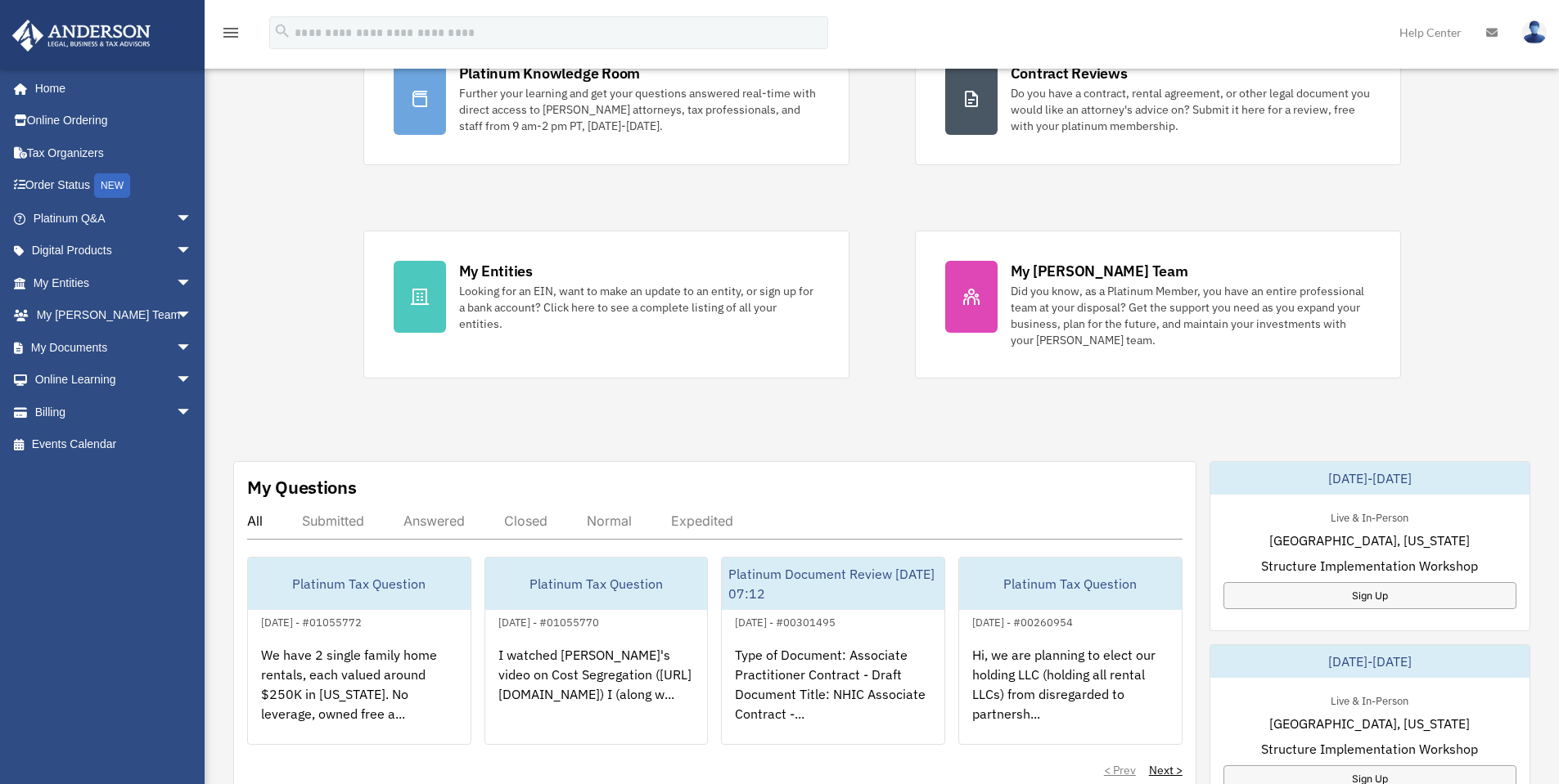
scroll to position [163, 0]
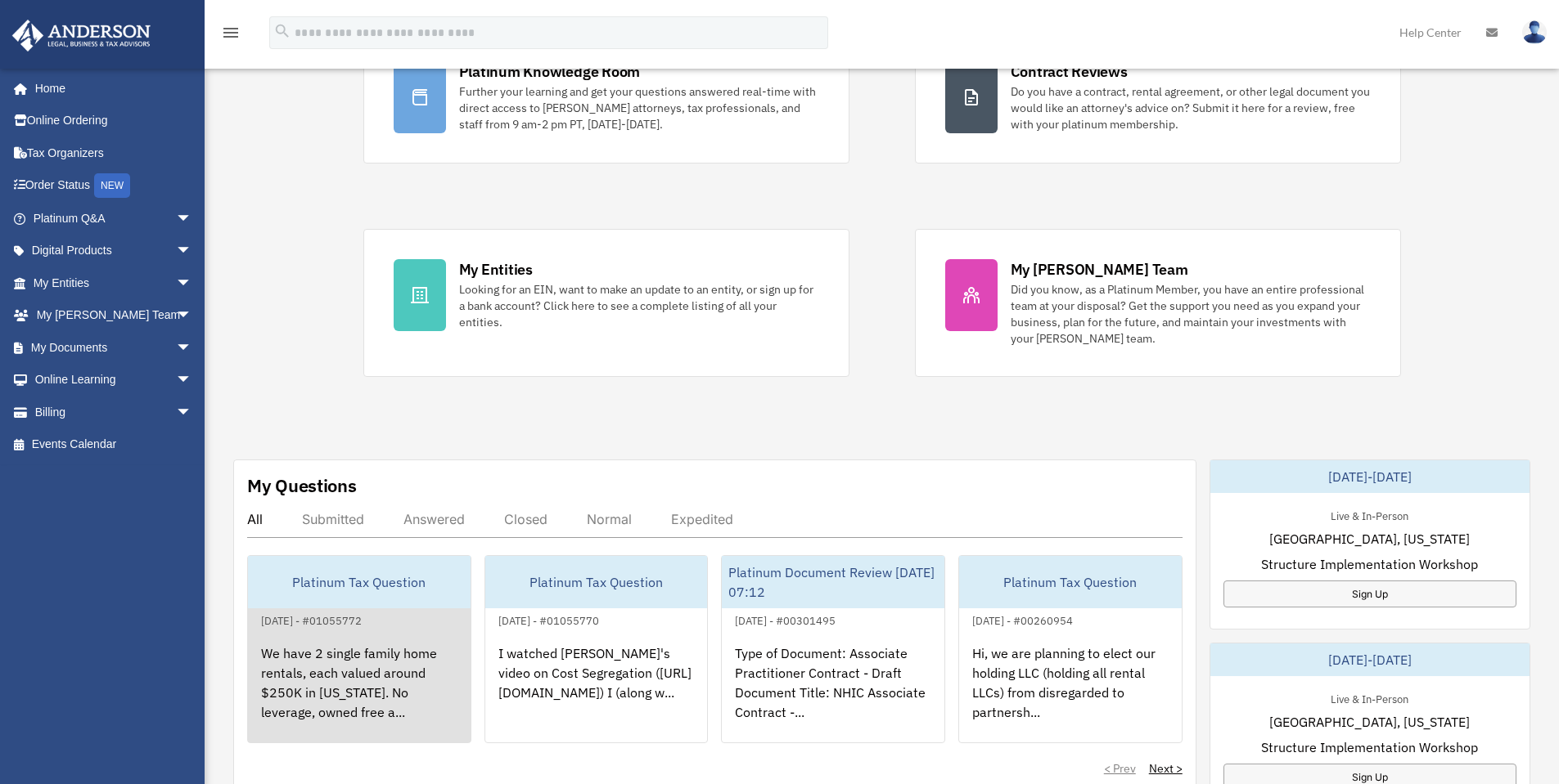
click at [331, 605] on div "Platinum Tax Question" at bounding box center [359, 583] width 223 height 53
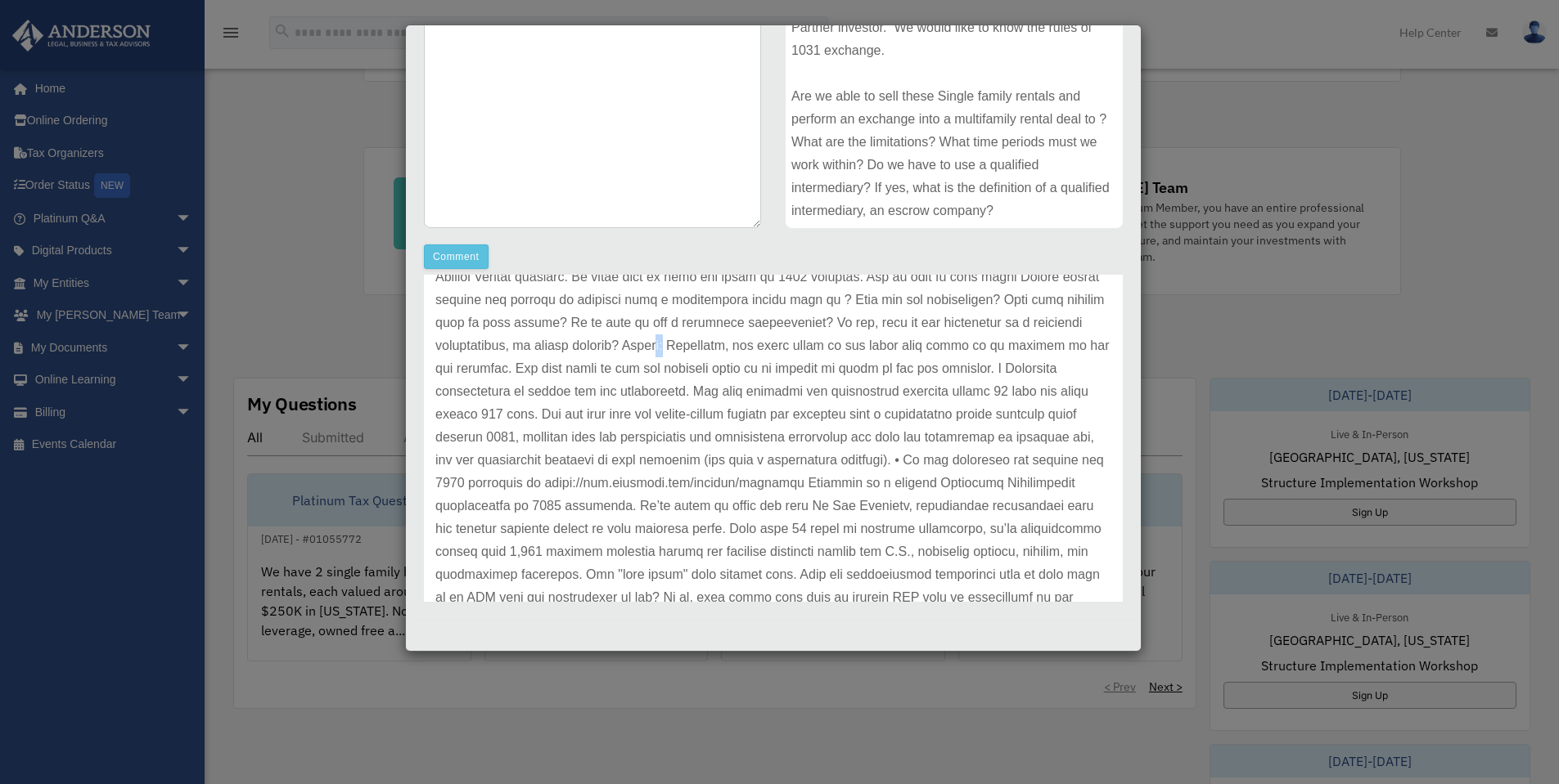
click at [888, 340] on p at bounding box center [773, 517] width 676 height 641
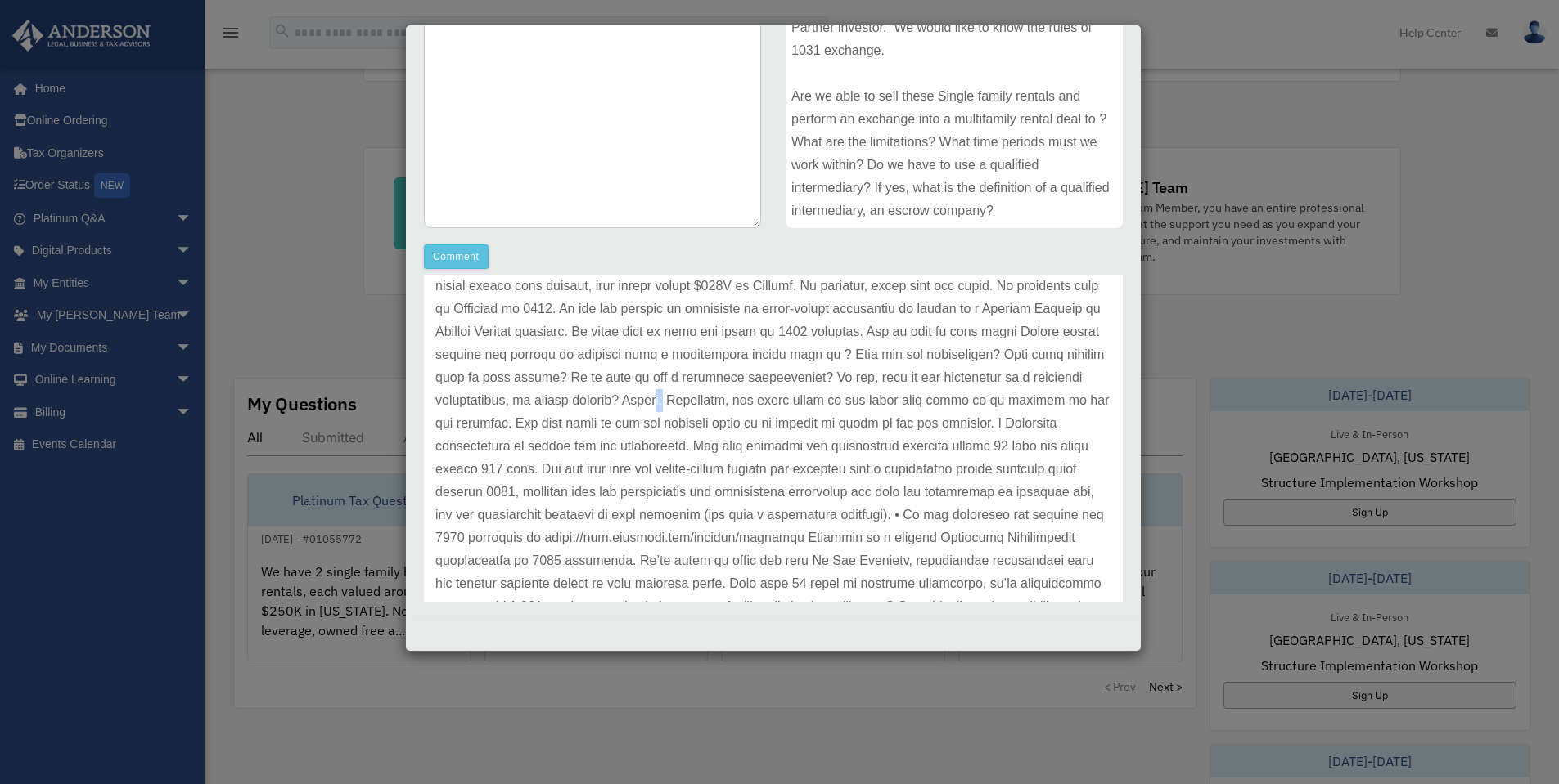
scroll to position [82, 0]
click at [839, 427] on p at bounding box center [773, 599] width 676 height 641
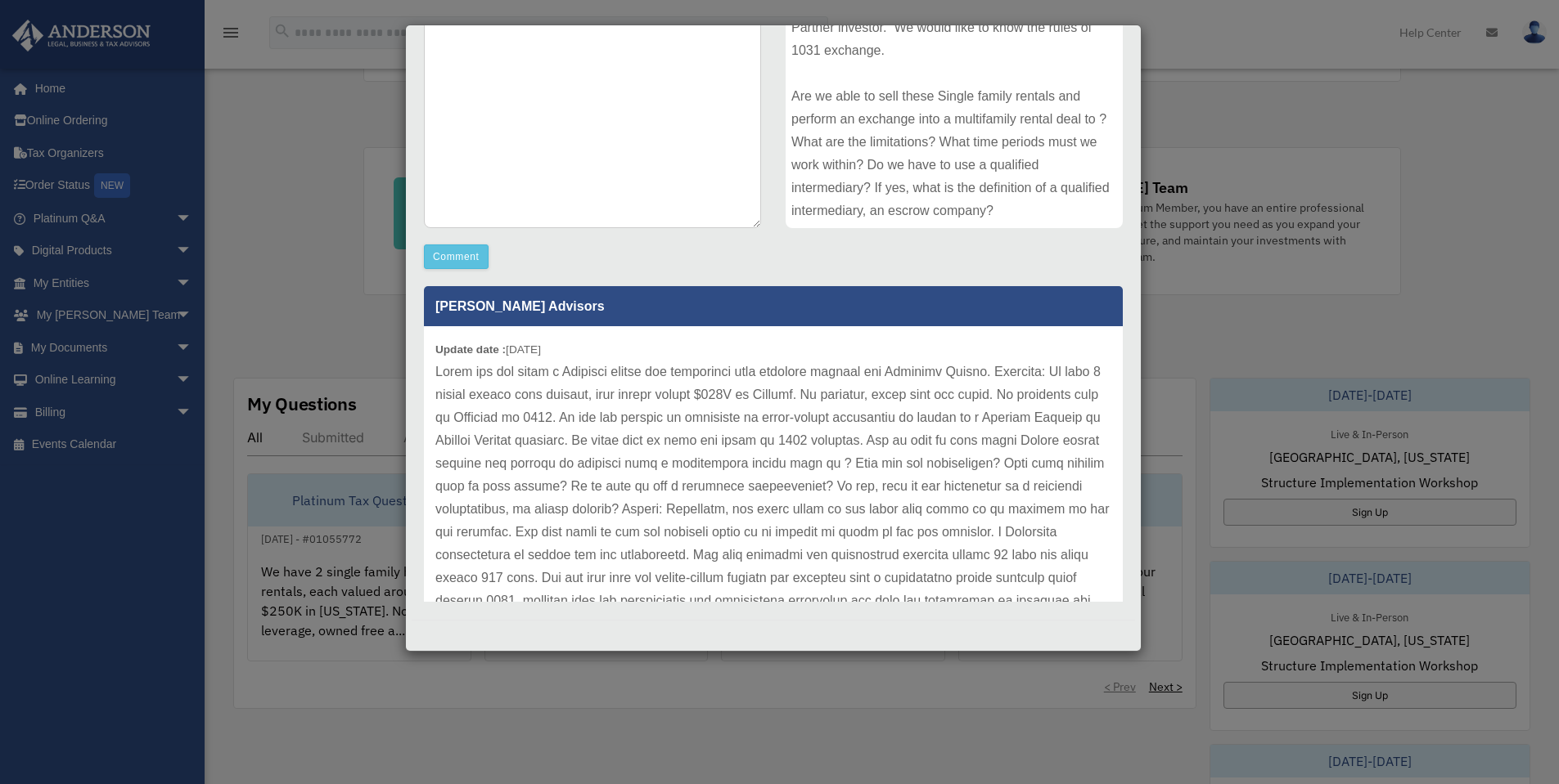
scroll to position [0, 0]
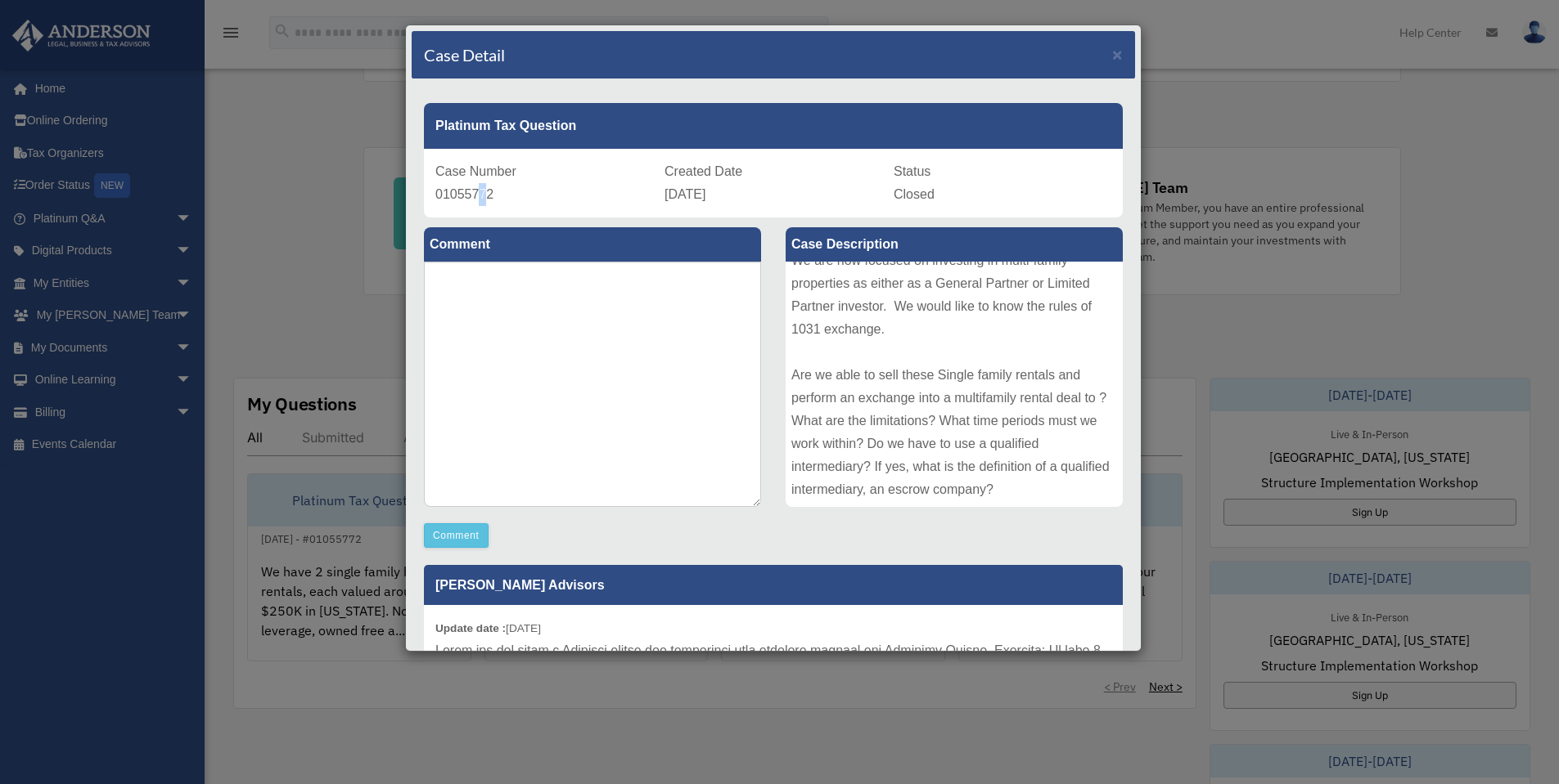
drag, startPoint x: 488, startPoint y: 205, endPoint x: 511, endPoint y: 201, distance: 23.3
click at [478, 203] on div "Case Number 01055772" at bounding box center [544, 183] width 218 height 46
drag, startPoint x: 505, startPoint y: 197, endPoint x: 436, endPoint y: 194, distance: 69.1
click at [436, 194] on div "Case Number 01055772" at bounding box center [544, 183] width 218 height 46
copy span "01055772"
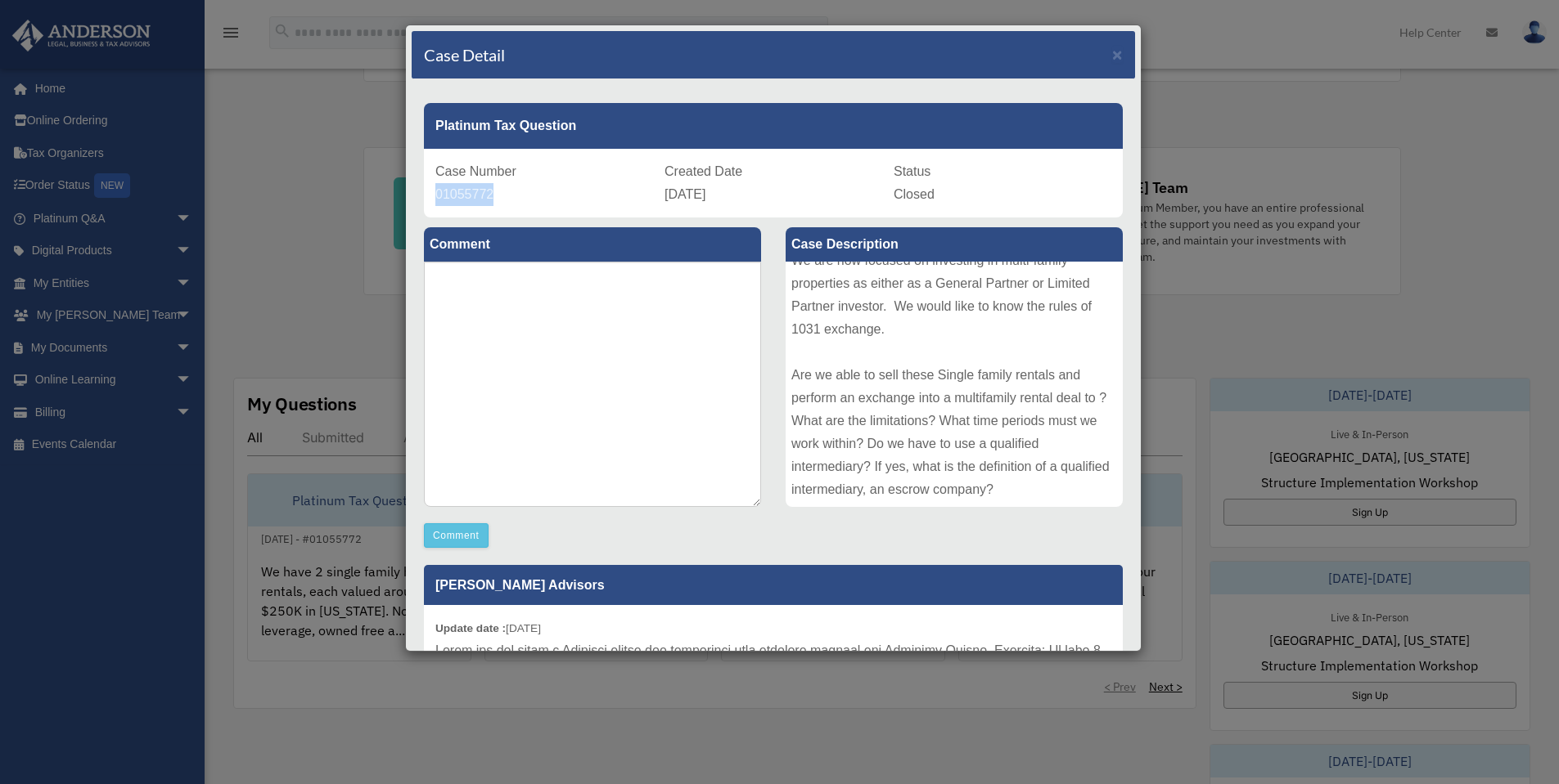
drag, startPoint x: 753, startPoint y: 193, endPoint x: 661, endPoint y: 193, distance: 92.0
click at [665, 193] on div "Created Date July 25, 2025" at bounding box center [774, 183] width 218 height 46
copy span "July 25, 2025"
drag, startPoint x: 1053, startPoint y: 496, endPoint x: 1040, endPoint y: 485, distance: 17.0
click at [1041, 485] on div "Case Description We have 2 single family home rentals, each valued around $250K…" at bounding box center [955, 369] width 362 height 302
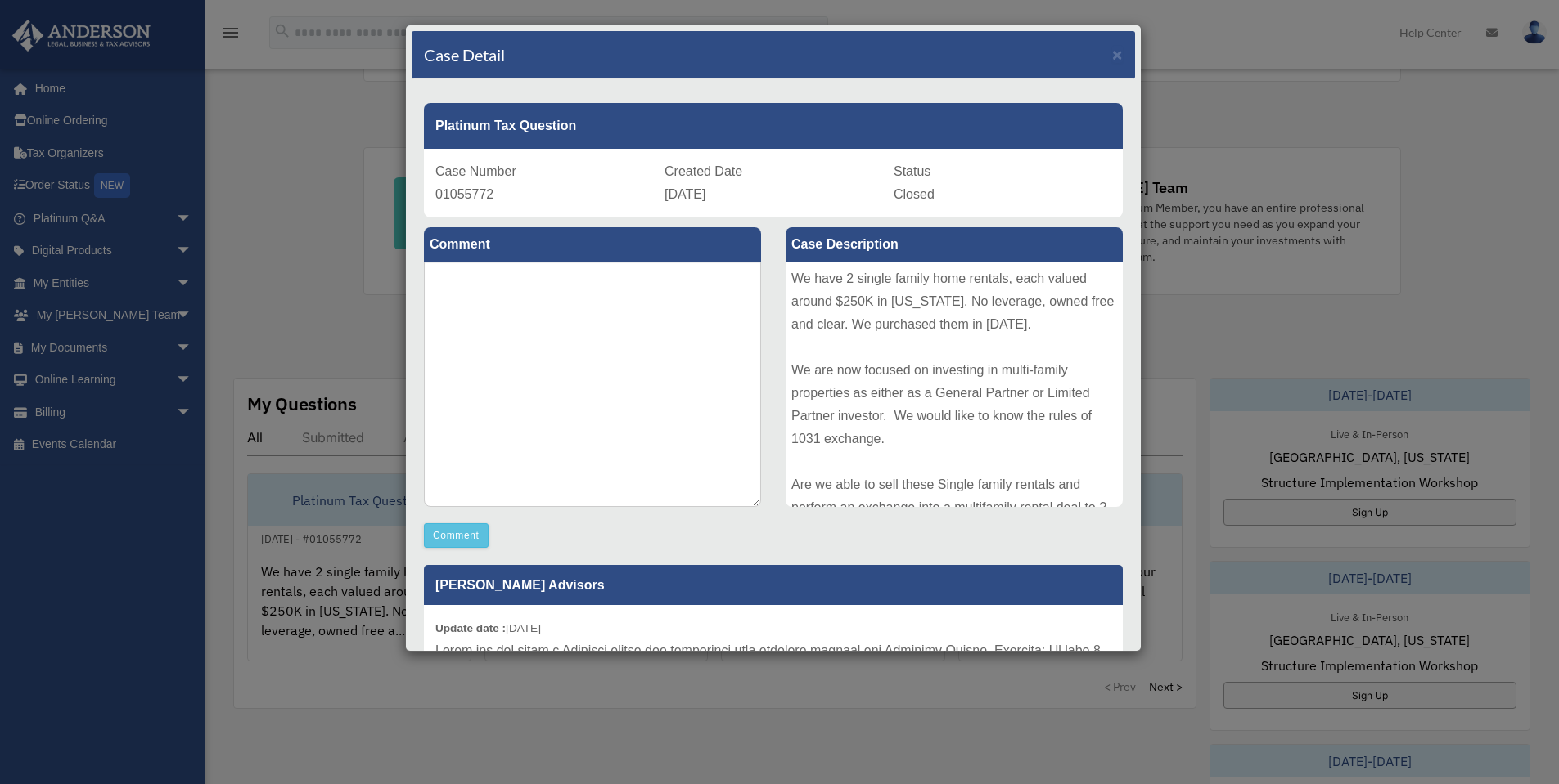
drag, startPoint x: 1041, startPoint y: 414, endPoint x: 784, endPoint y: 280, distance: 289.8
click at [785, 280] on div "We have 2 single family home rentals, each valued around $250K in Georgia. No l…" at bounding box center [954, 384] width 337 height 245
copy div "We have 2 single family home rentals, each valued around $250K in Georgia. No l…"
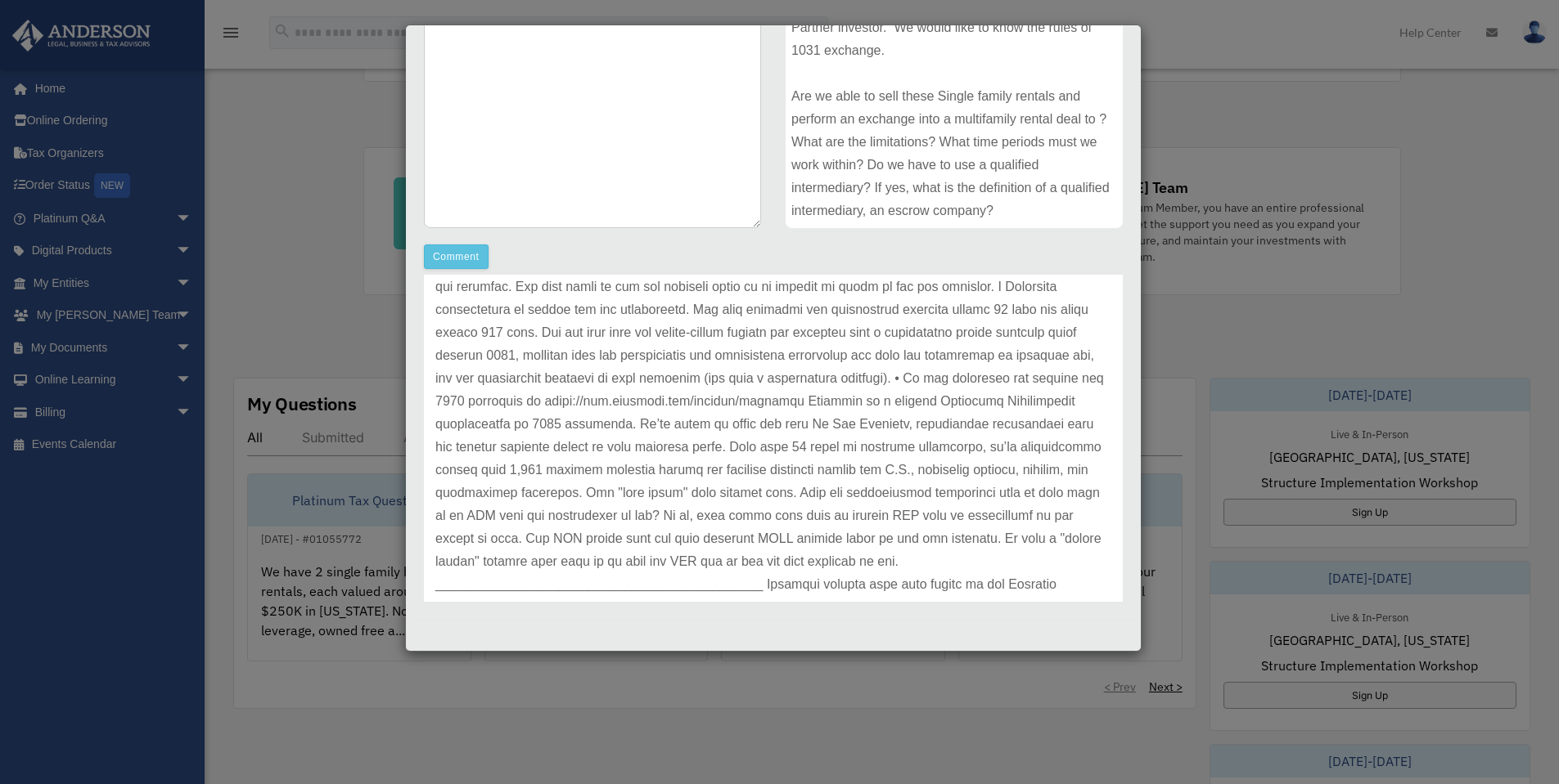
scroll to position [163, 0]
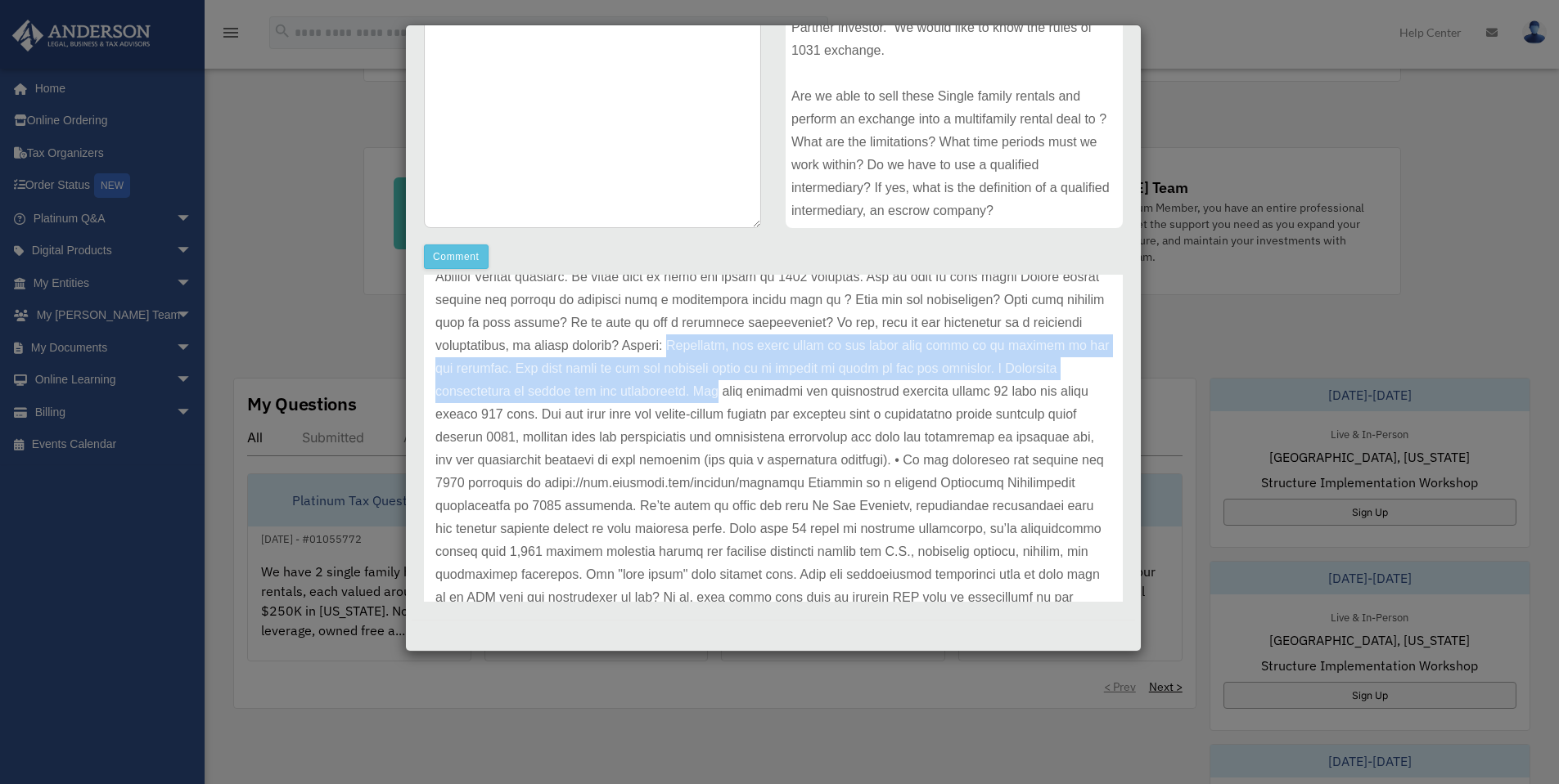
drag, startPoint x: 889, startPoint y: 347, endPoint x: 1167, endPoint y: 429, distance: 289.8
click at [924, 403] on p at bounding box center [773, 517] width 676 height 641
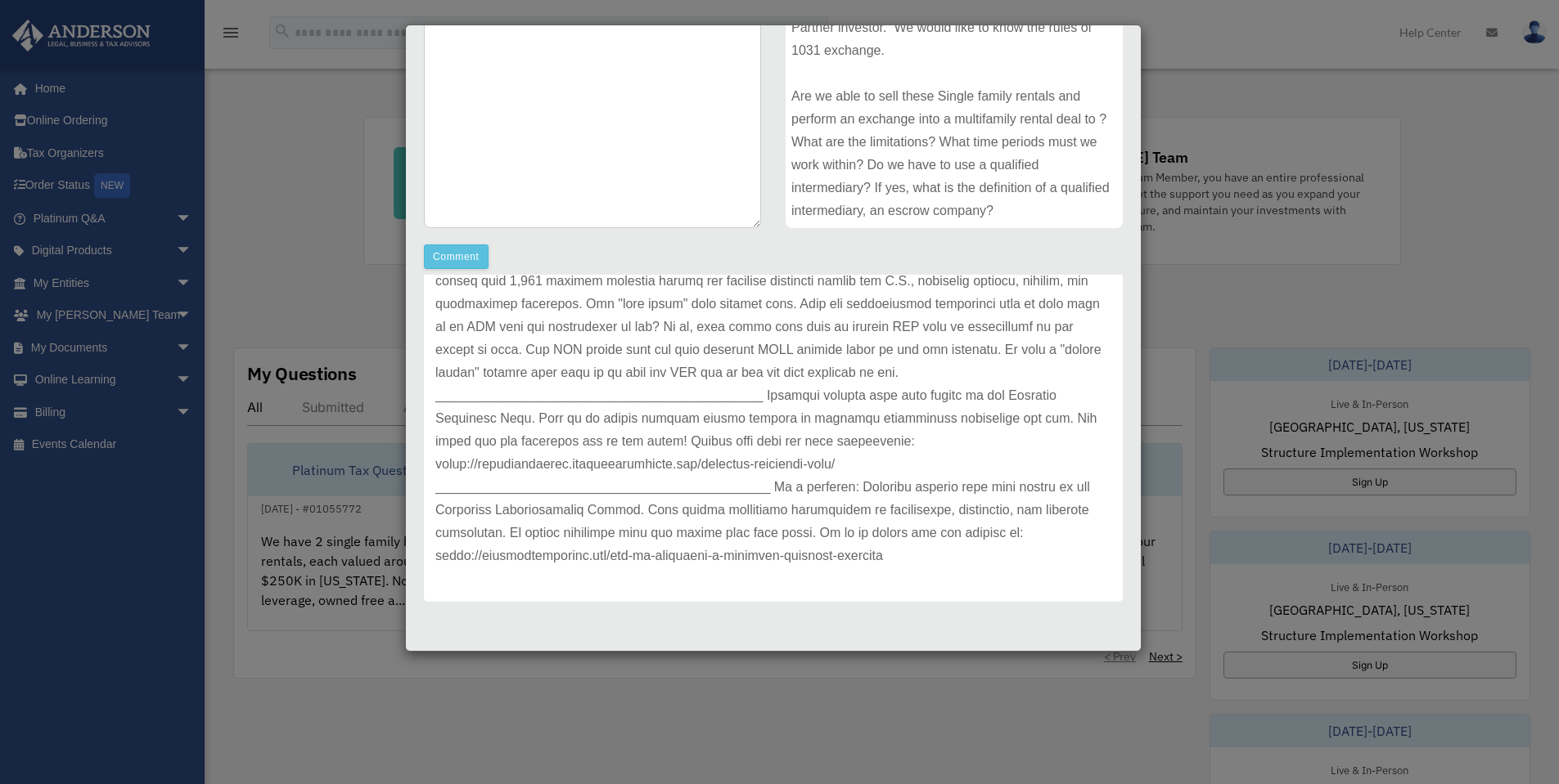
scroll to position [327, 0]
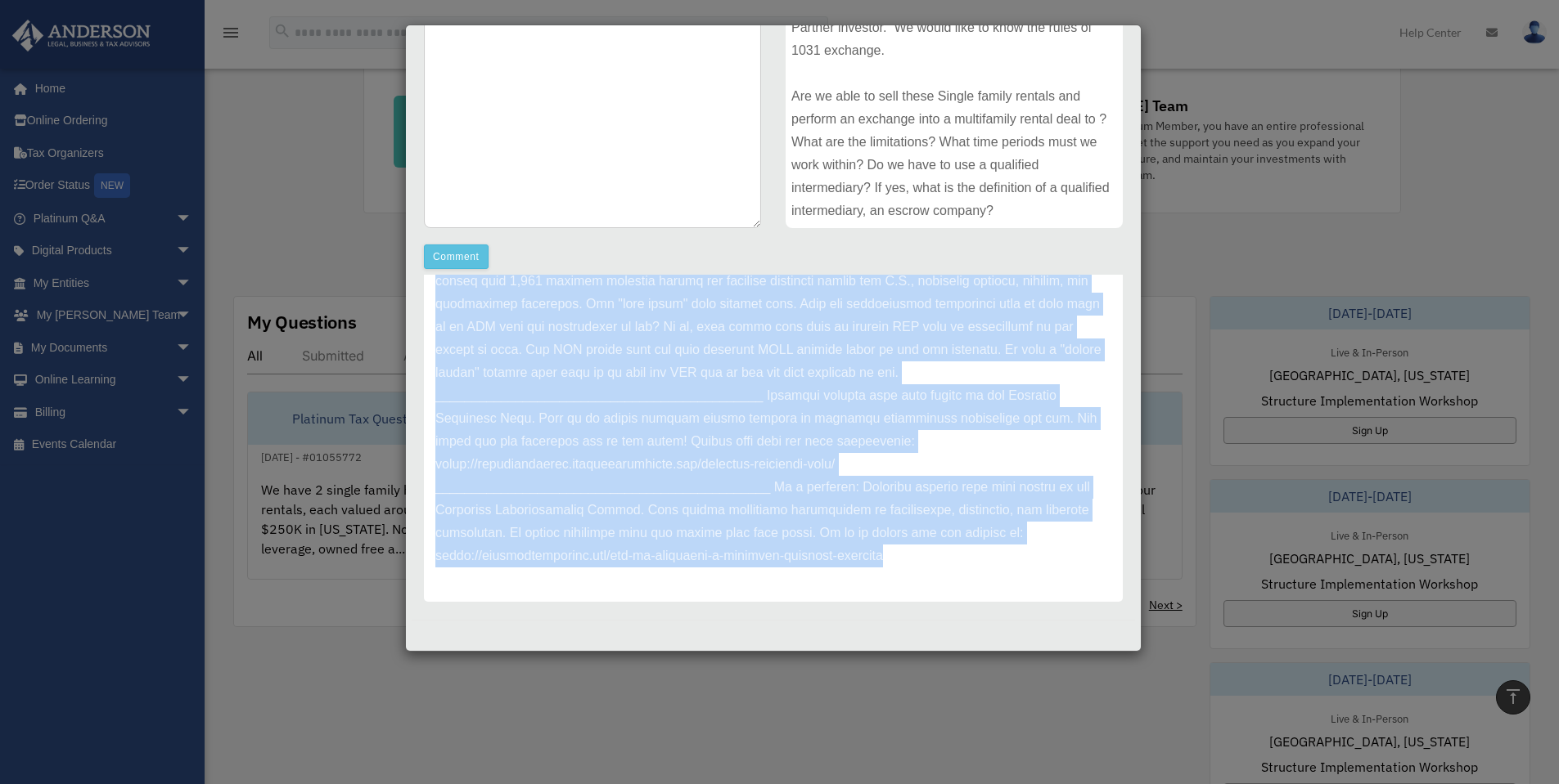
click at [894, 562] on p at bounding box center [773, 246] width 676 height 641
copy p "Typically, the sales price of the house sold needs to be greater in the new pro…"
click at [853, 535] on p at bounding box center [773, 246] width 676 height 641
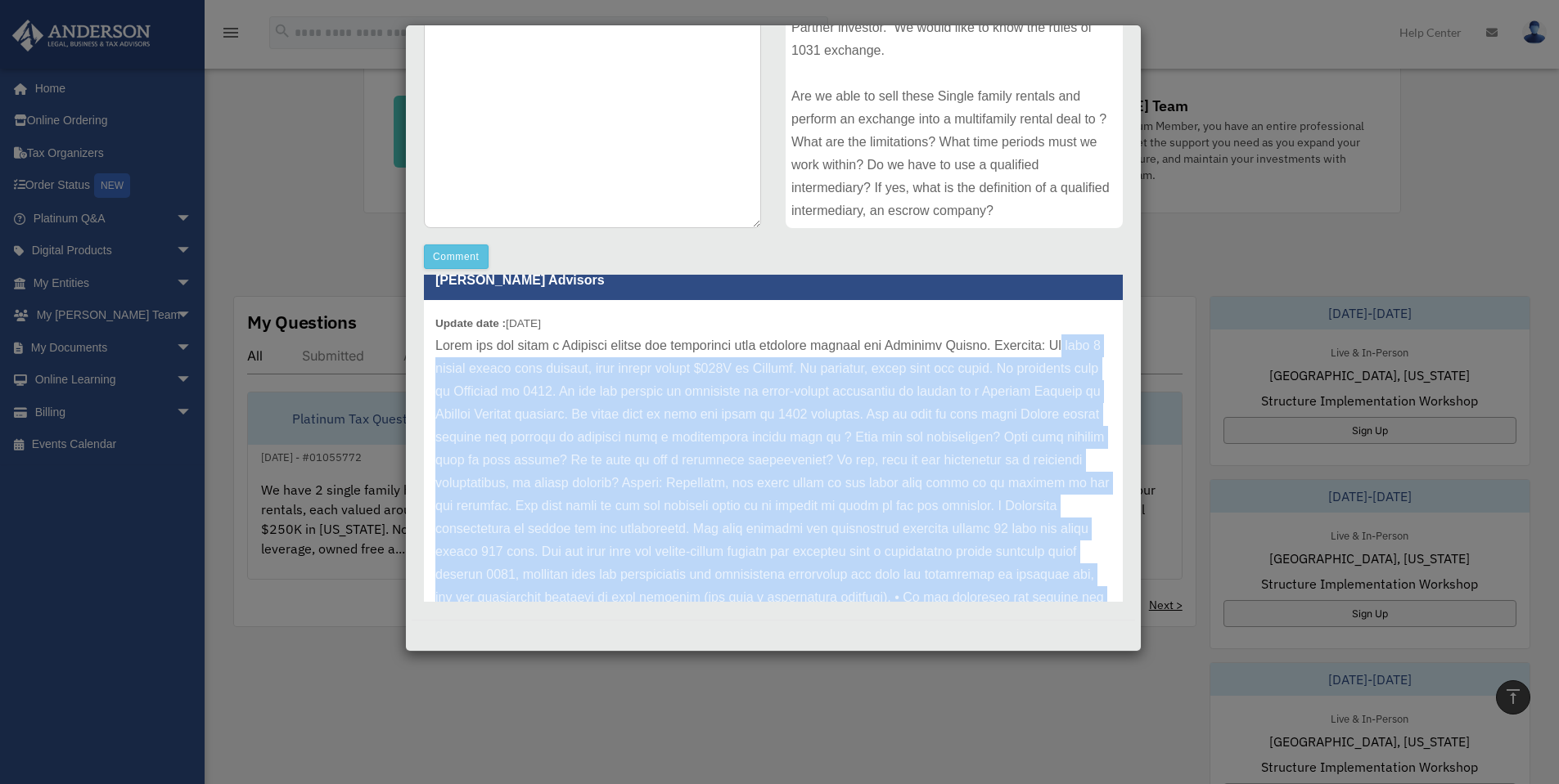
scroll to position [0, 0]
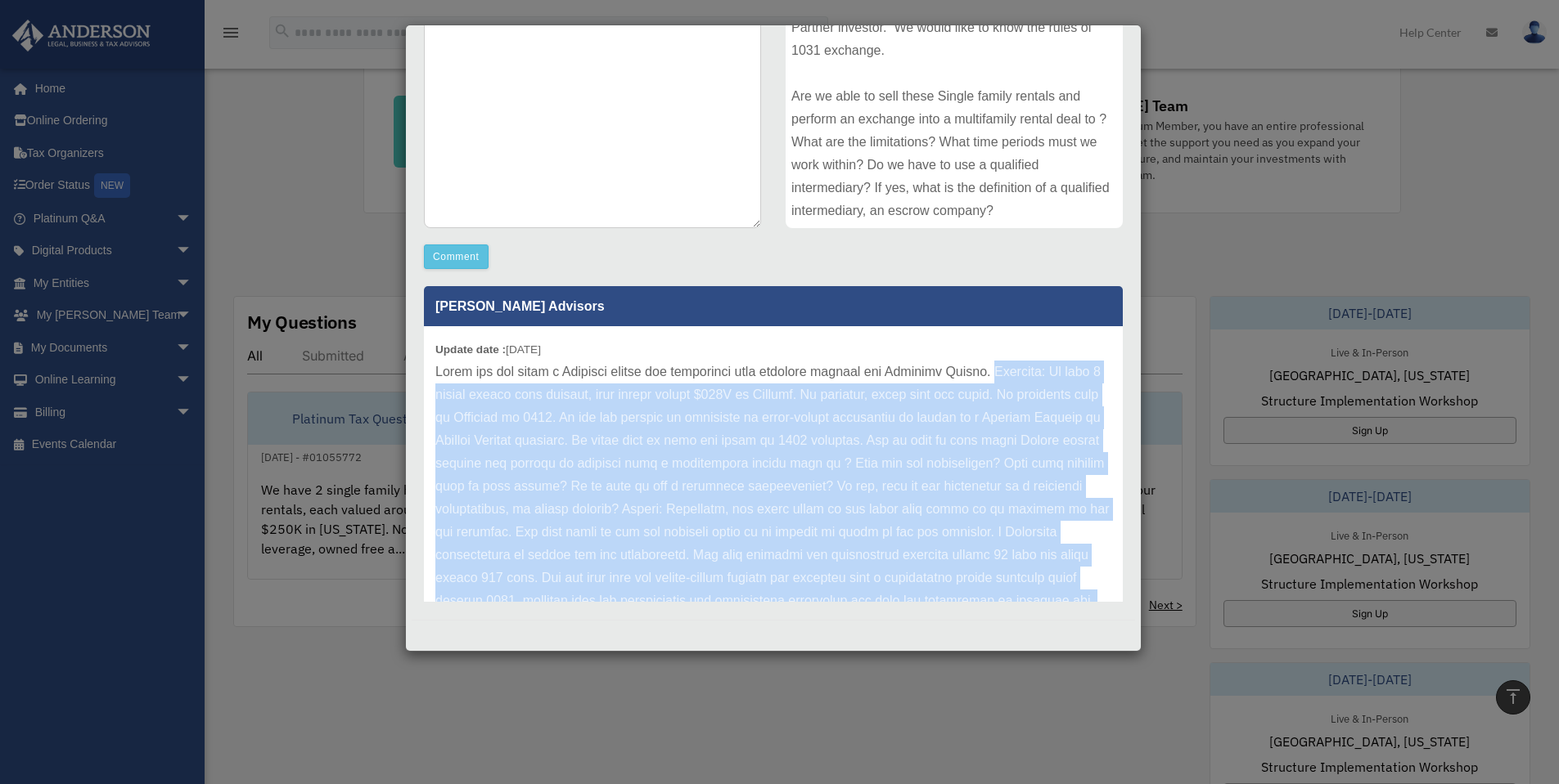
drag, startPoint x: 908, startPoint y: 561, endPoint x: 1007, endPoint y: 372, distance: 213.4
click at [1007, 372] on p at bounding box center [773, 681] width 676 height 641
copy p "Question: We have 2 single family home rentals, each valued around $250K in Geo…"
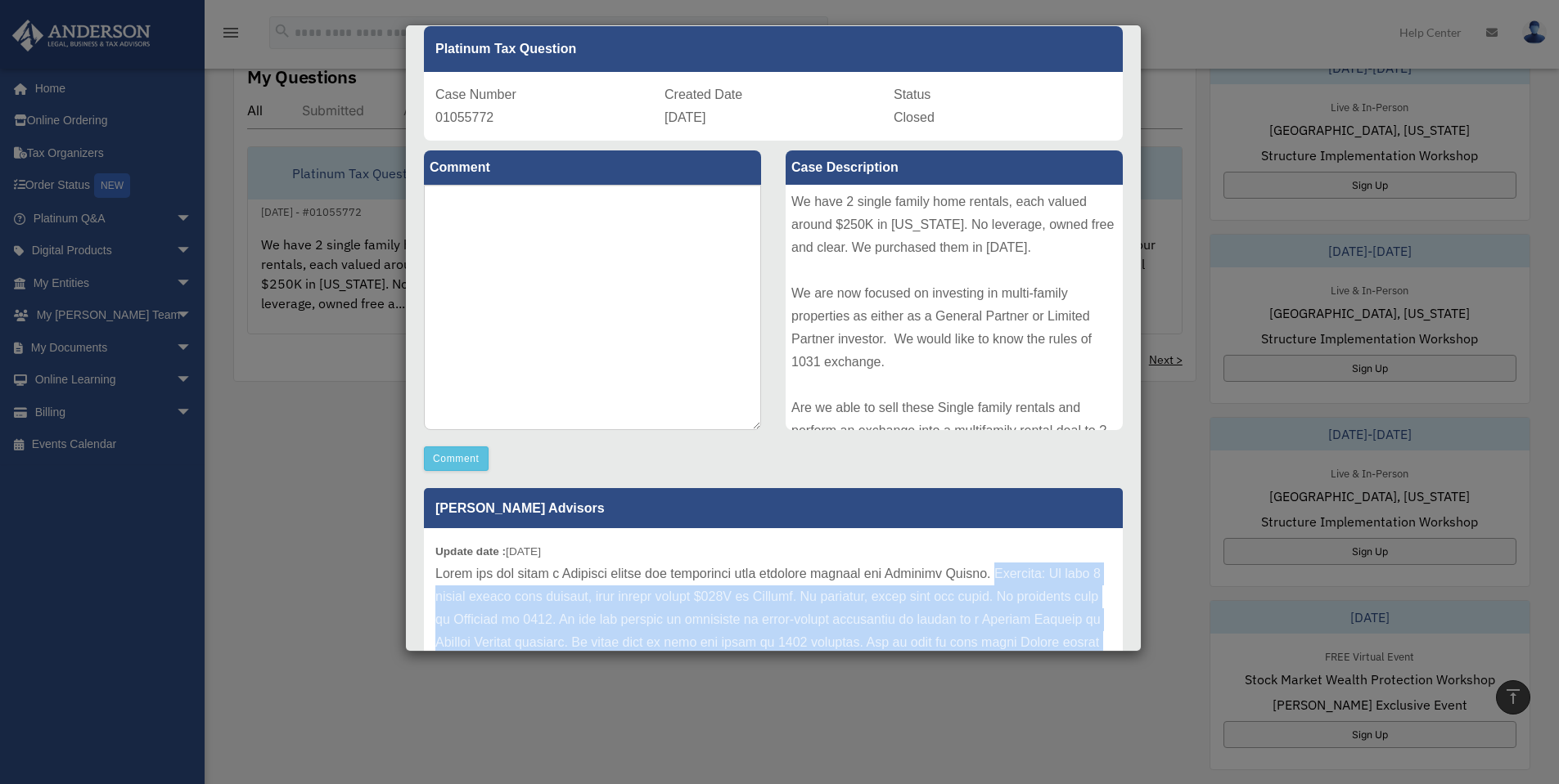
scroll to position [33, 0]
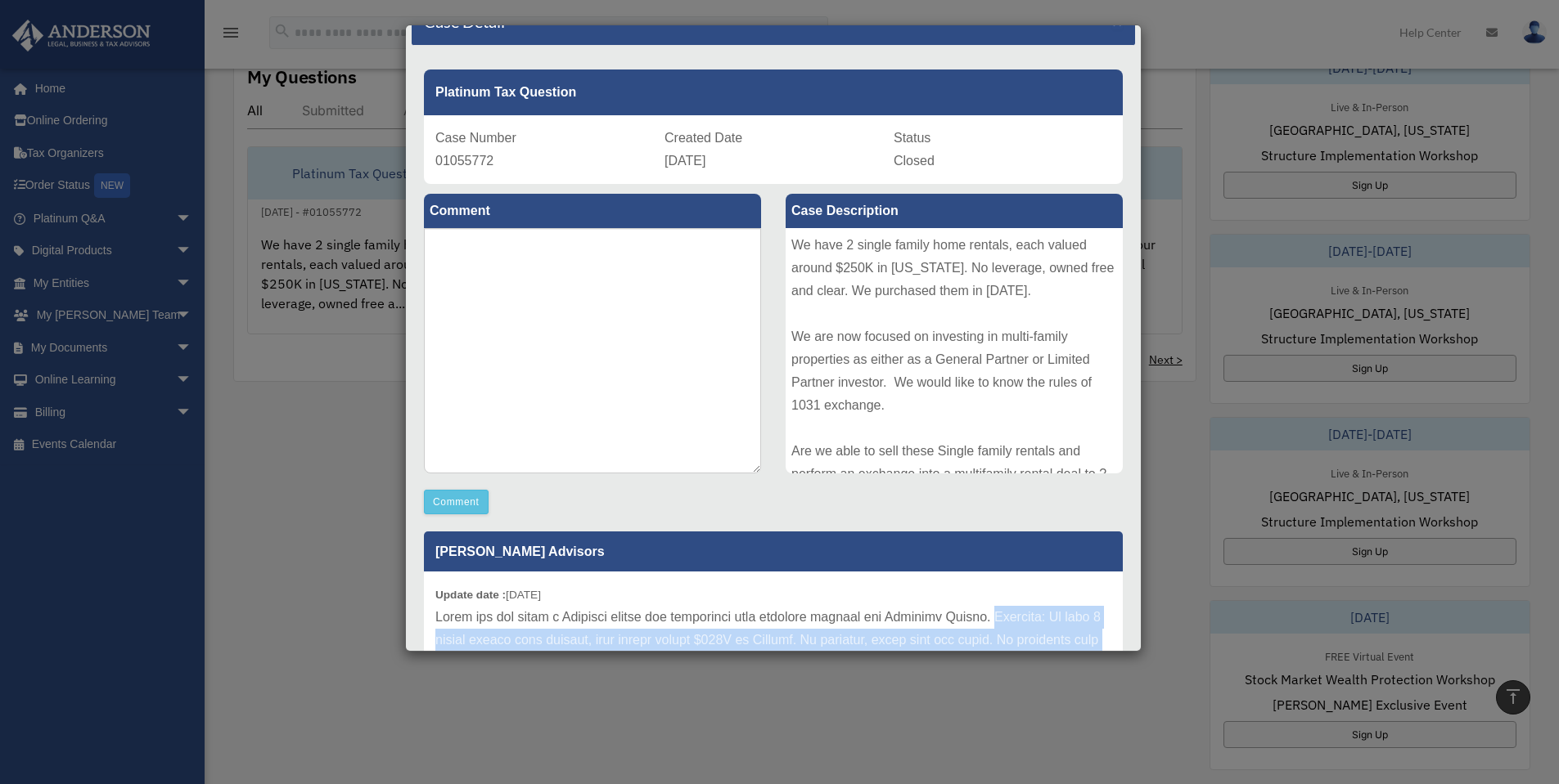
drag, startPoint x: 1052, startPoint y: 203, endPoint x: 788, endPoint y: 253, distance: 268.7
click at [788, 253] on div "We have 2 single family home rentals, each valued around $250K in Georgia. No l…" at bounding box center [954, 351] width 337 height 245
copy div "We have 2 single family home rentals, each valued around $250K in Georgia. No l…"
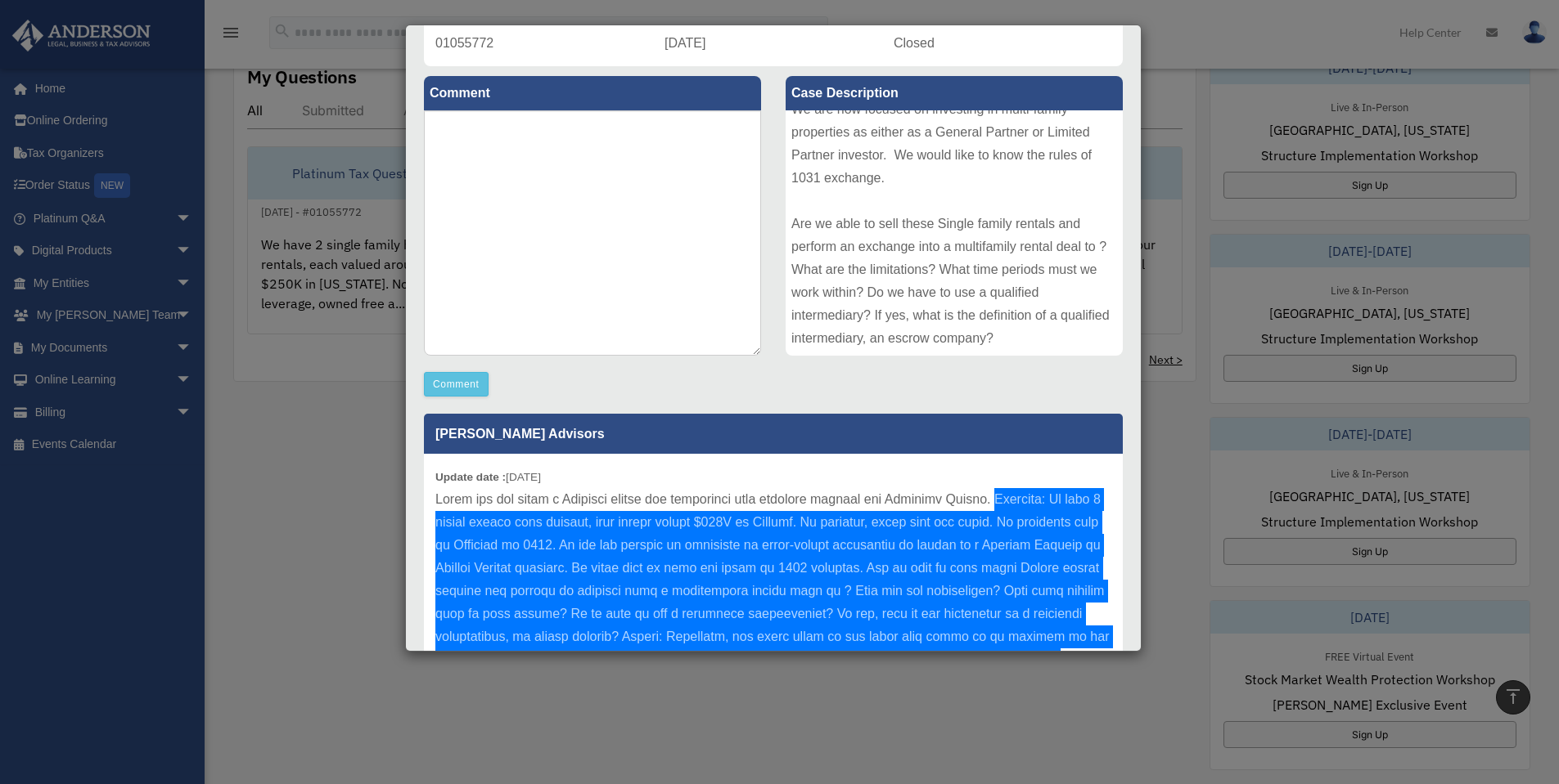
scroll to position [279, 0]
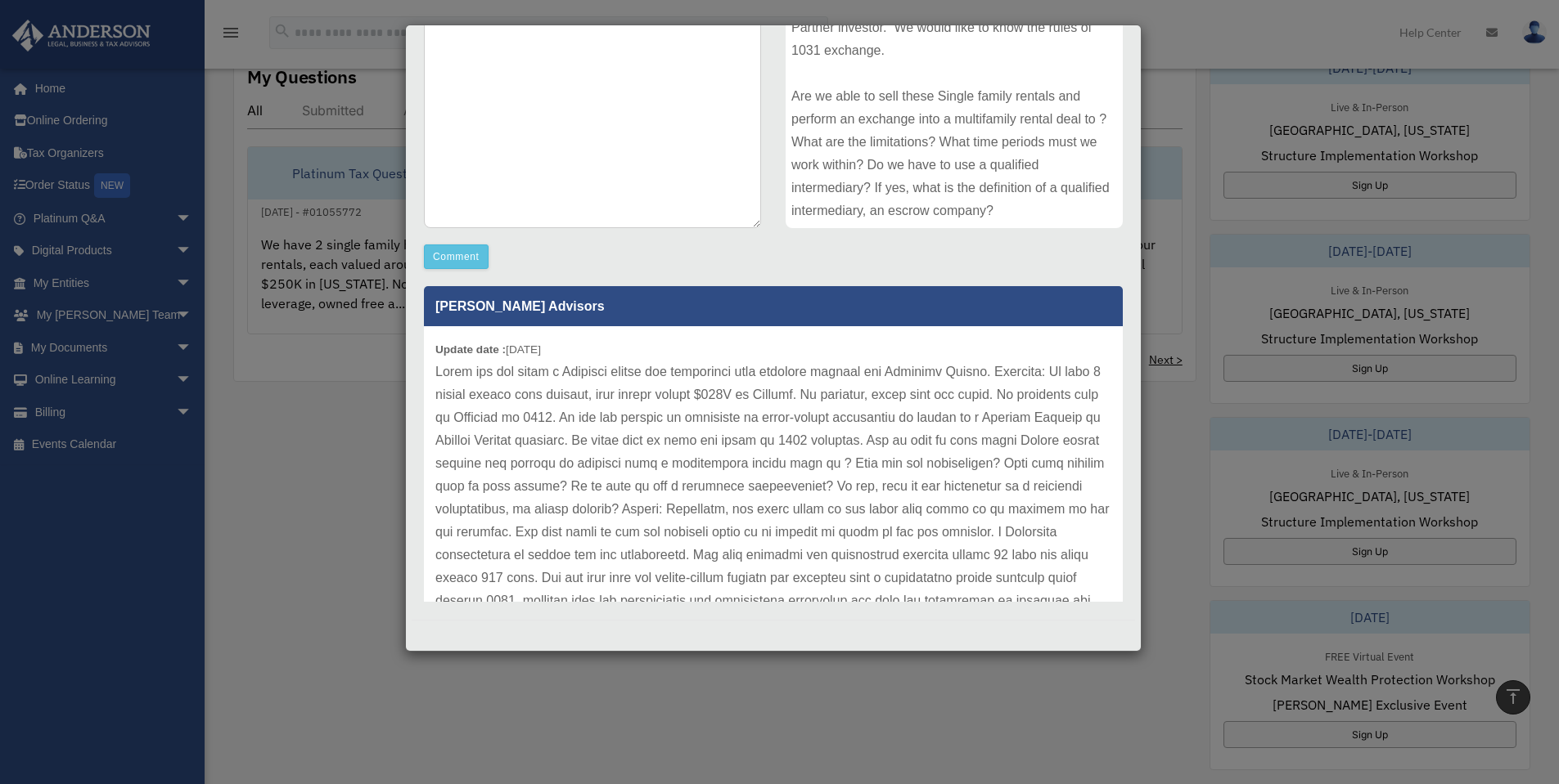
drag, startPoint x: 737, startPoint y: 568, endPoint x: 743, endPoint y: 512, distance: 56.3
click at [737, 552] on p at bounding box center [773, 681] width 676 height 641
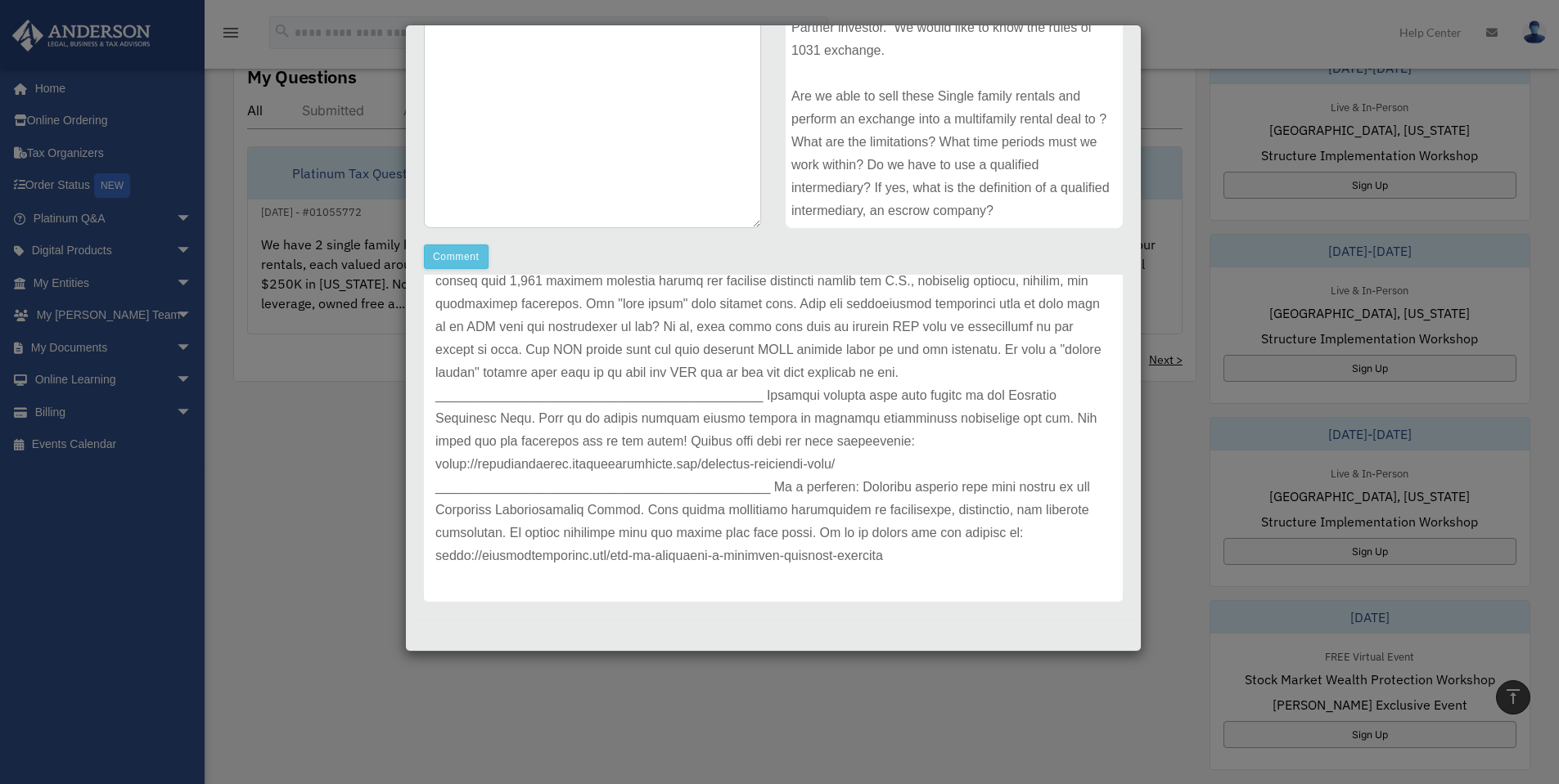
scroll to position [818, 0]
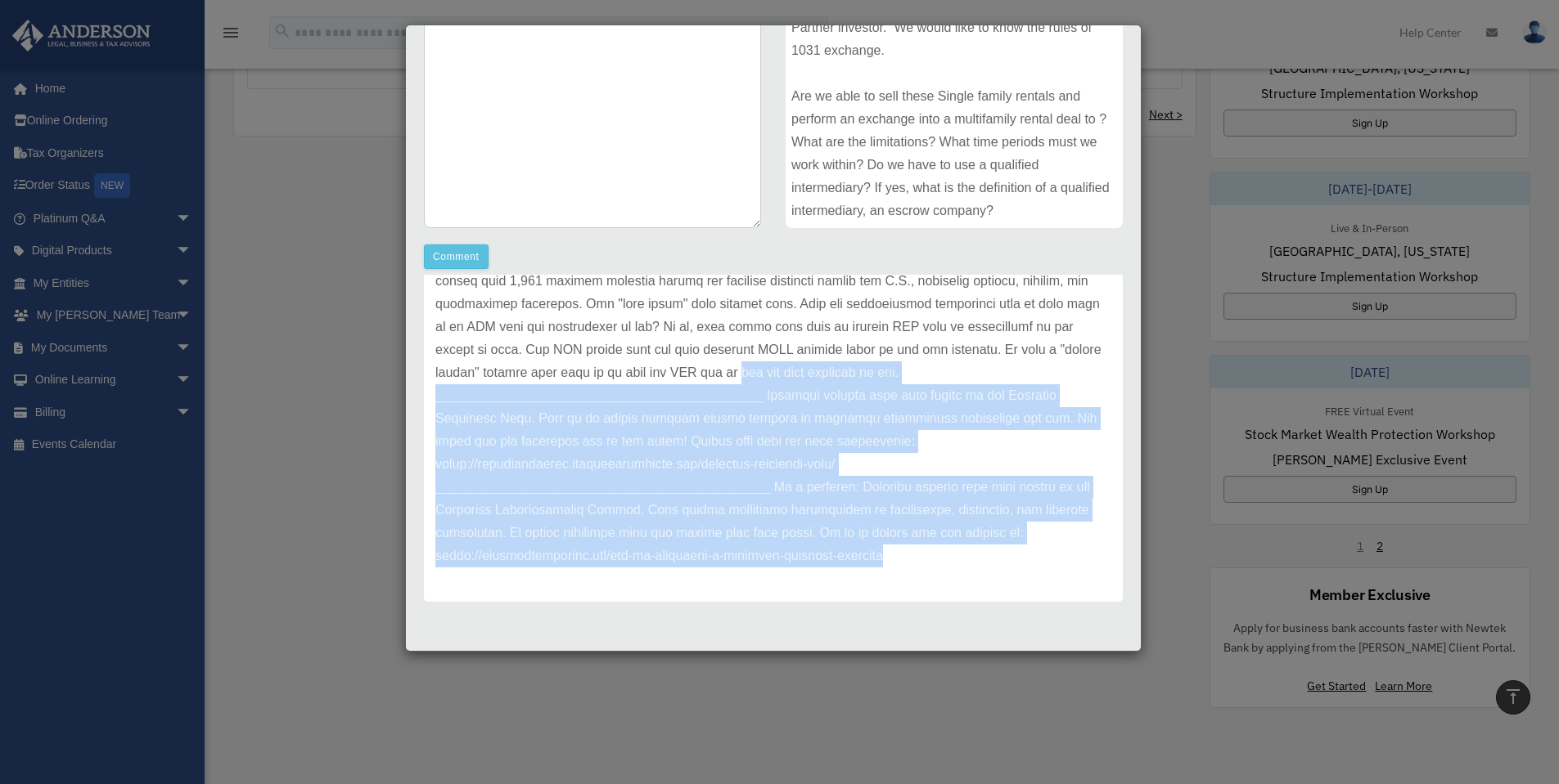
drag, startPoint x: 887, startPoint y: 557, endPoint x: 703, endPoint y: 374, distance: 259.5
click at [703, 374] on p at bounding box center [773, 246] width 676 height 641
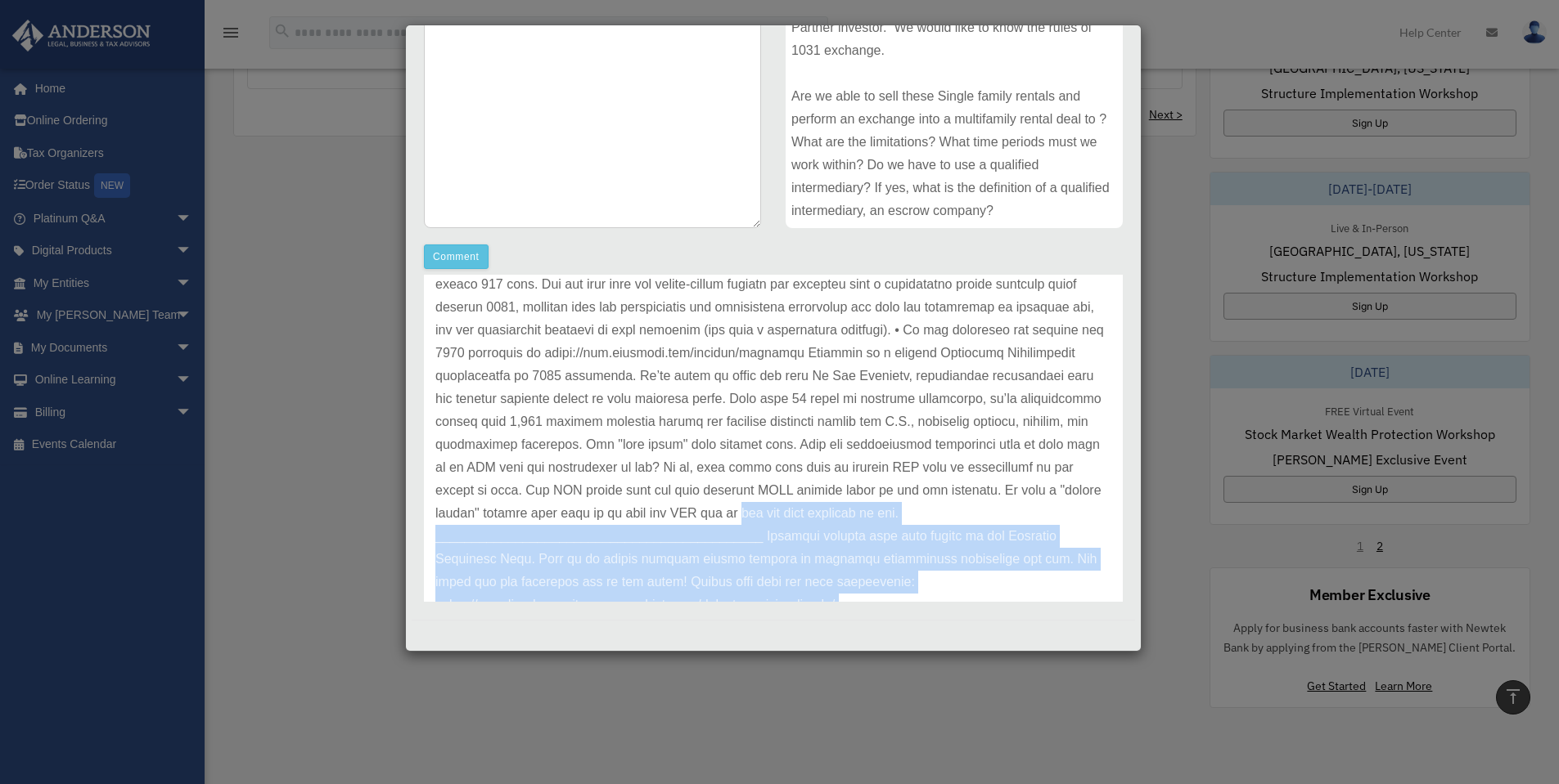
scroll to position [49, 0]
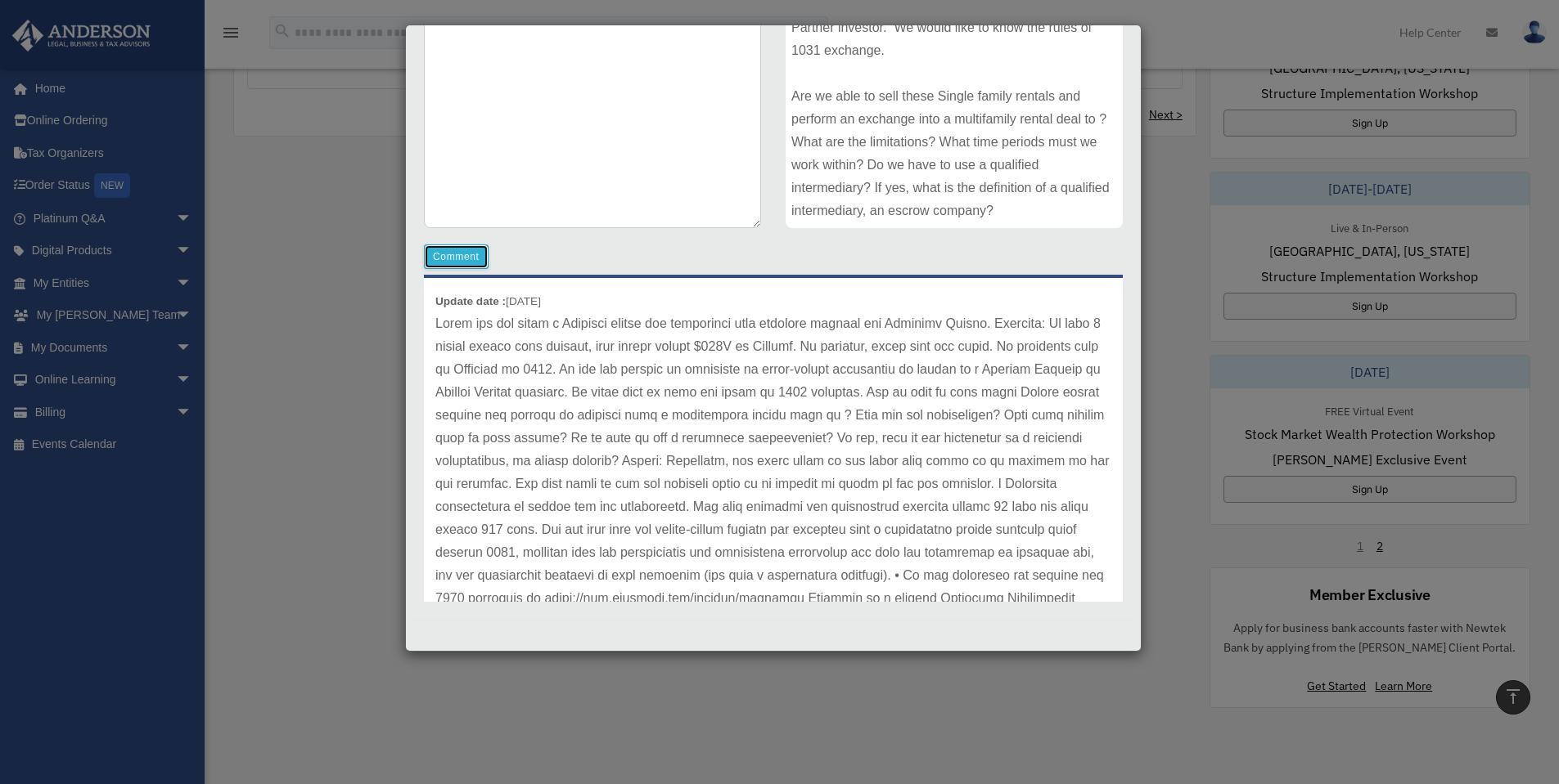
click at [478, 254] on button "Comment" at bounding box center [456, 256] width 64 height 24
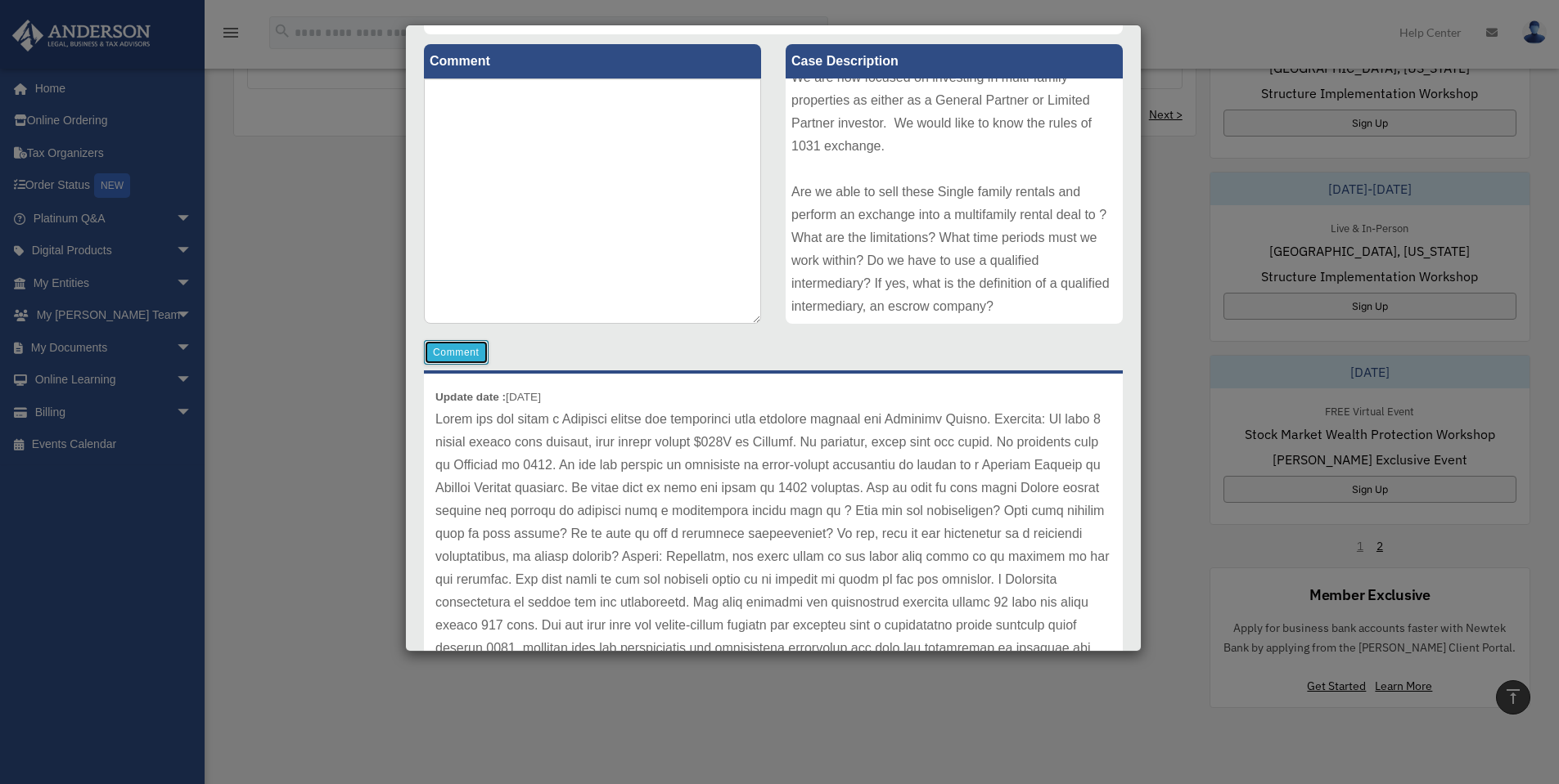
scroll to position [33, 0]
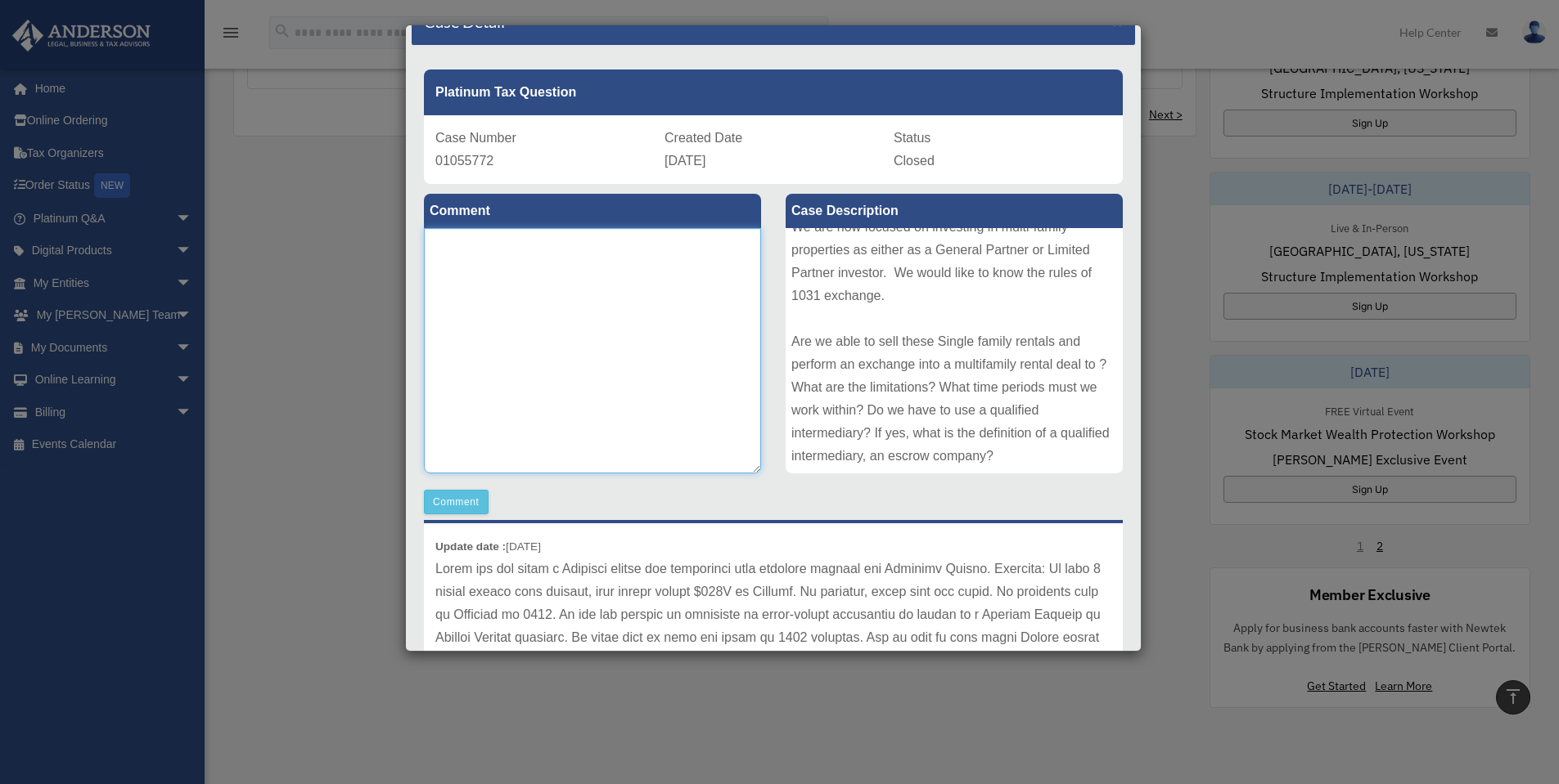
click at [547, 280] on textarea at bounding box center [593, 351] width 337 height 245
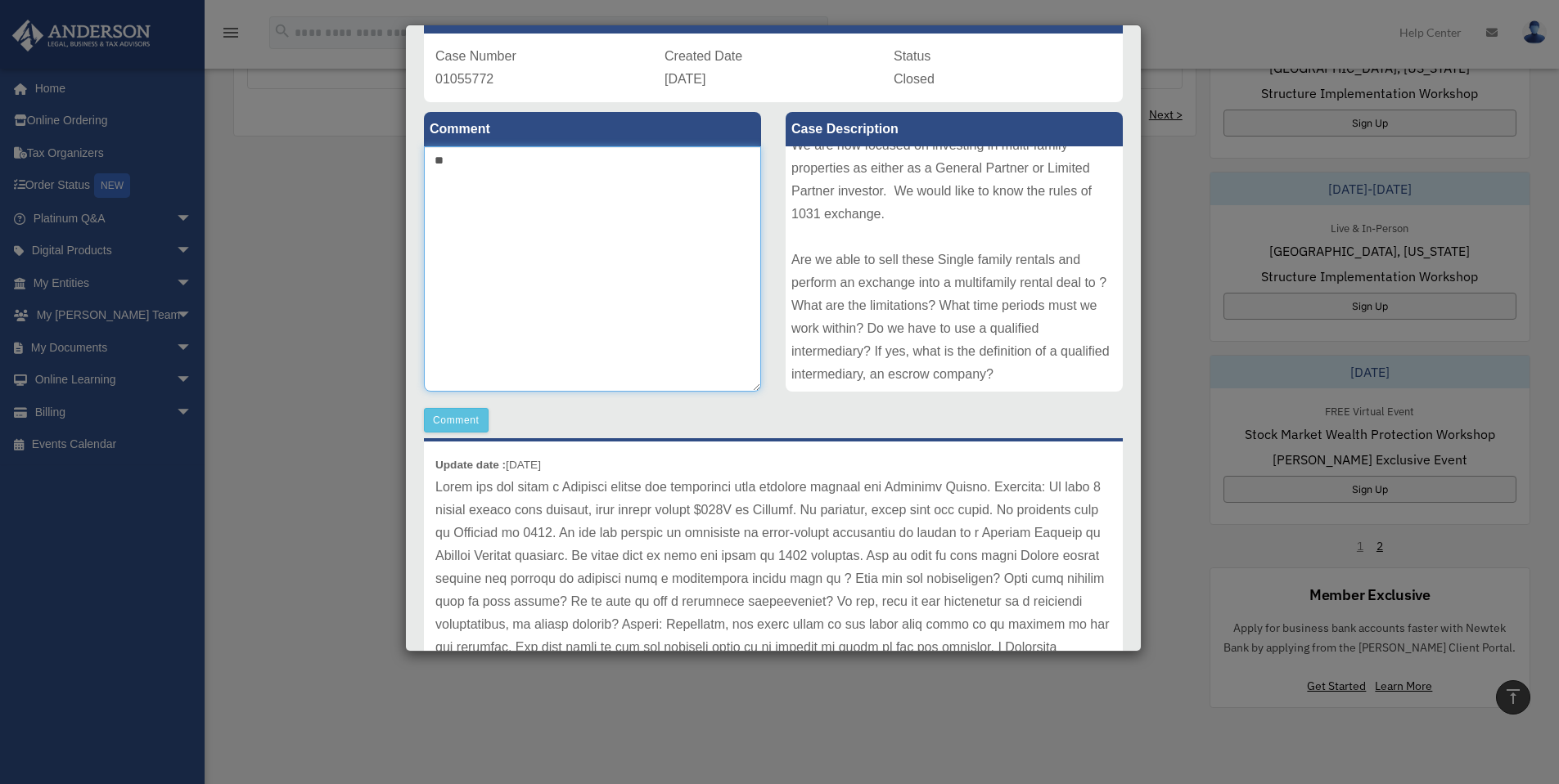
type textarea "*"
click at [584, 260] on textarea at bounding box center [593, 269] width 337 height 245
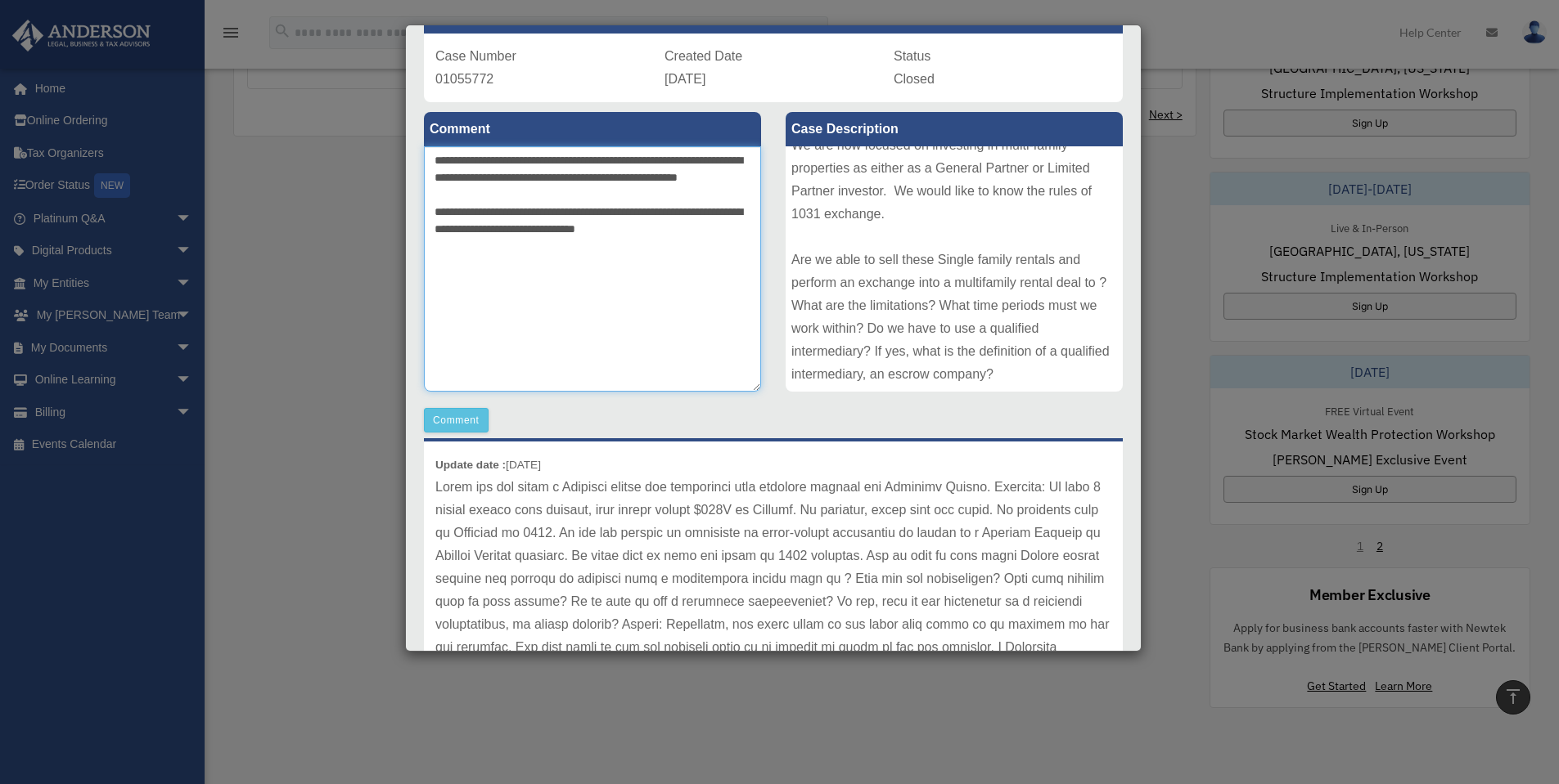
paste textarea "**********"
drag, startPoint x: 694, startPoint y: 248, endPoint x: 457, endPoint y: 244, distance: 237.0
click at [457, 244] on textarea "**********" at bounding box center [593, 269] width 337 height 245
click at [434, 231] on textarea "**********" at bounding box center [593, 269] width 337 height 245
type textarea "**********"
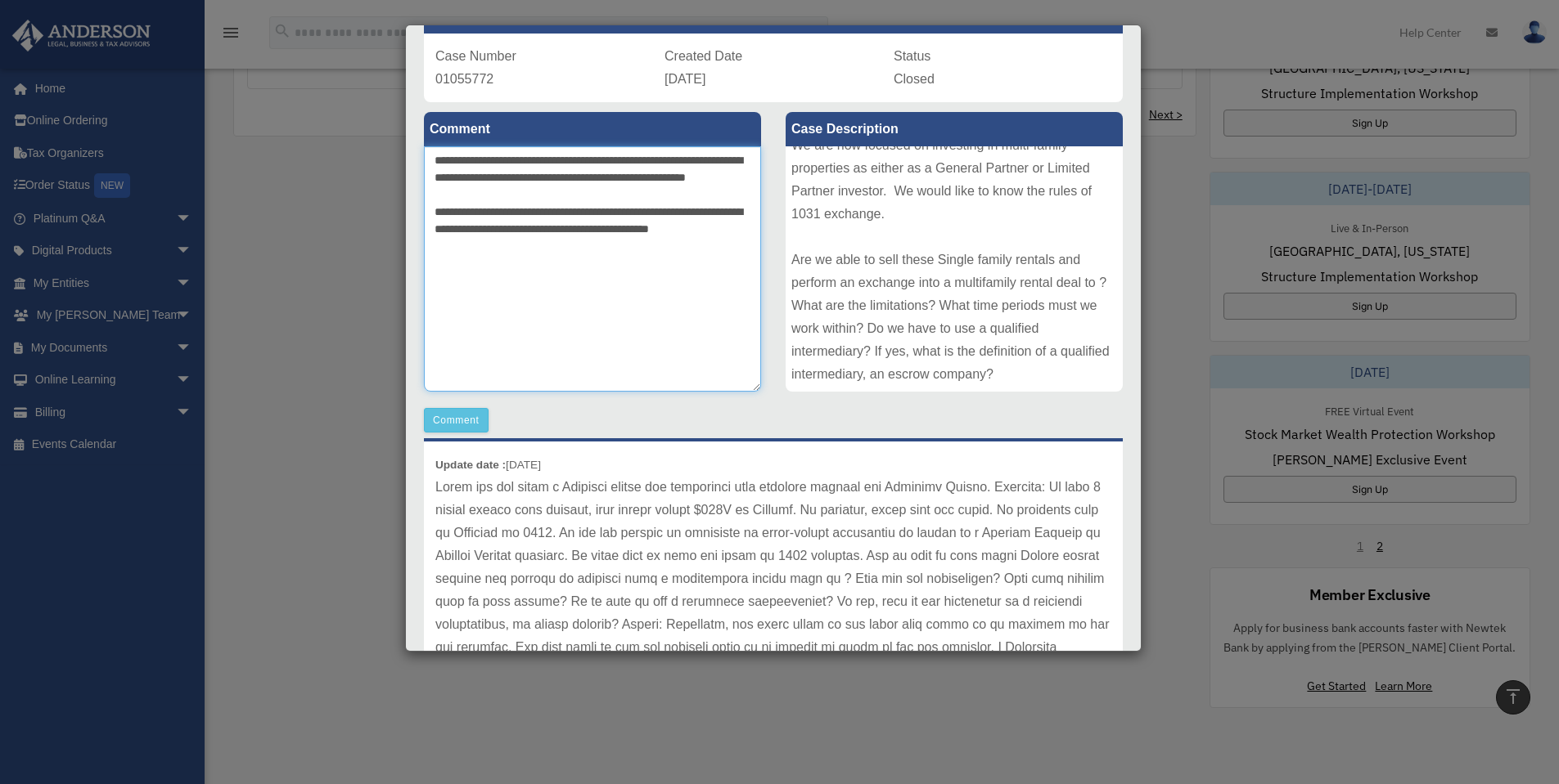
click at [578, 274] on textarea "**********" at bounding box center [593, 269] width 337 height 245
drag, startPoint x: 576, startPoint y: 276, endPoint x: 403, endPoint y: 121, distance: 232.3
click at [403, 121] on div "Case Detail × Platinum Tax Question Case Number 01055772 Created Date July 25, …" at bounding box center [780, 392] width 1559 height 784
click at [453, 412] on button "Comment" at bounding box center [456, 420] width 64 height 24
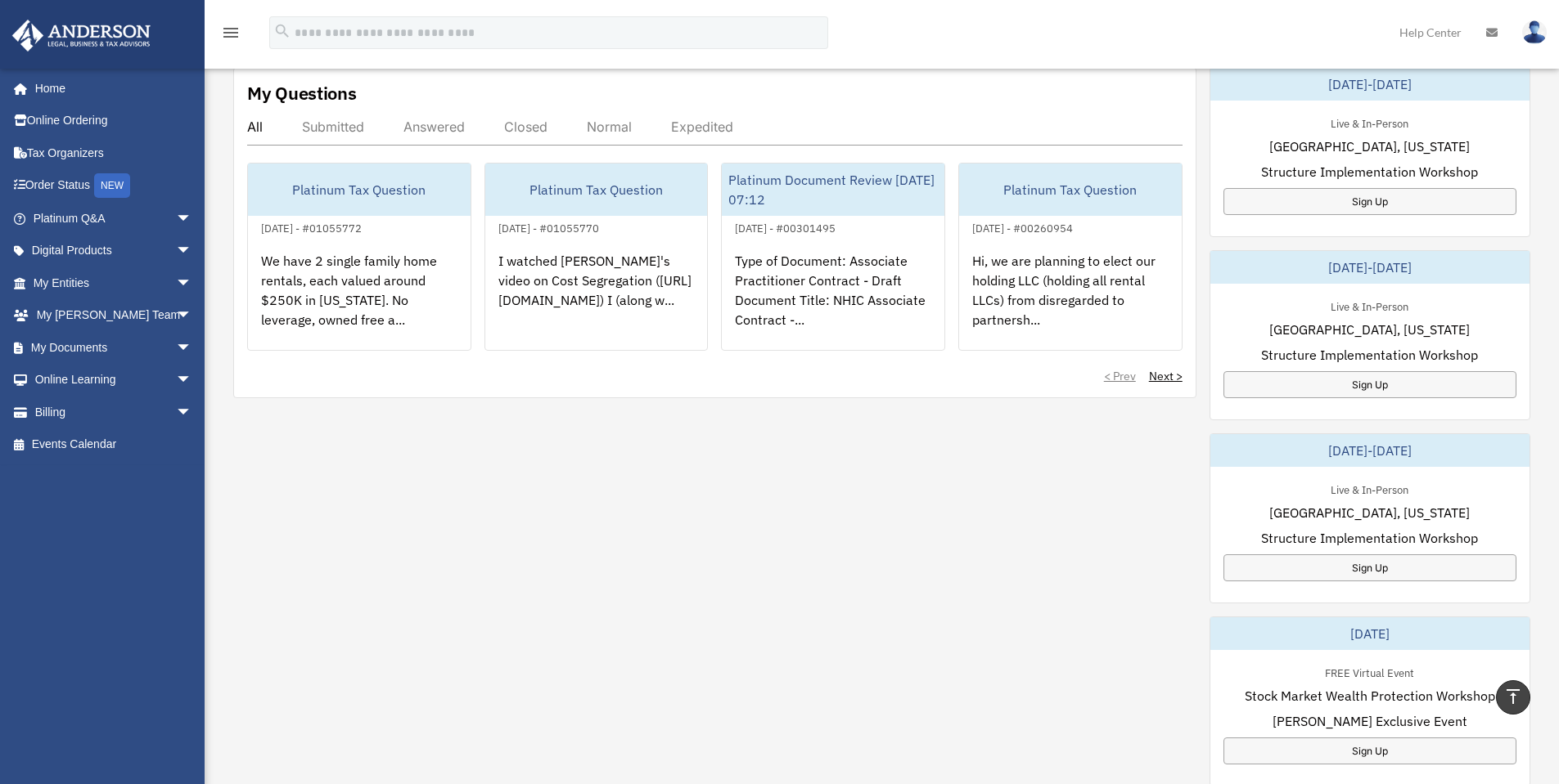
scroll to position [310, 0]
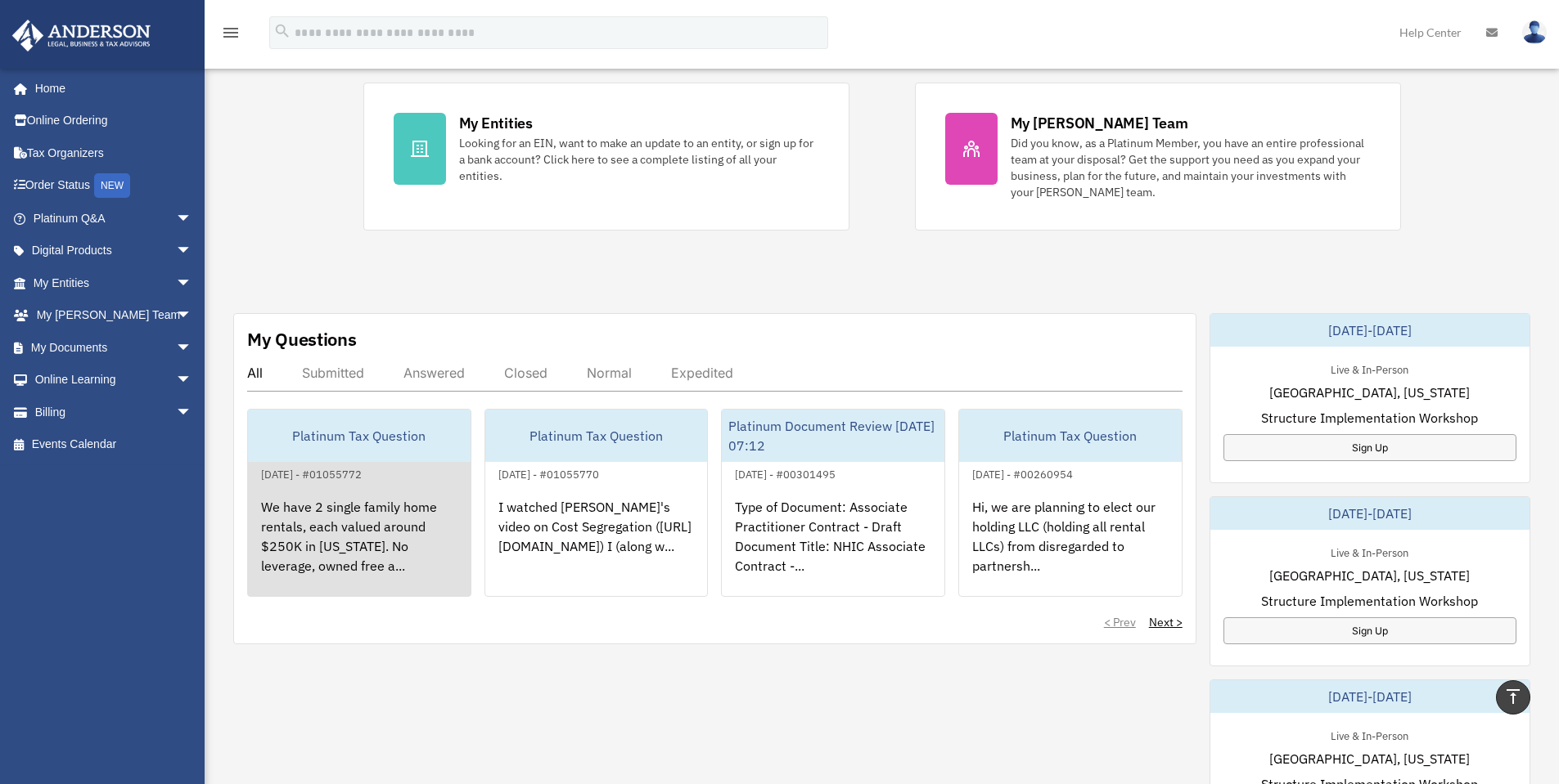
click at [349, 533] on div "We have 2 single family home rentals, each valued around $250K in [US_STATE]. N…" at bounding box center [359, 548] width 223 height 127
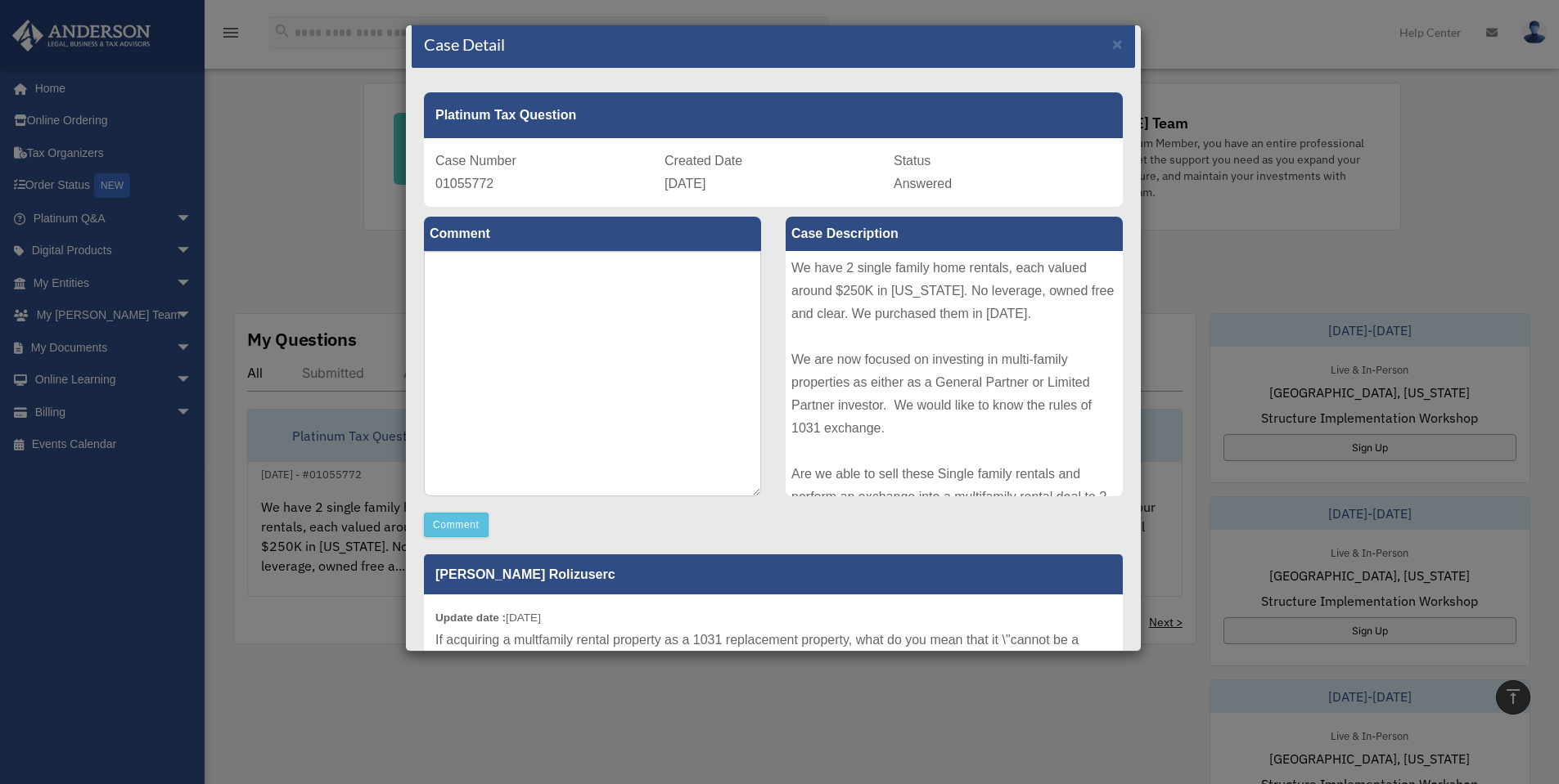
scroll to position [0, 0]
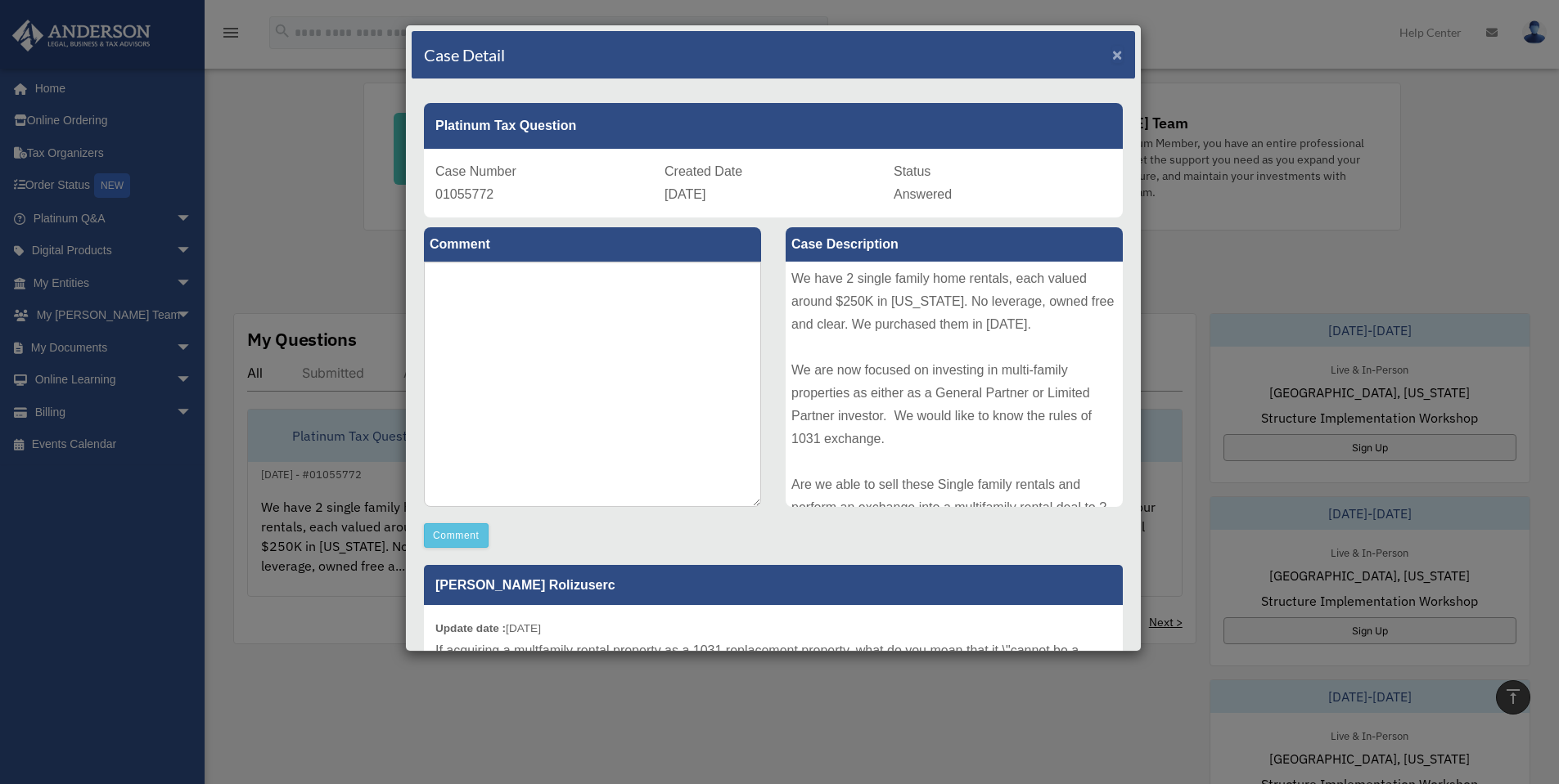
click at [1112, 53] on span "×" at bounding box center [1117, 53] width 11 height 18
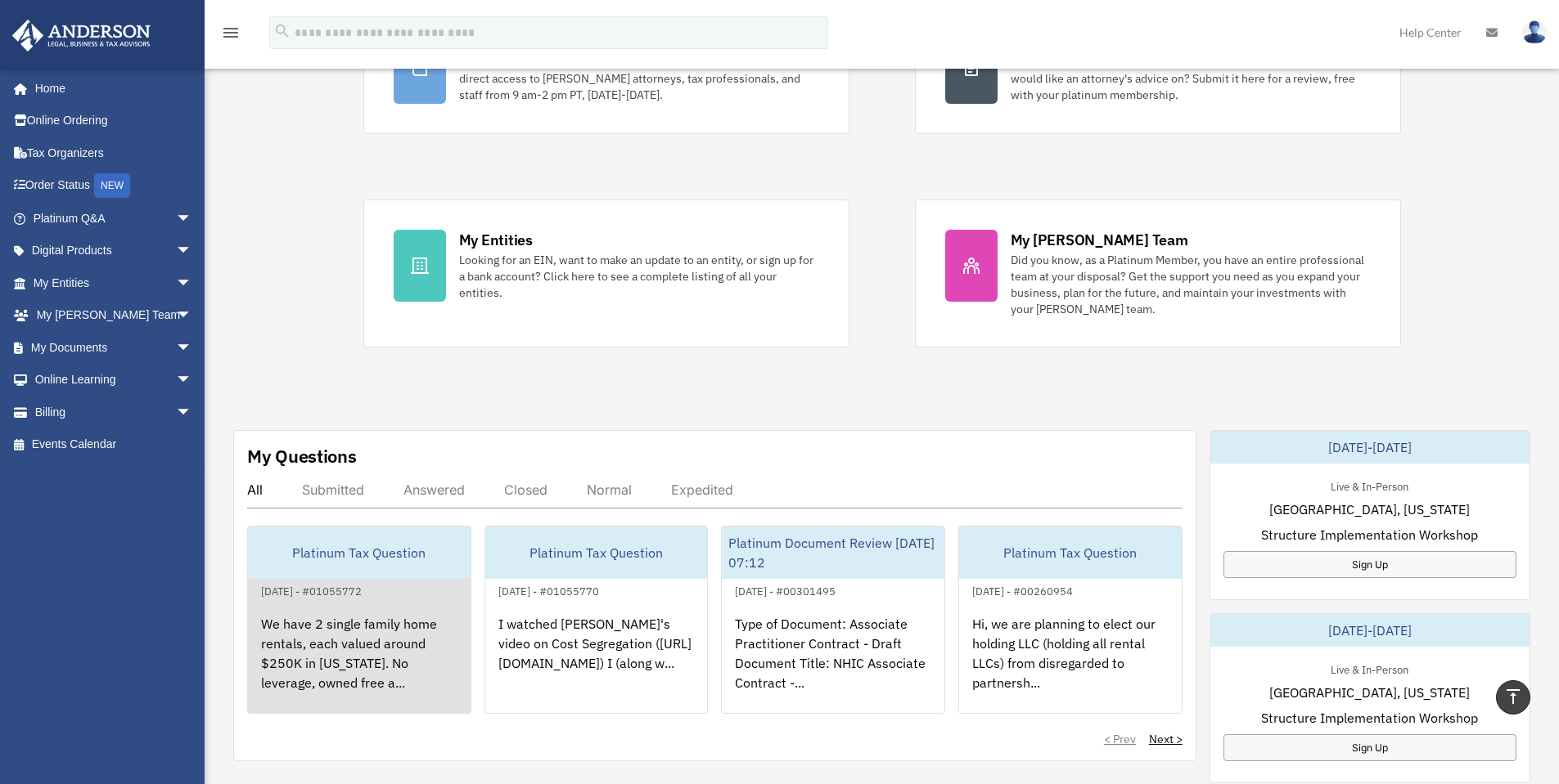
scroll to position [147, 0]
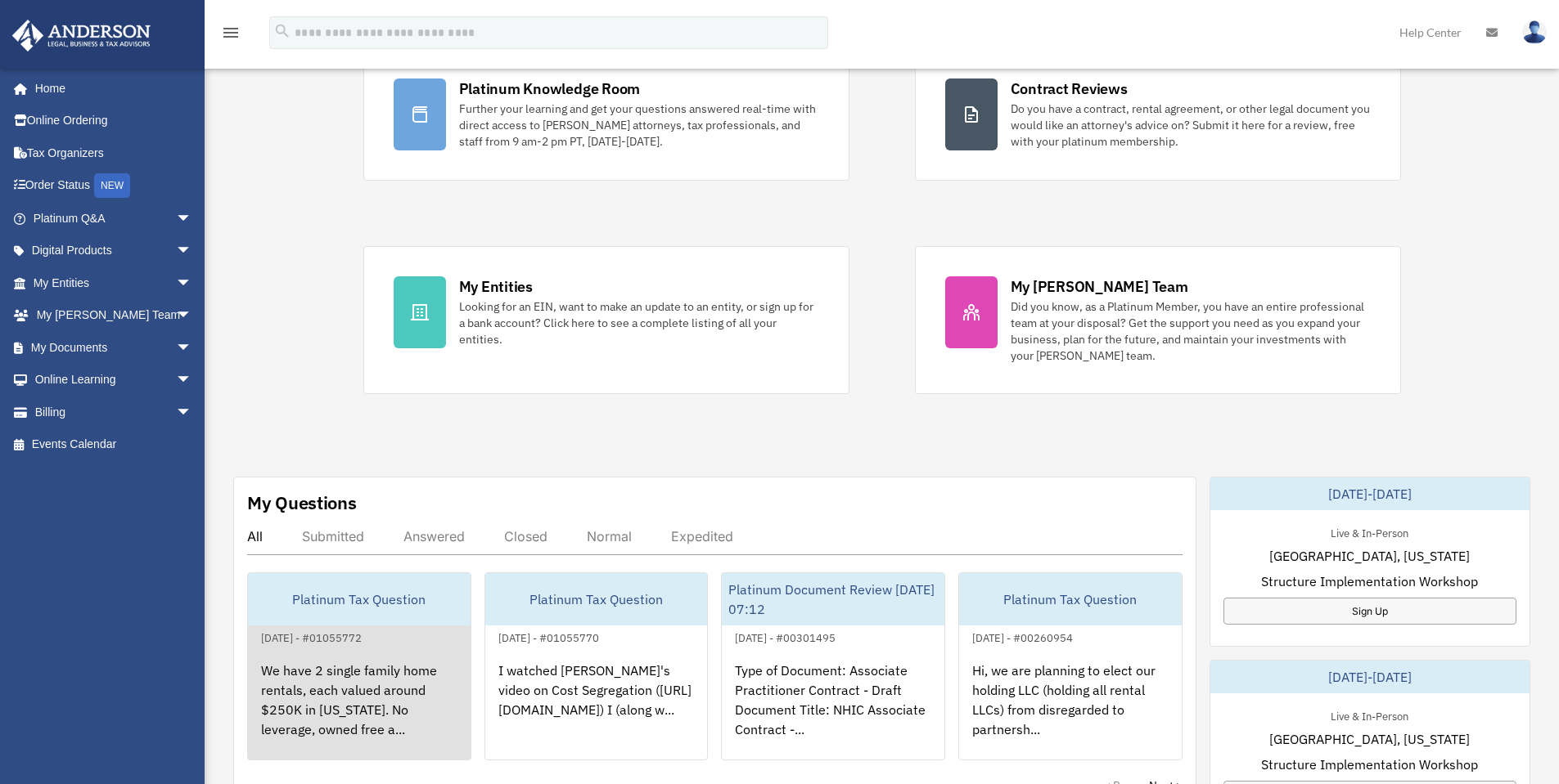
click at [375, 632] on div "[DATE] - #01055772" at bounding box center [311, 637] width 127 height 18
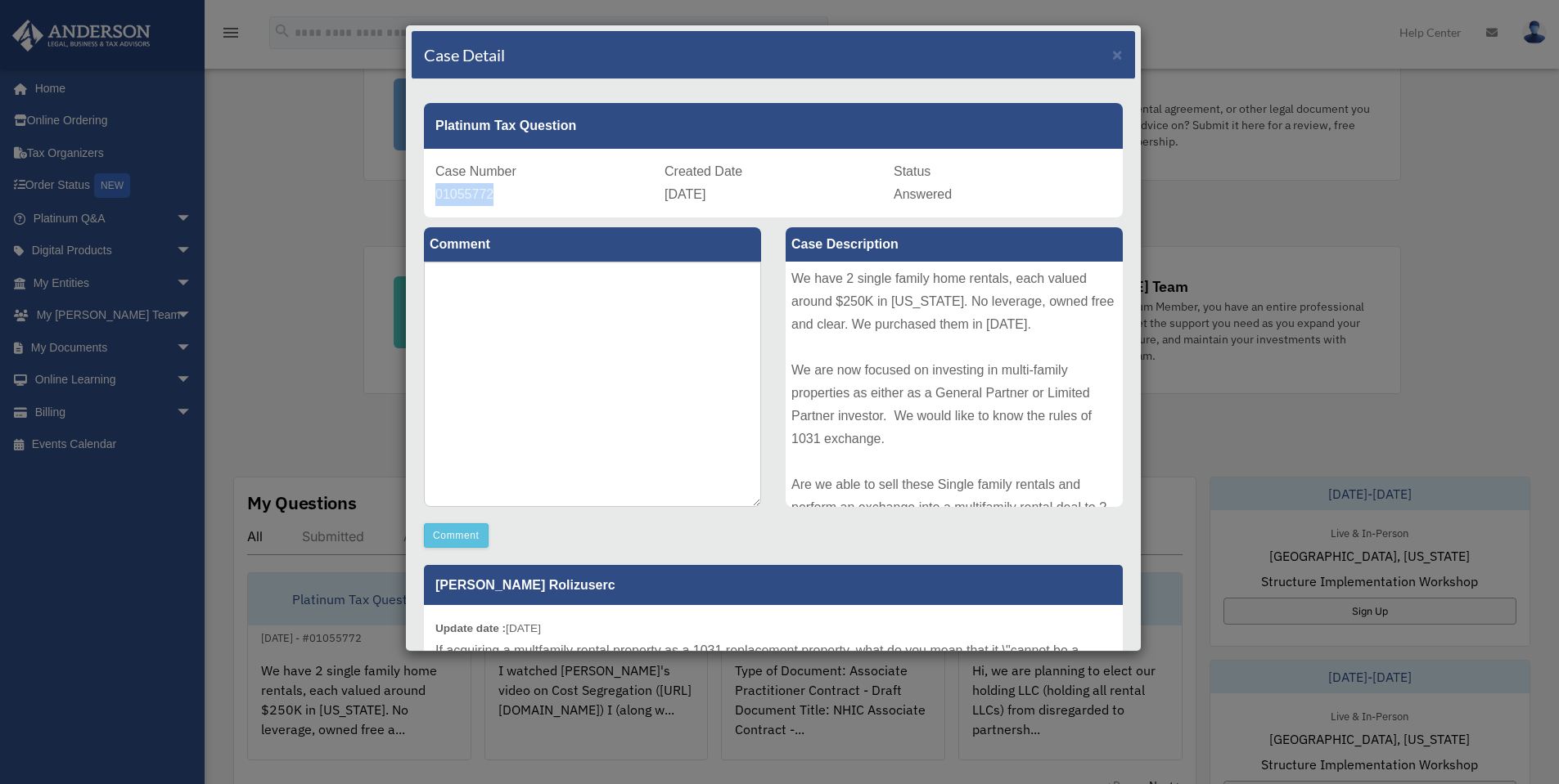
drag, startPoint x: 563, startPoint y: 193, endPoint x: 439, endPoint y: 193, distance: 124.0
click at [439, 193] on div "Case Number 01055772" at bounding box center [544, 183] width 218 height 46
copy span "01055772"
click at [1112, 52] on span "×" at bounding box center [1117, 53] width 11 height 18
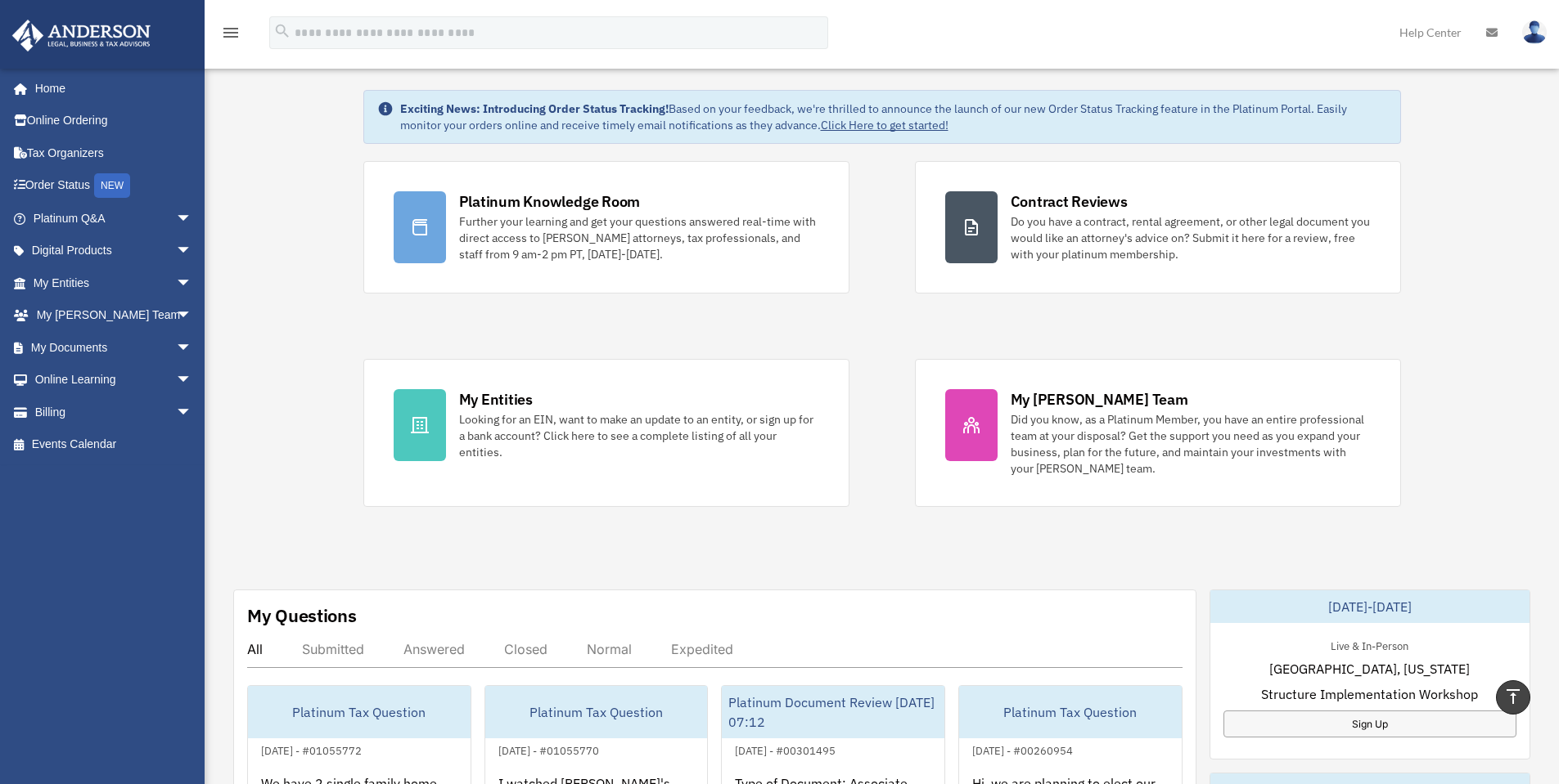
scroll to position [0, 0]
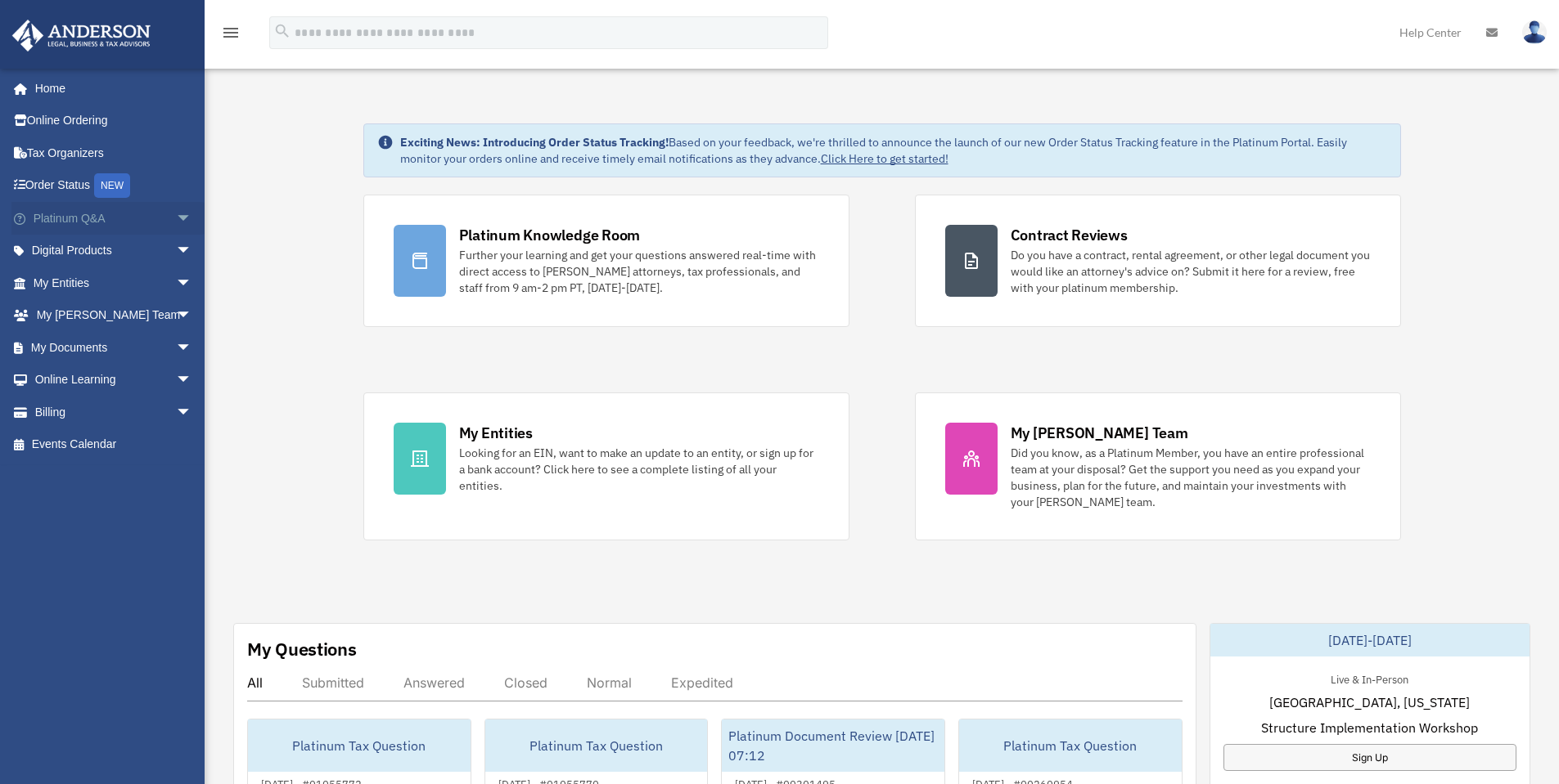
click at [87, 224] on link "Platinum Q&A arrow_drop_down" at bounding box center [114, 219] width 205 height 33
click at [176, 221] on span "arrow_drop_down" at bounding box center [193, 219] width 33 height 33
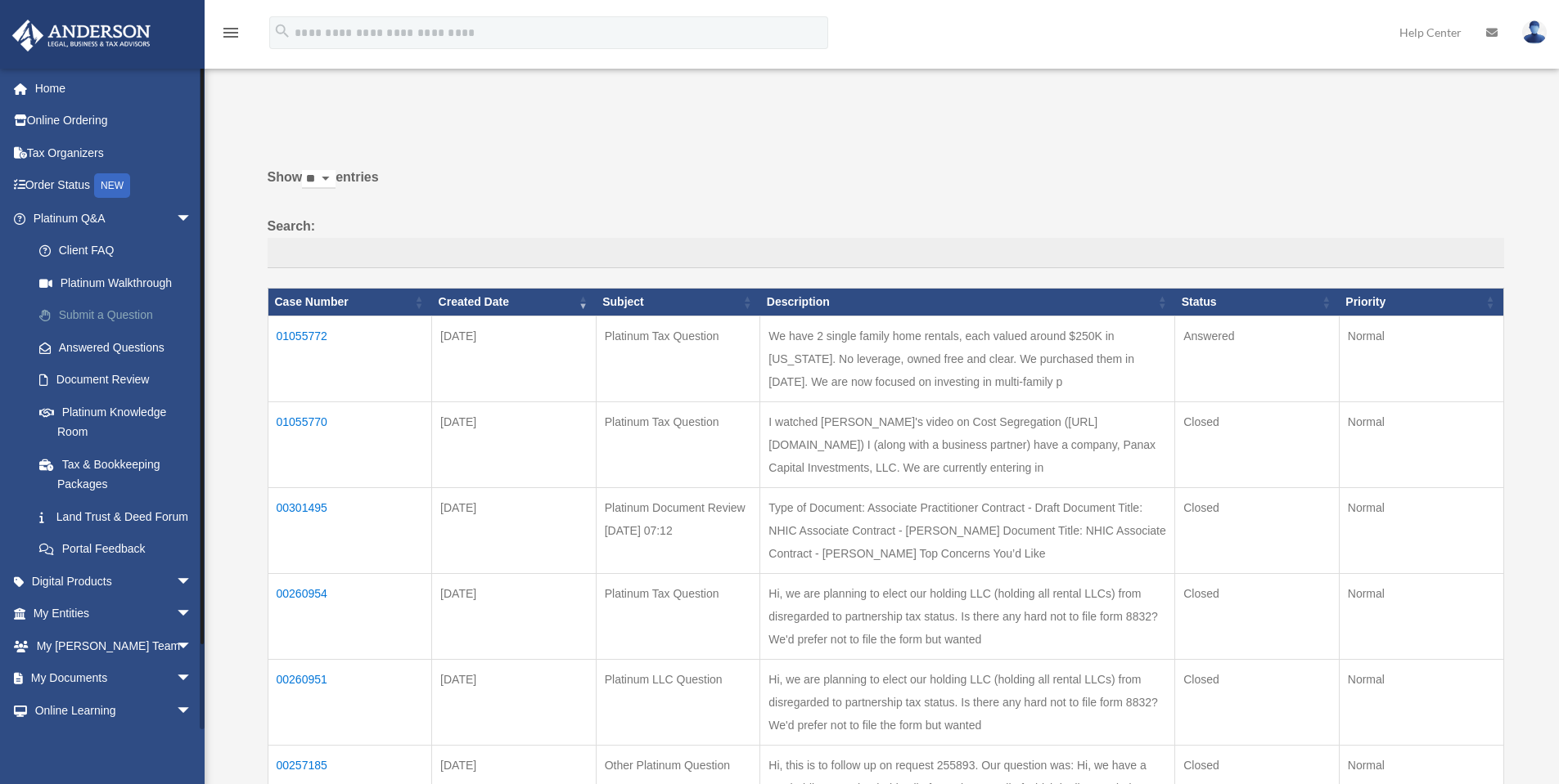
click at [117, 320] on link "Submit a Question" at bounding box center [120, 316] width 194 height 33
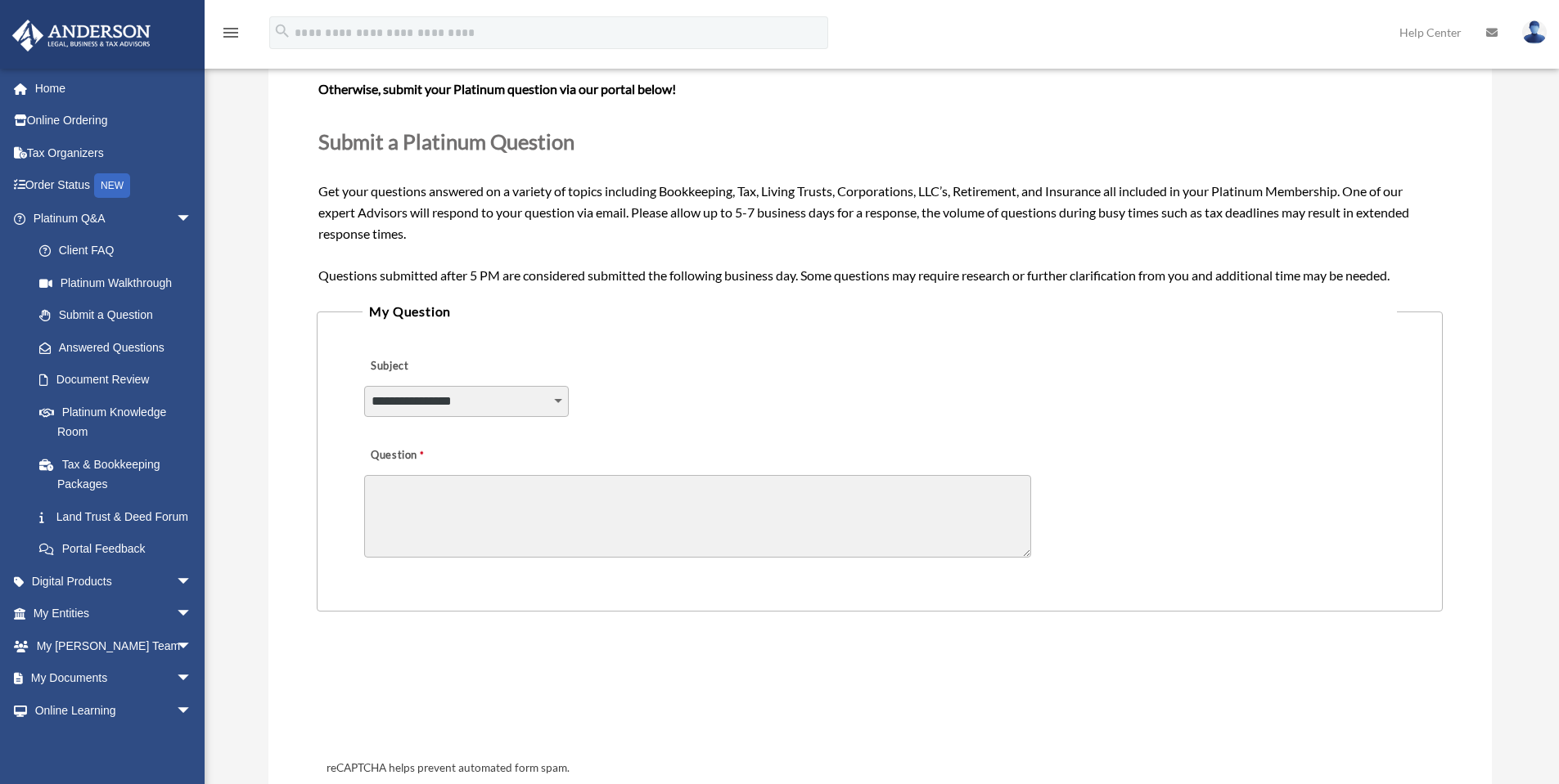
scroll to position [163, 0]
click at [417, 504] on textarea "Question" at bounding box center [697, 516] width 667 height 83
paste textarea "**********"
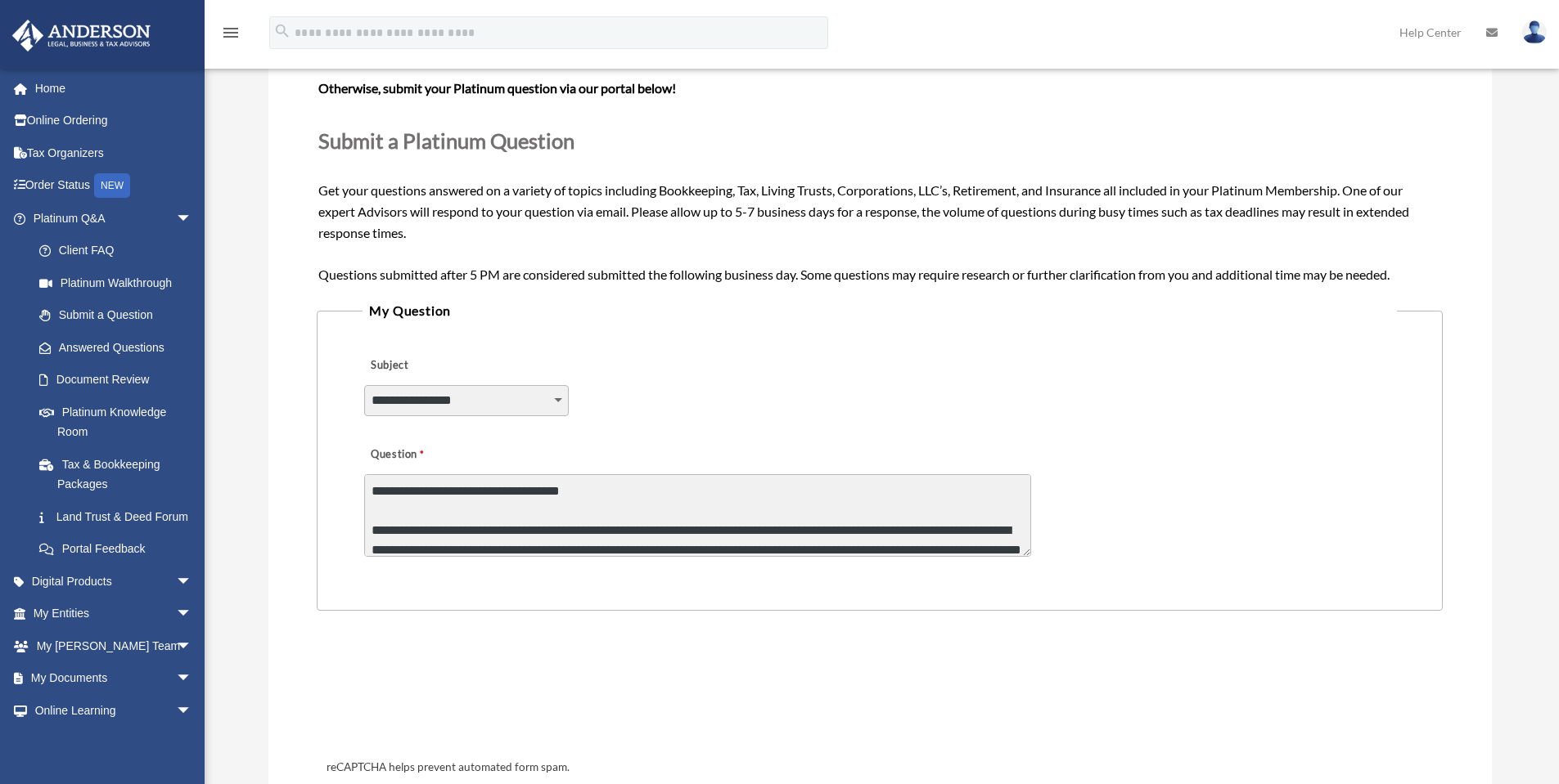
scroll to position [41, 0]
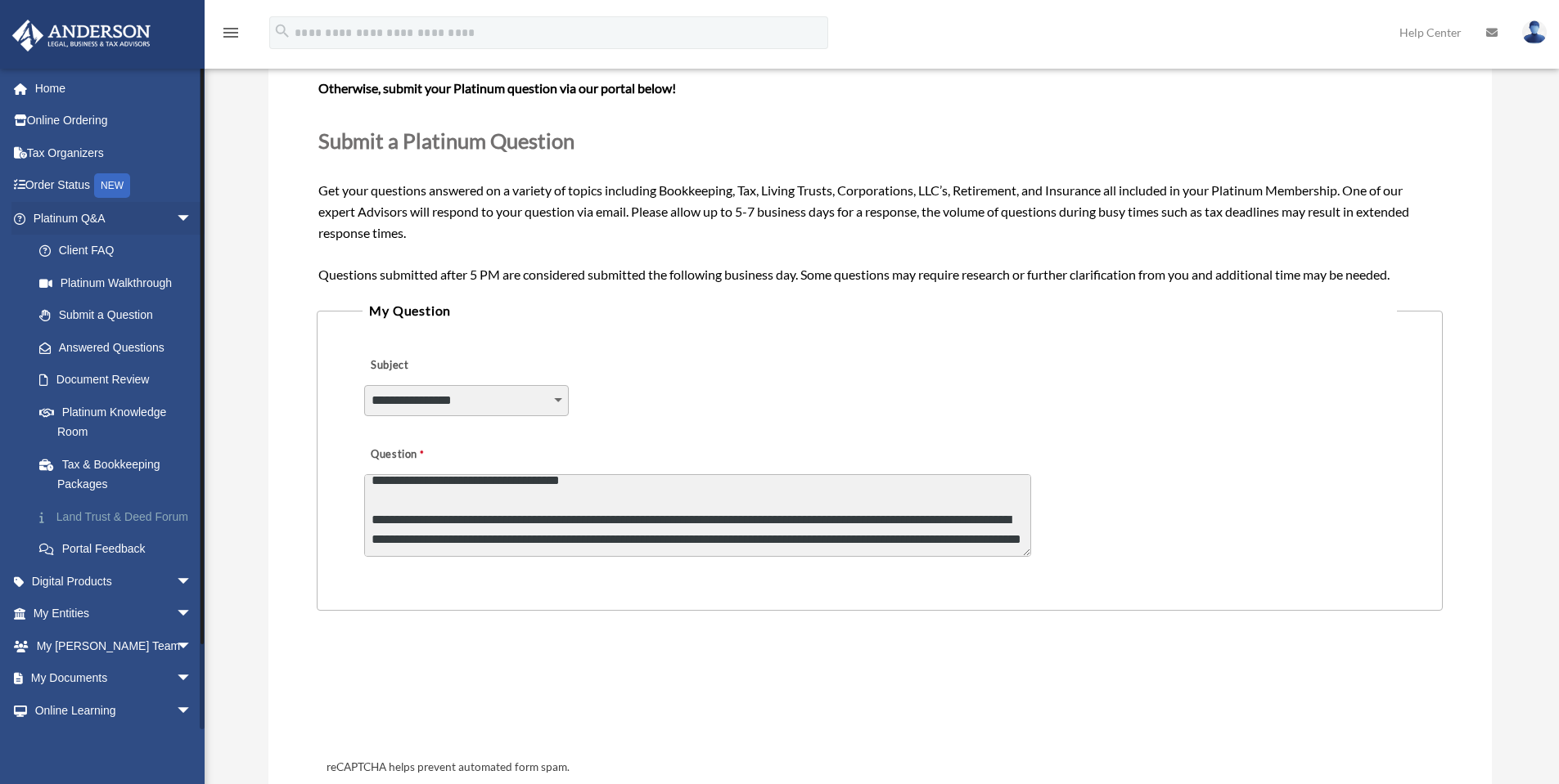
type textarea "**********"
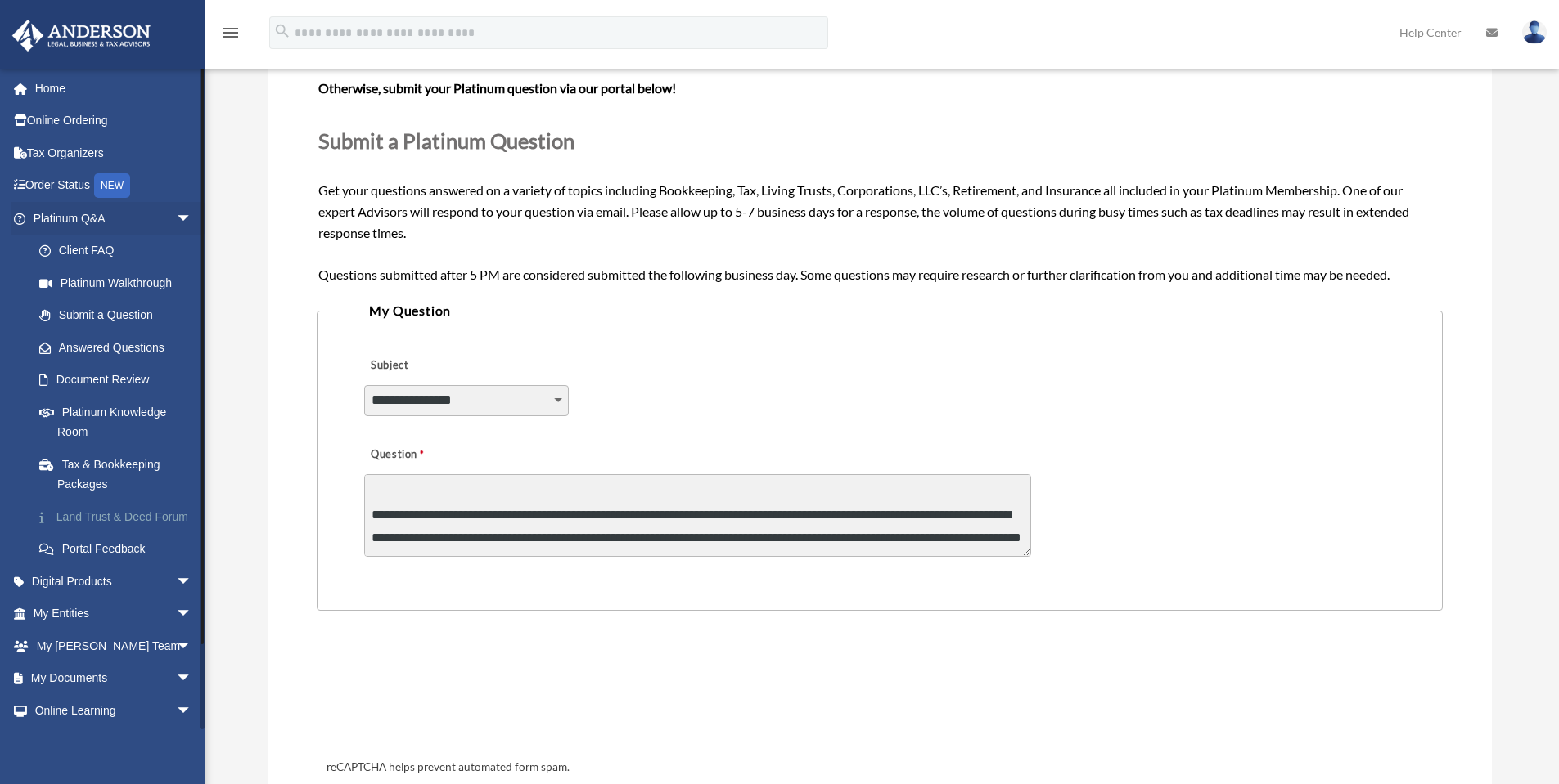
scroll to position [49, 0]
click at [94, 226] on link "Platinum Q&A arrow_drop_down" at bounding box center [114, 219] width 205 height 33
click at [93, 347] on link "Answered Questions" at bounding box center [120, 348] width 194 height 33
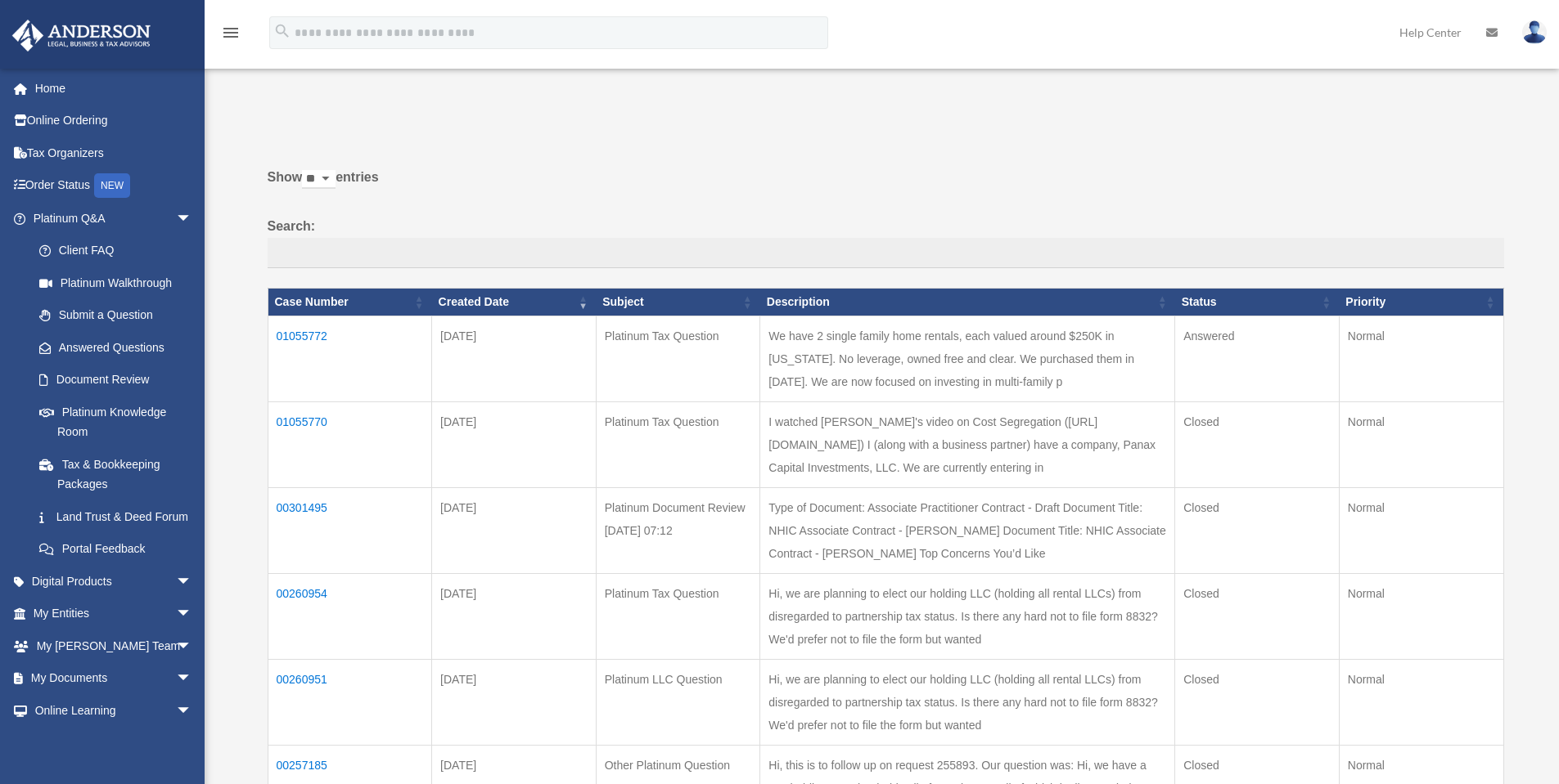
click at [321, 331] on td "01055772" at bounding box center [349, 359] width 164 height 86
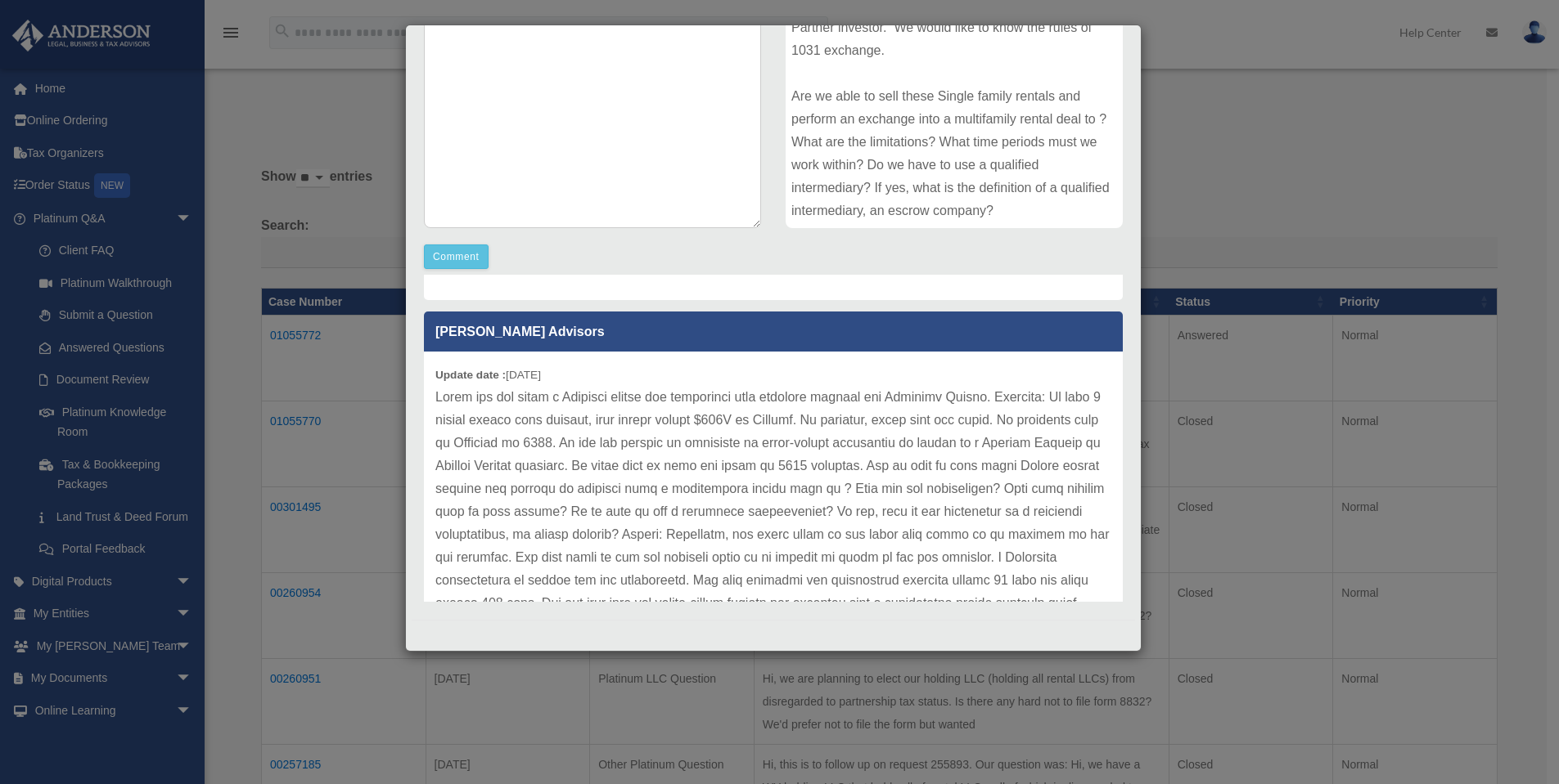
scroll to position [245, 0]
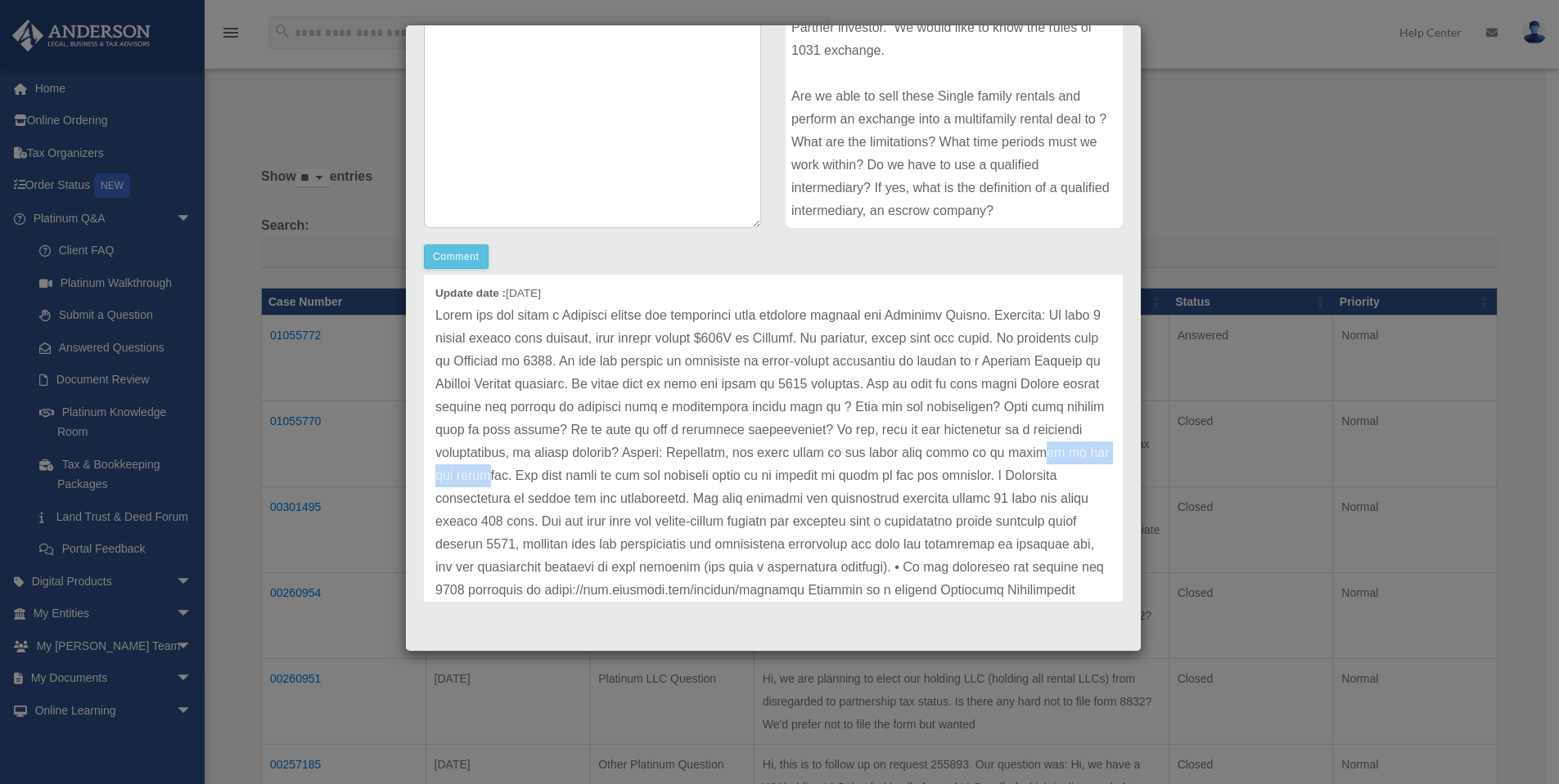
drag, startPoint x: 714, startPoint y: 474, endPoint x: 628, endPoint y: 472, distance: 86.0
click at [627, 472] on p at bounding box center [773, 624] width 676 height 641
click at [639, 472] on p at bounding box center [773, 624] width 676 height 641
drag, startPoint x: 736, startPoint y: 474, endPoint x: 843, endPoint y: 477, distance: 107.0
click at [843, 477] on p at bounding box center [773, 624] width 676 height 641
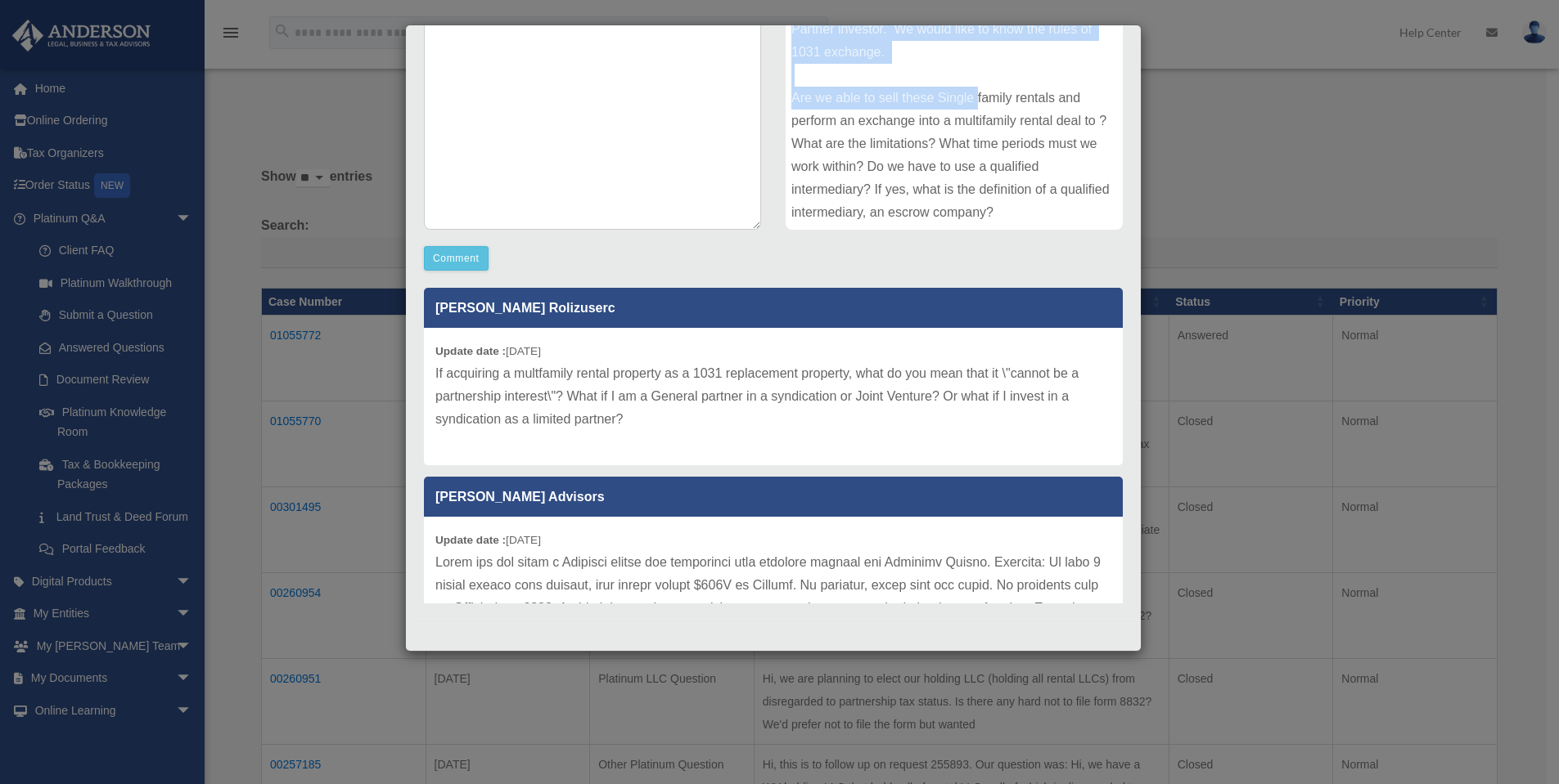
scroll to position [279, 0]
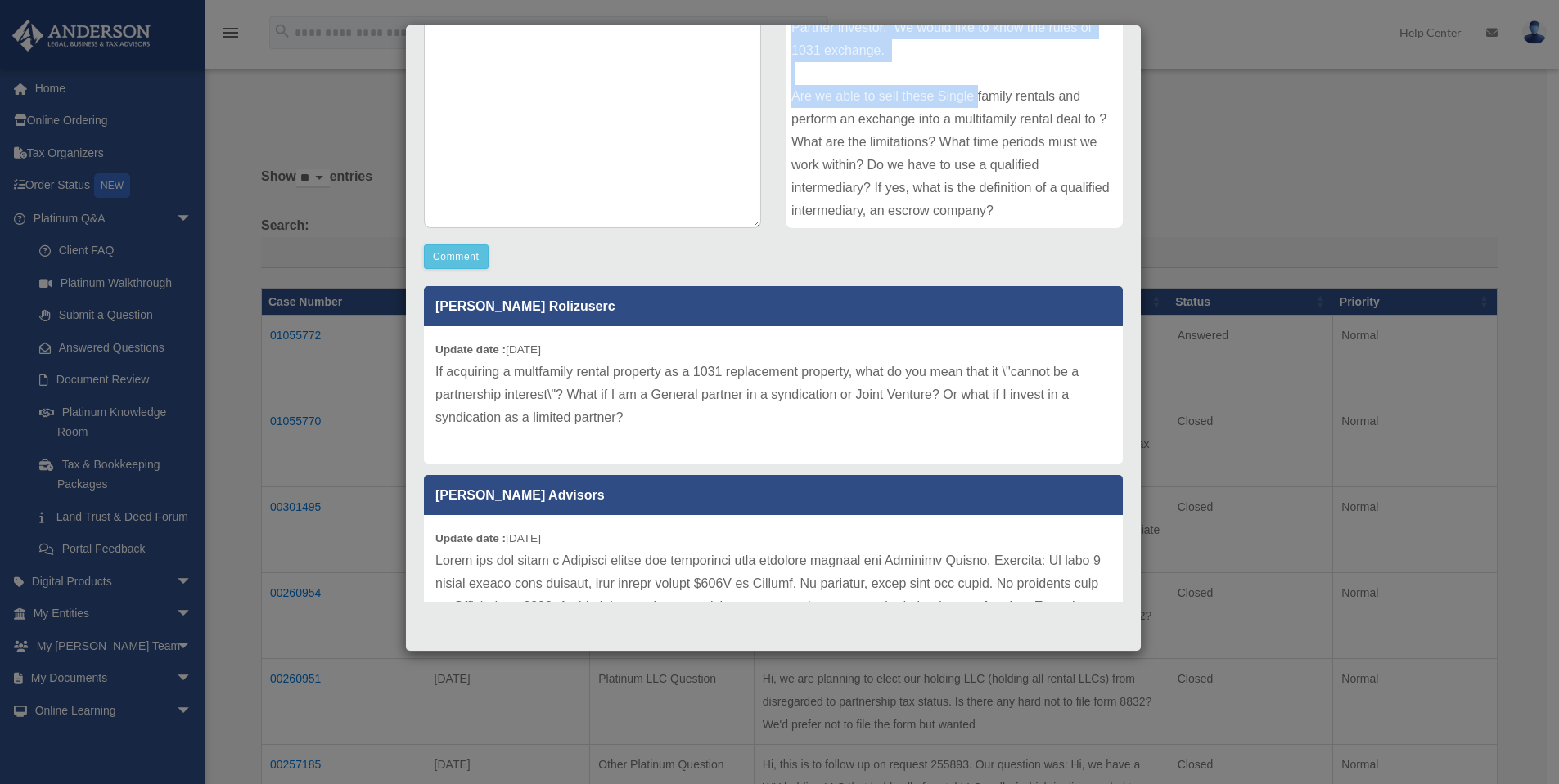
drag, startPoint x: 785, startPoint y: 163, endPoint x: 1064, endPoint y: 216, distance: 284.0
click at [1064, 216] on div "We have 2 single family home rentals, each valued around $250K in Georgia. No l…" at bounding box center [954, 105] width 337 height 245
copy div "We have 2 single family home rentals, each valued around $250K in Georgia. No l…"
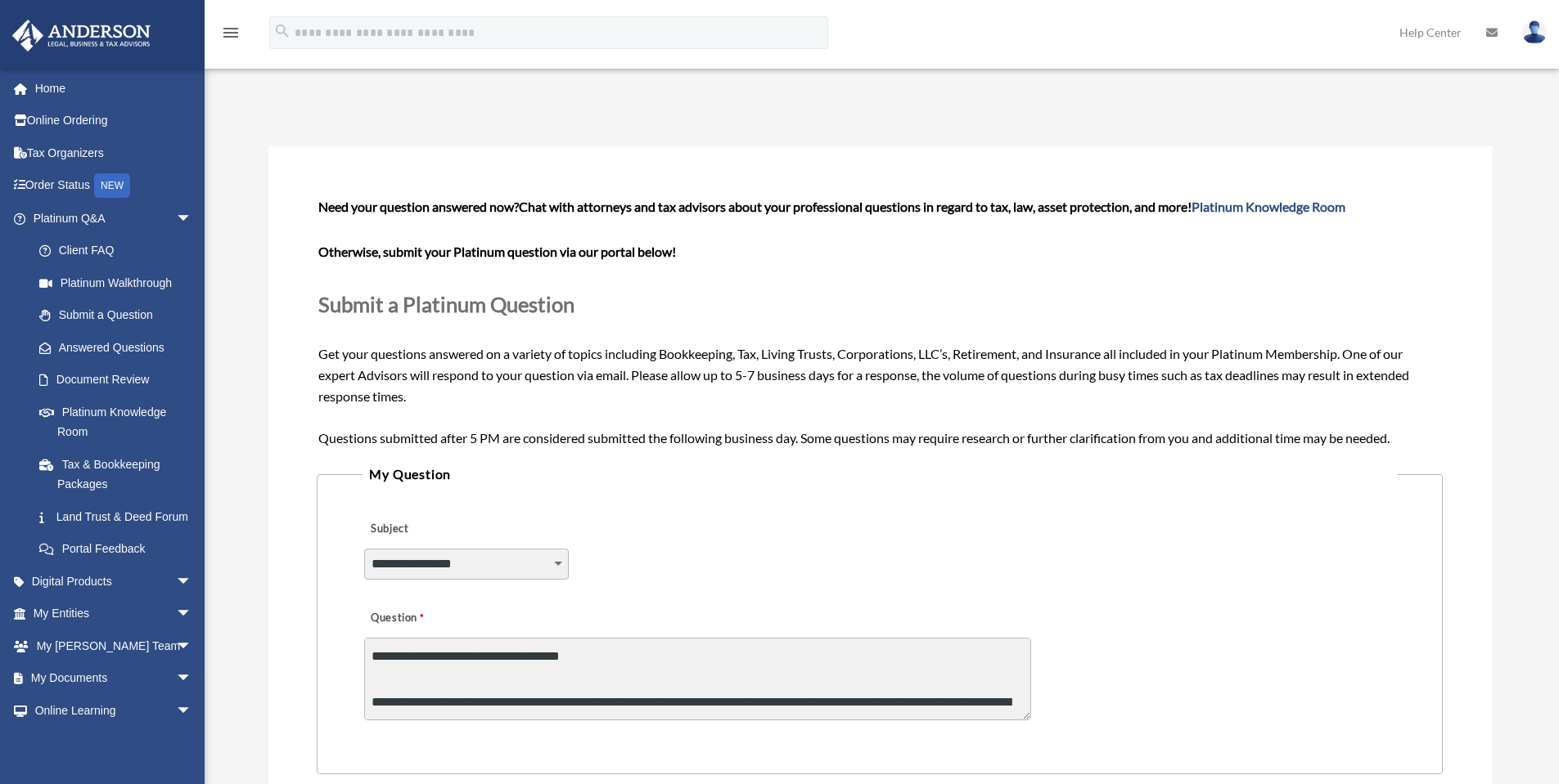
scroll to position [163, 0]
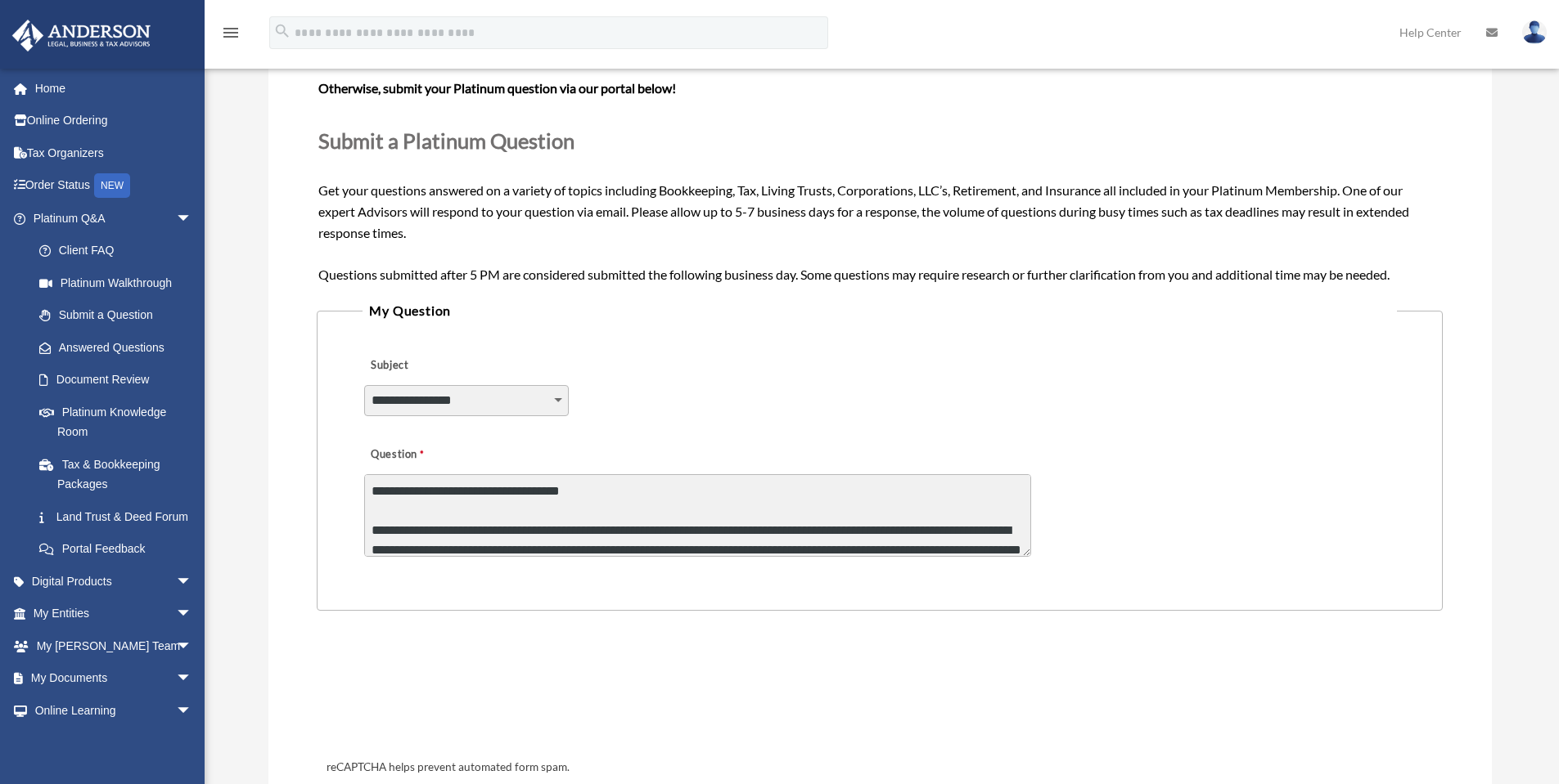
click at [489, 496] on textarea "**********" at bounding box center [697, 516] width 667 height 83
paste textarea "**********"
type textarea "**********"
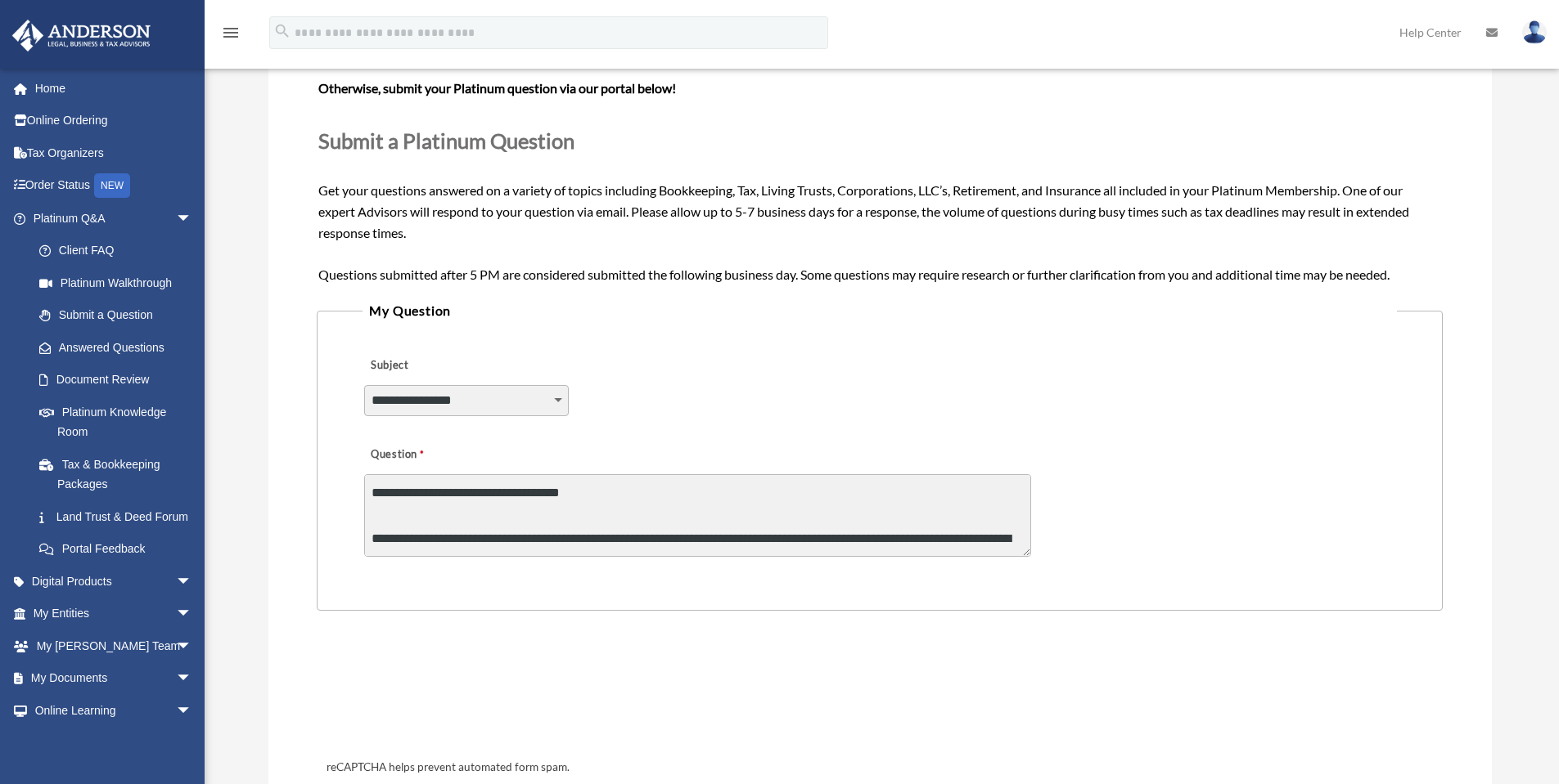
click at [425, 404] on select "**********" at bounding box center [466, 401] width 204 height 31
select select "******"
click at [364, 385] on select "**********" at bounding box center [466, 401] width 204 height 31
click at [1120, 496] on div "**********" at bounding box center [880, 500] width 1033 height 131
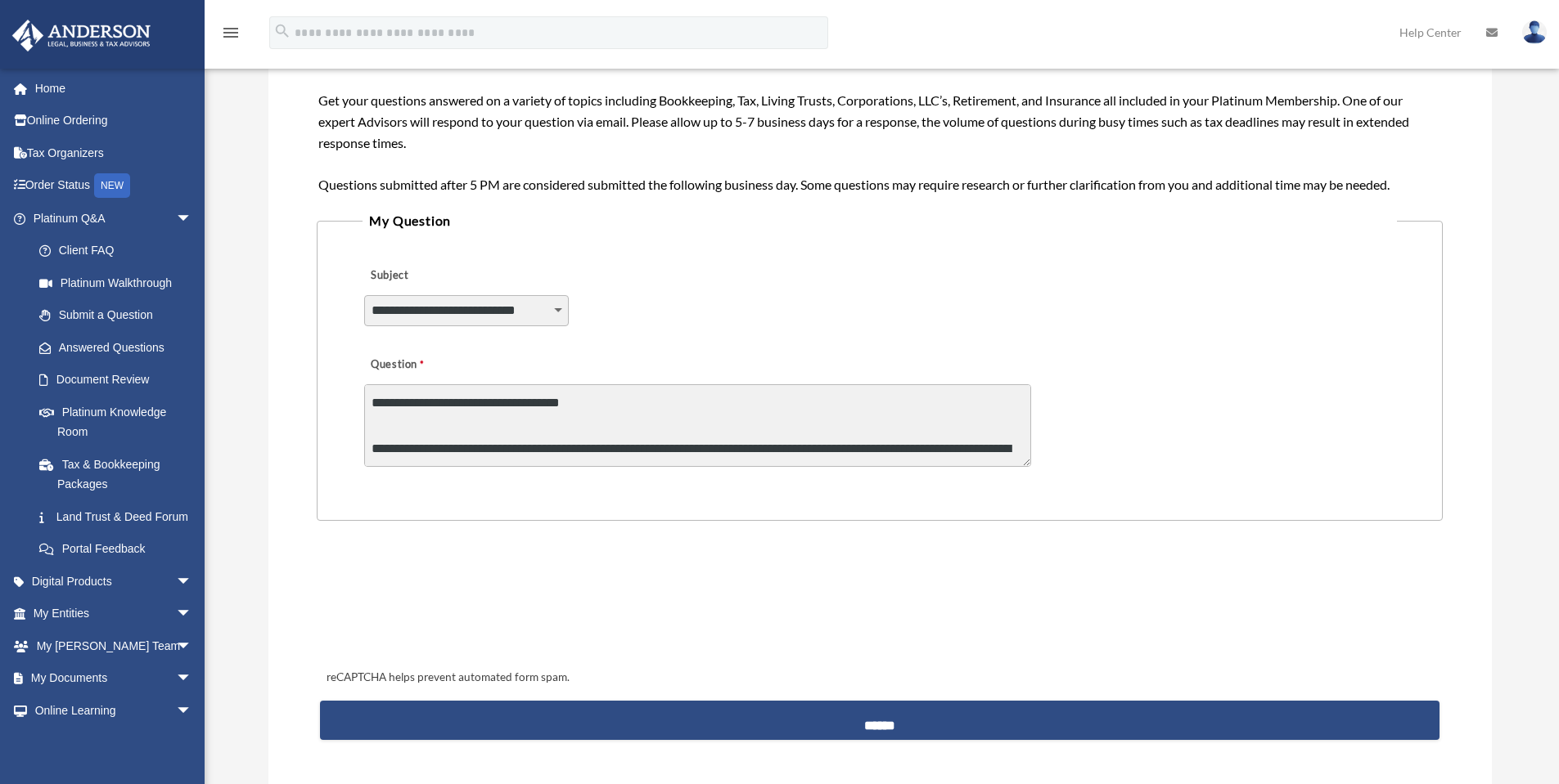
scroll to position [409, 0]
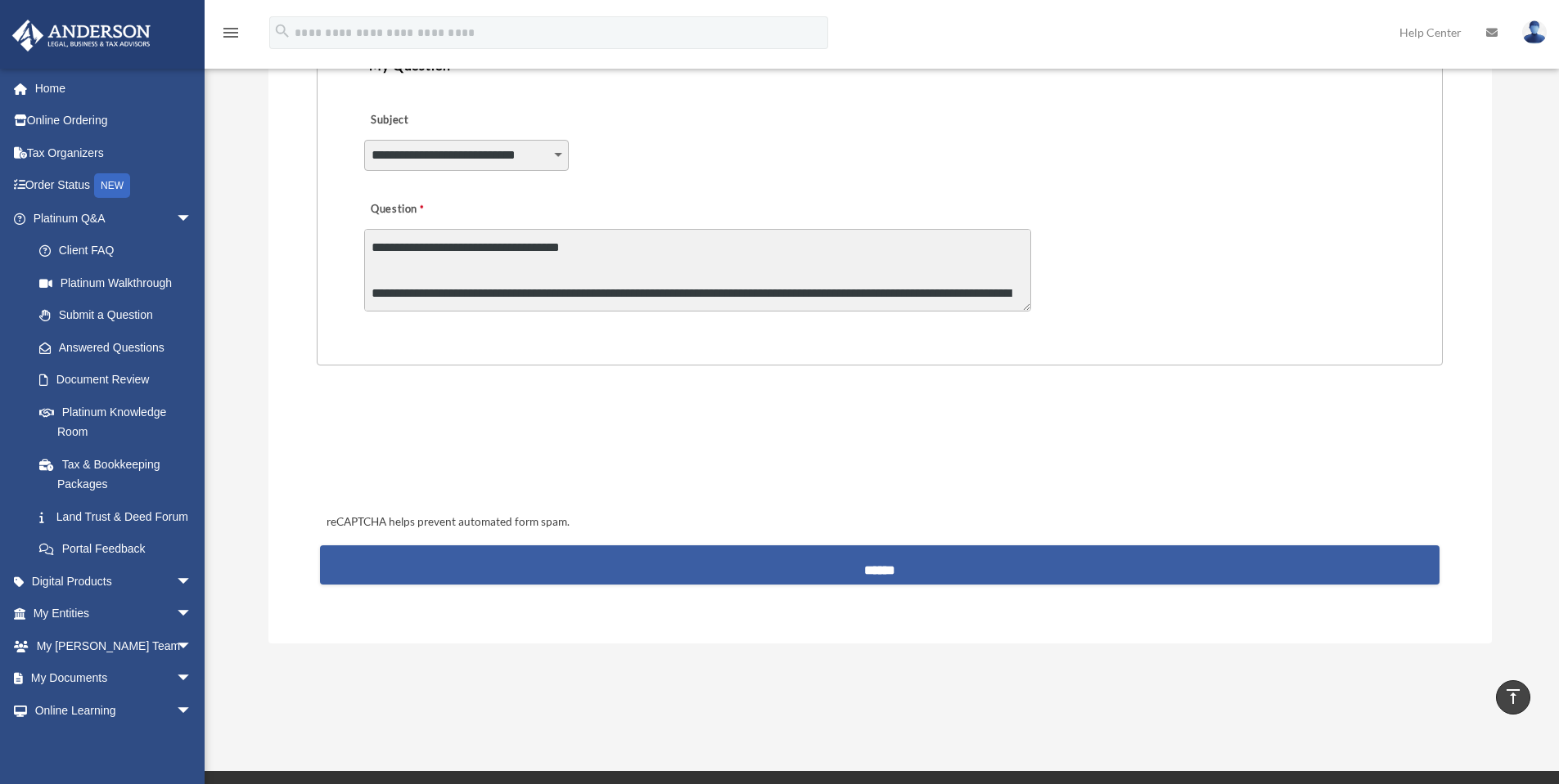
click at [872, 577] on input "******" at bounding box center [879, 565] width 1118 height 39
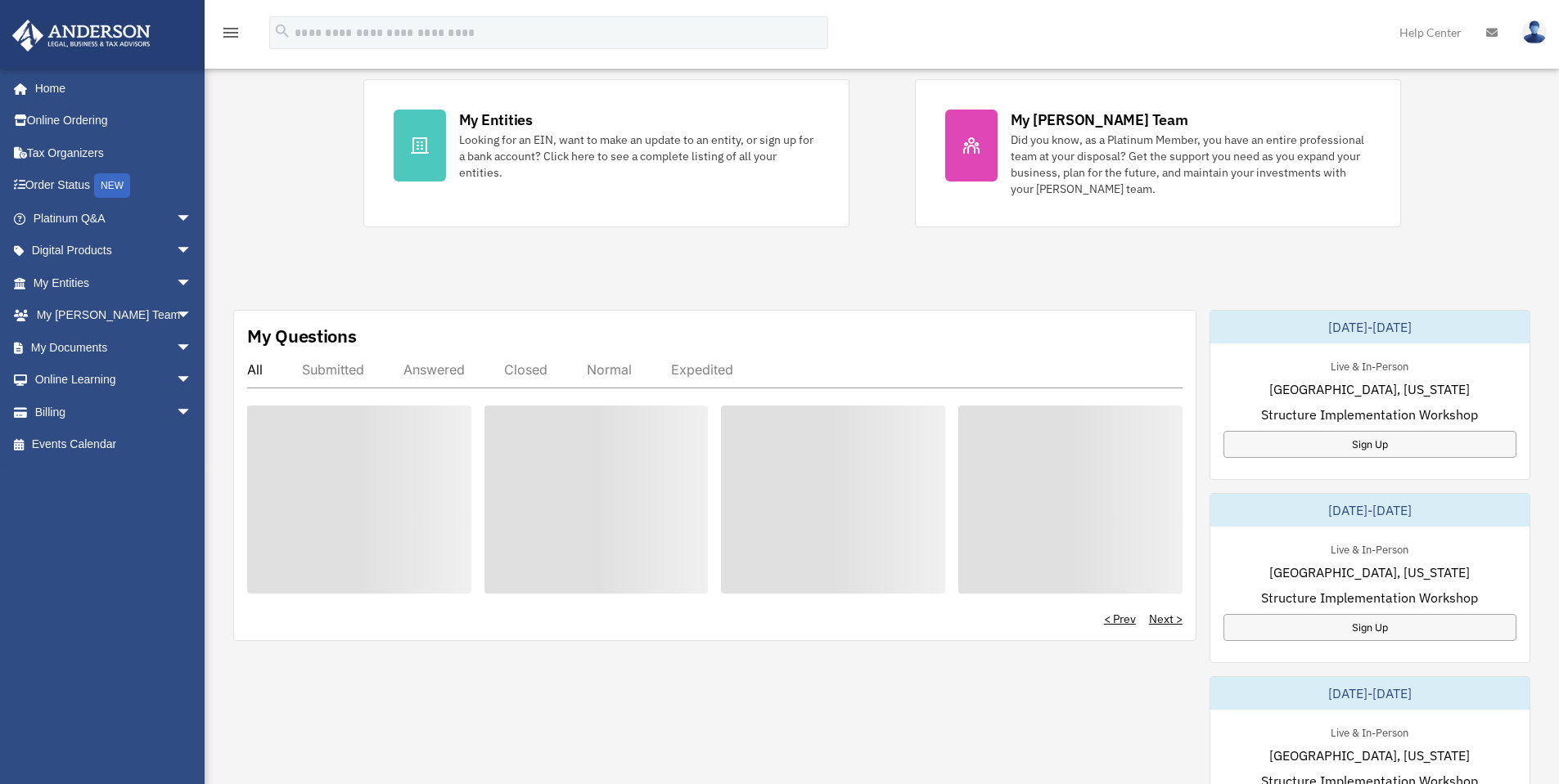
scroll to position [327, 0]
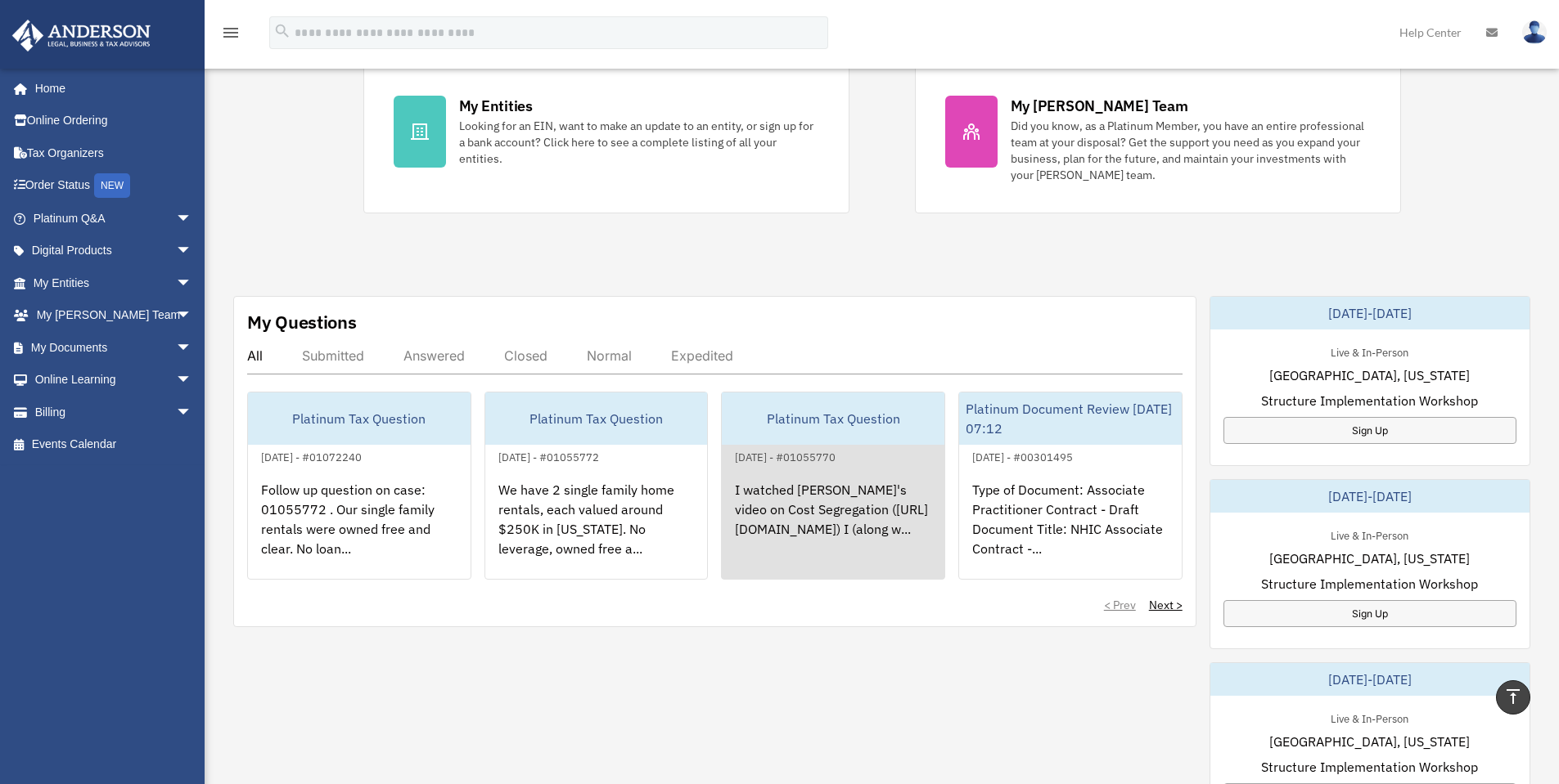
click at [826, 526] on div "I watched [PERSON_NAME]'s video on Cost Segregation ([URL][DOMAIN_NAME]) I (alo…" at bounding box center [833, 530] width 223 height 127
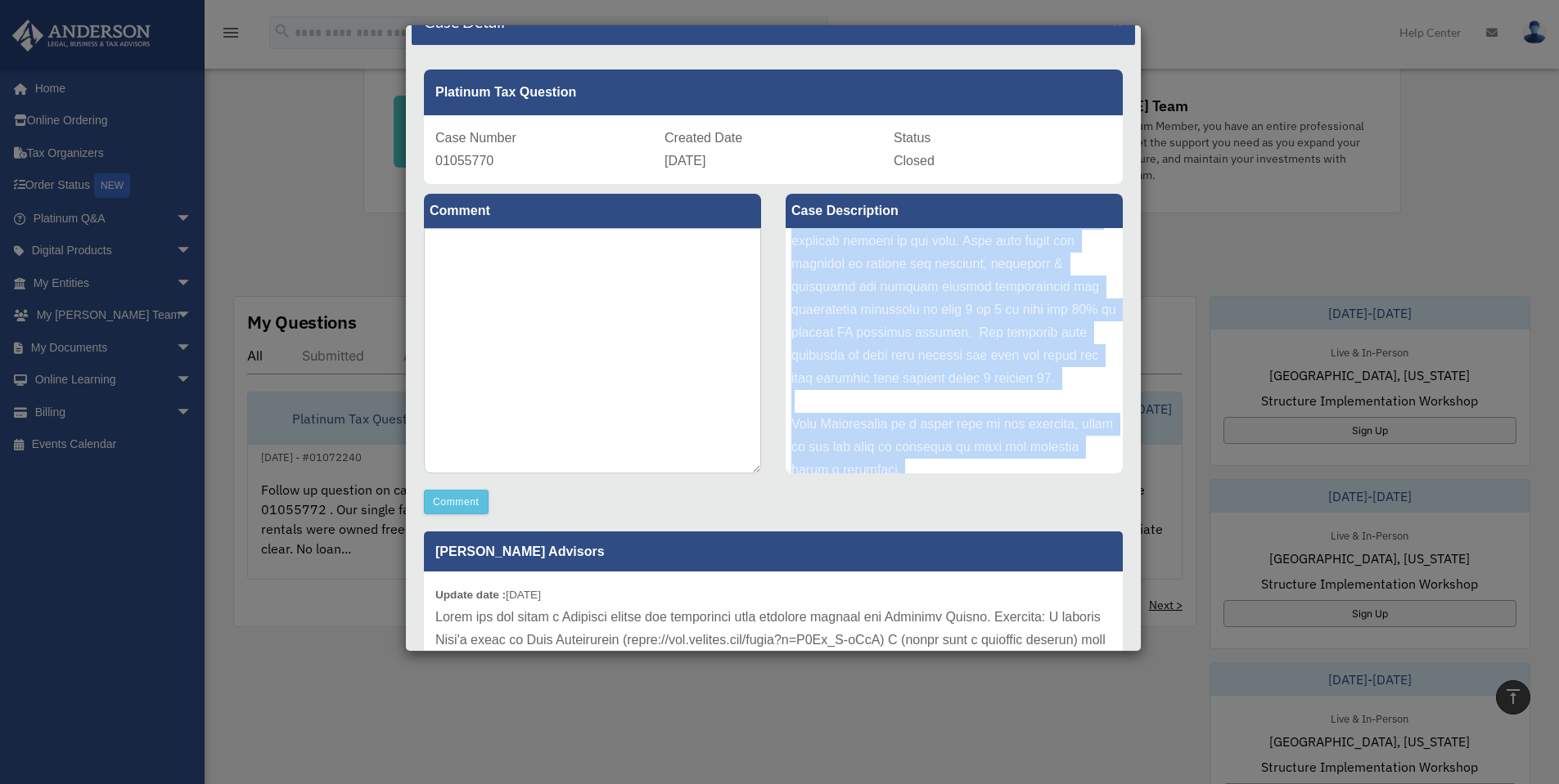
scroll to position [245, 0]
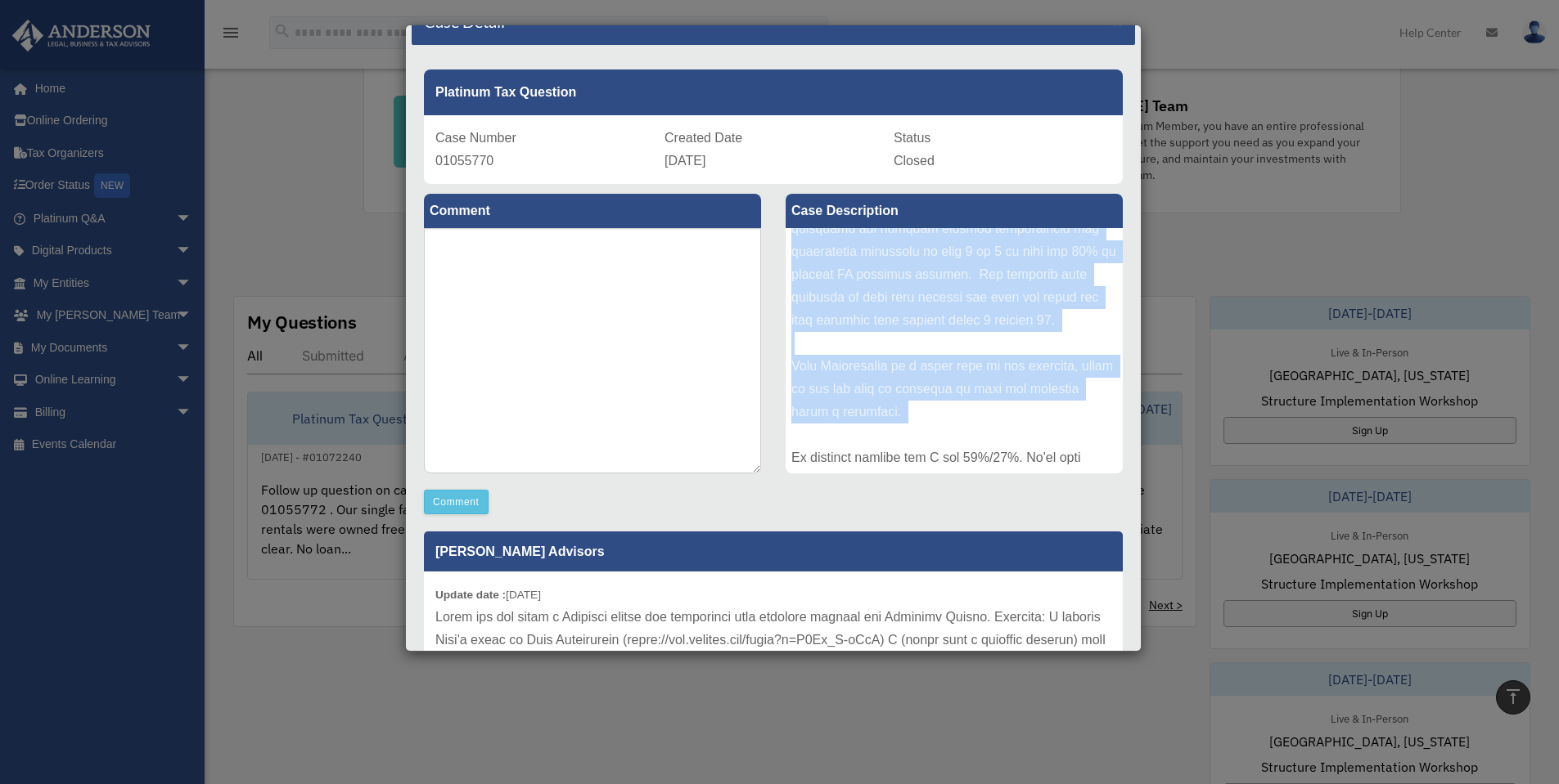
drag, startPoint x: 785, startPoint y: 247, endPoint x: 1123, endPoint y: 406, distance: 373.5
click at [1046, 450] on div at bounding box center [954, 351] width 337 height 245
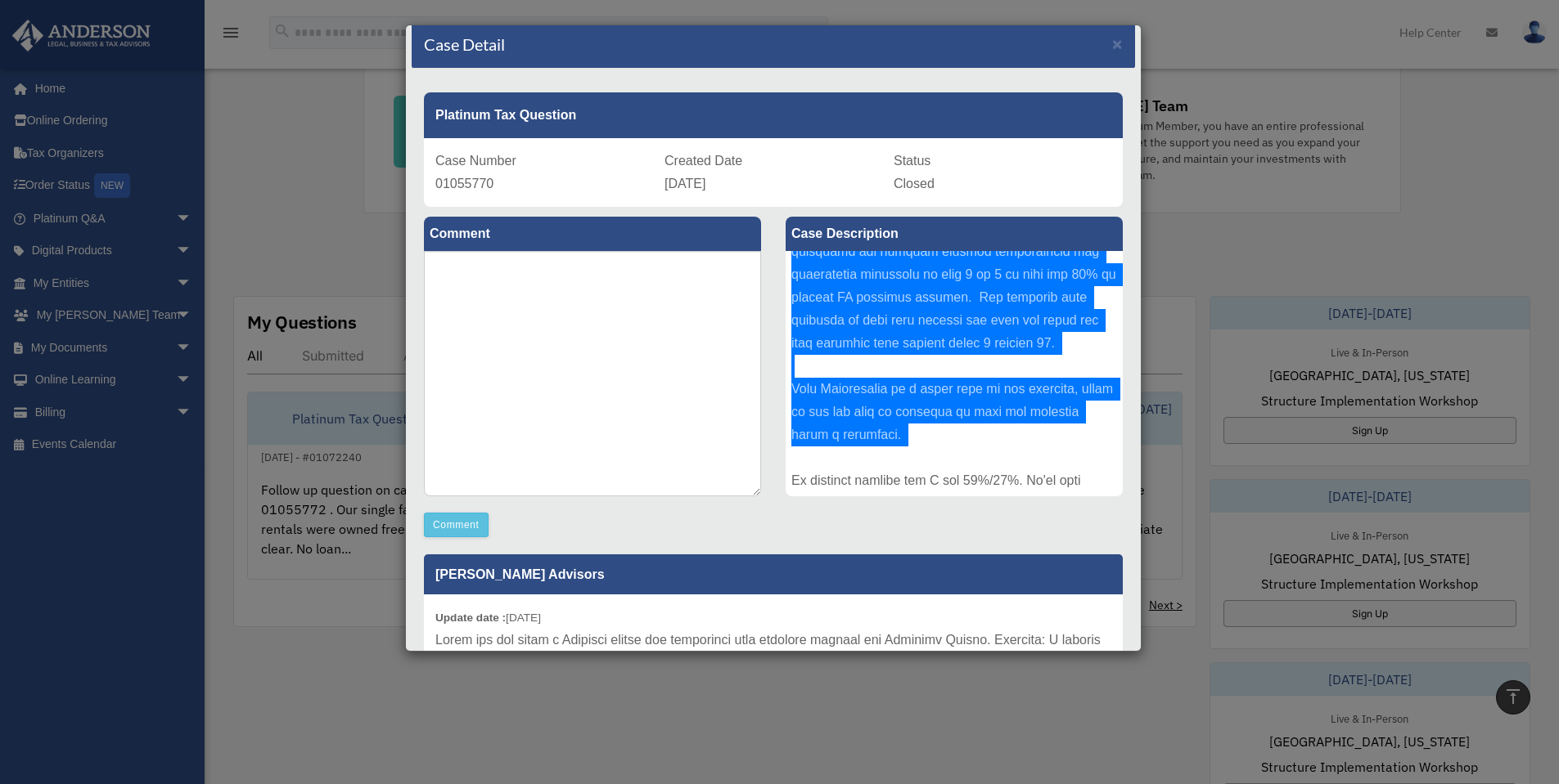
scroll to position [0, 0]
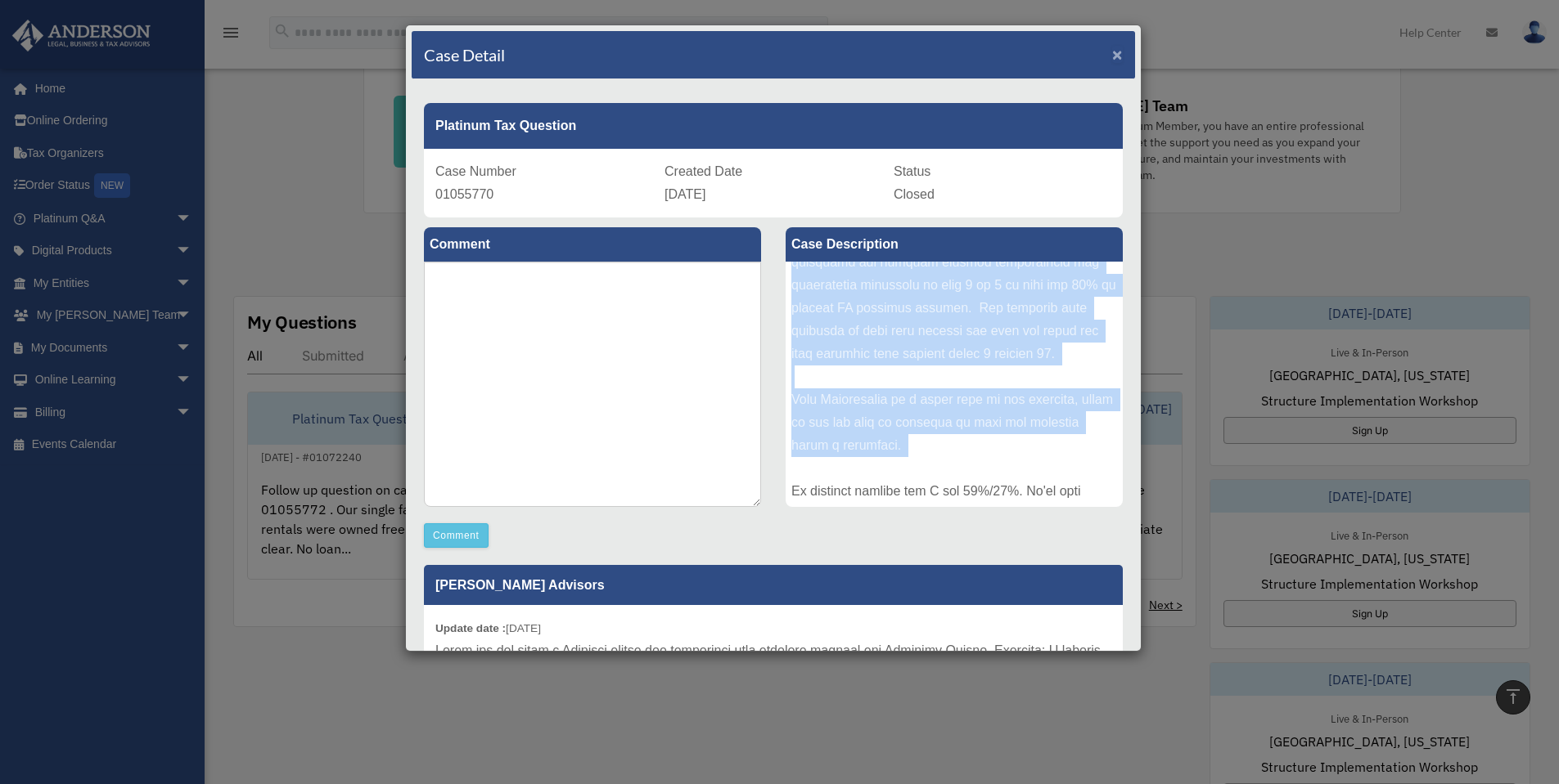
click at [1112, 53] on span "×" at bounding box center [1117, 53] width 11 height 18
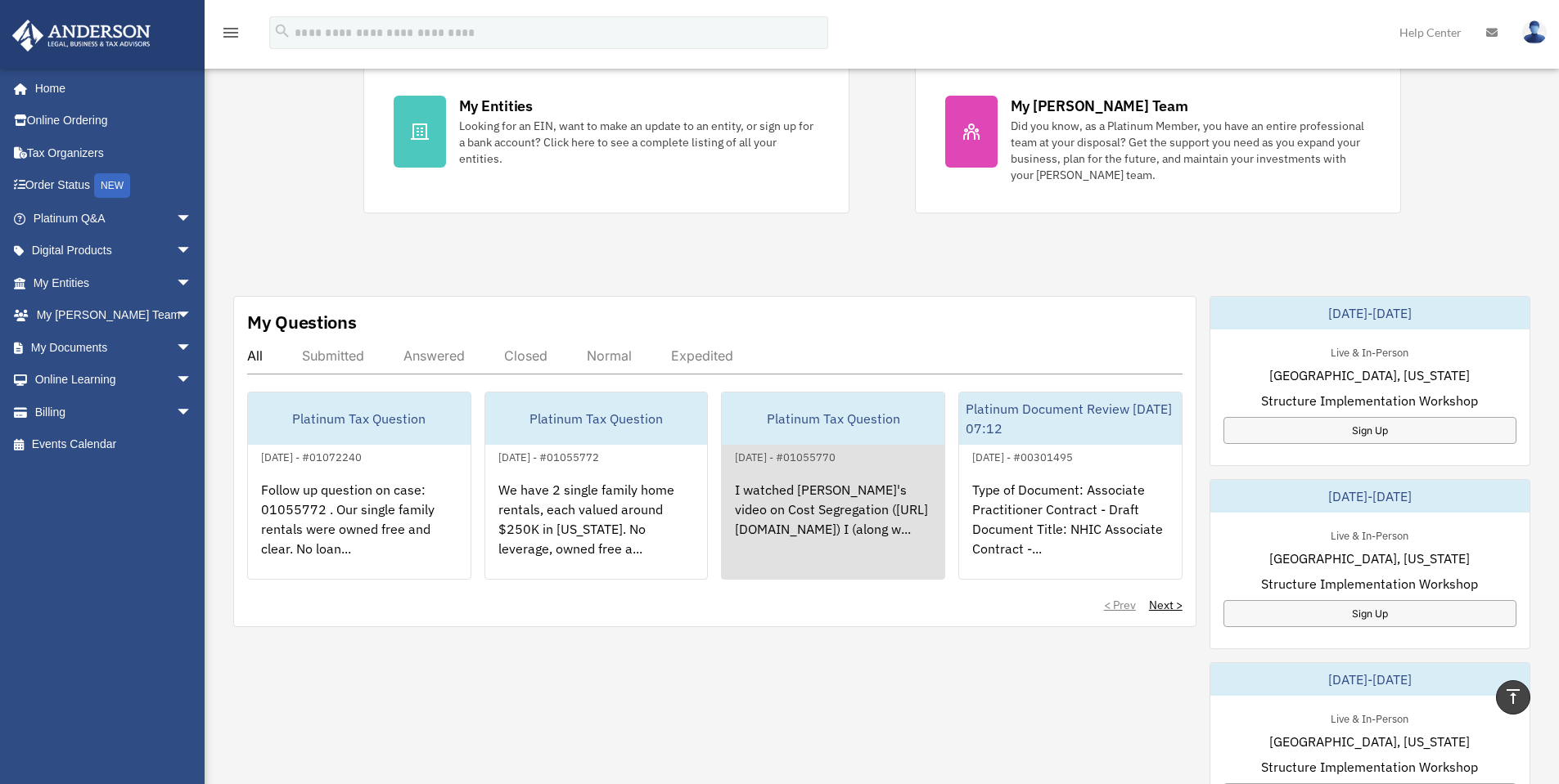
click at [880, 543] on div "I watched [PERSON_NAME]'s video on Cost Segregation ([URL][DOMAIN_NAME]) I (alo…" at bounding box center [833, 530] width 223 height 127
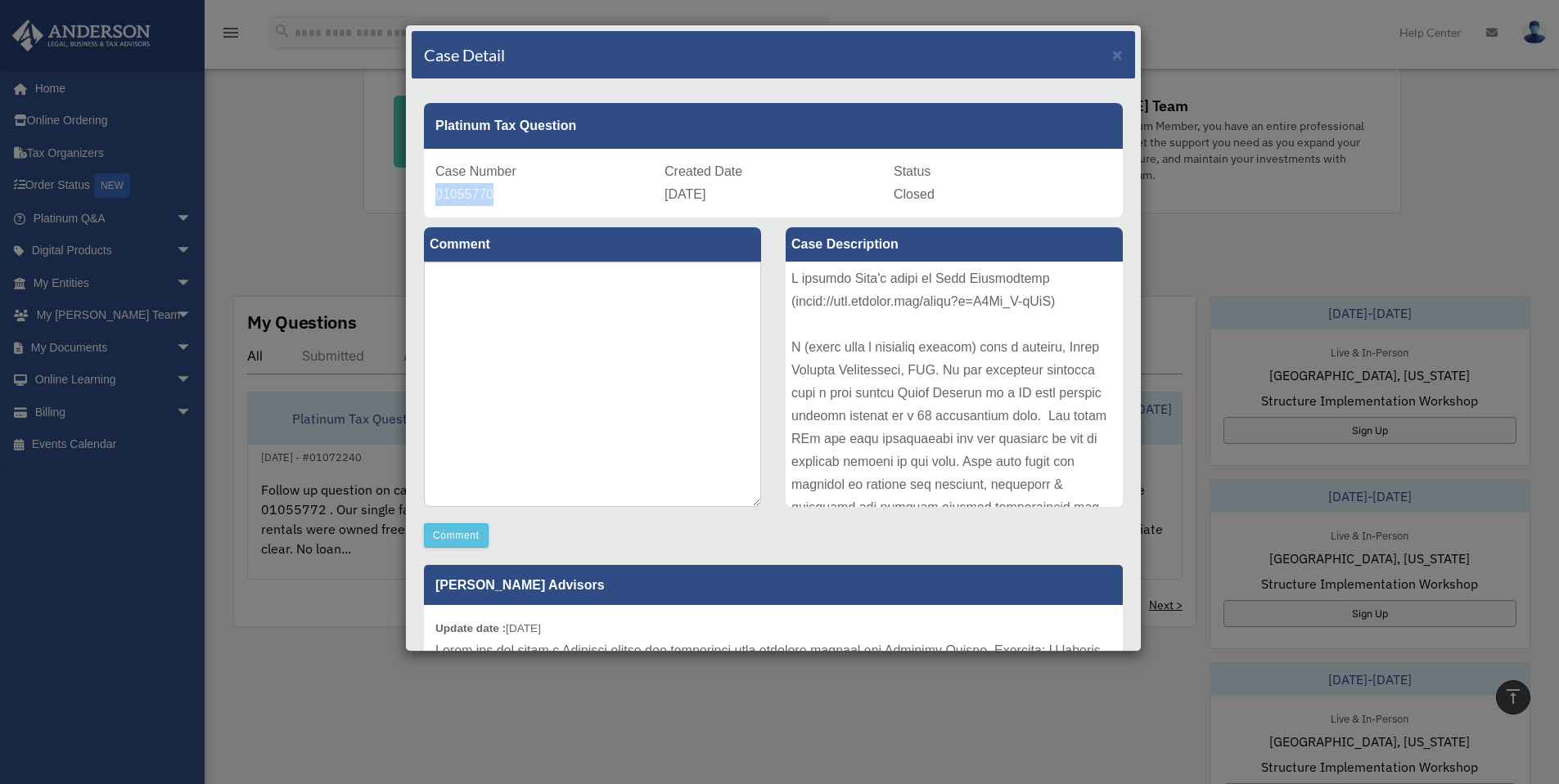
drag, startPoint x: 495, startPoint y: 199, endPoint x: 437, endPoint y: 197, distance: 58.0
click at [437, 197] on div "Case Number 01055770" at bounding box center [544, 183] width 218 height 46
copy span "01055770"
click at [665, 197] on div "Created Date [DATE]" at bounding box center [774, 183] width 218 height 46
copy span "[DATE]"
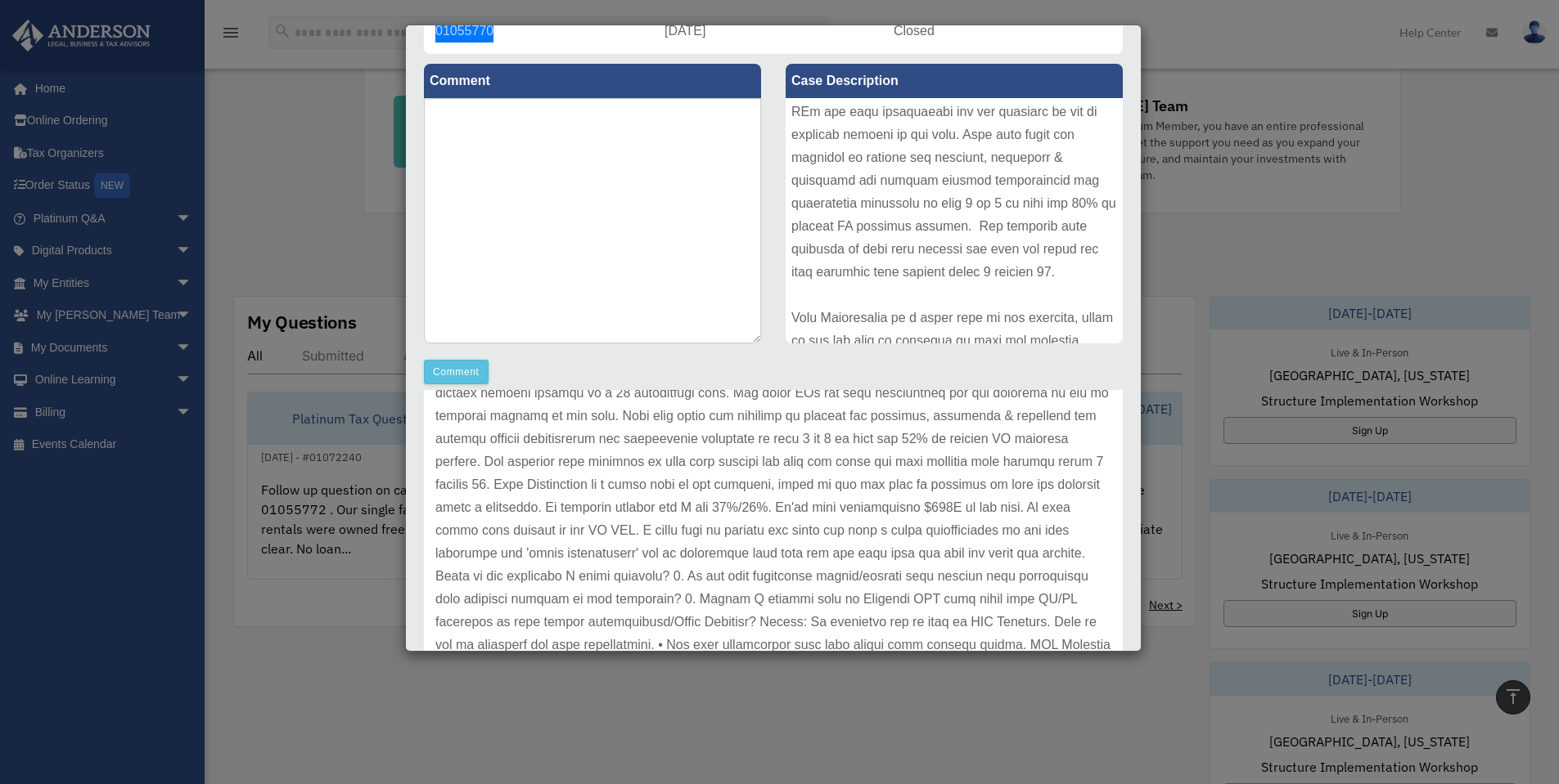
scroll to position [163, 0]
click at [764, 486] on p at bounding box center [773, 598] width 676 height 573
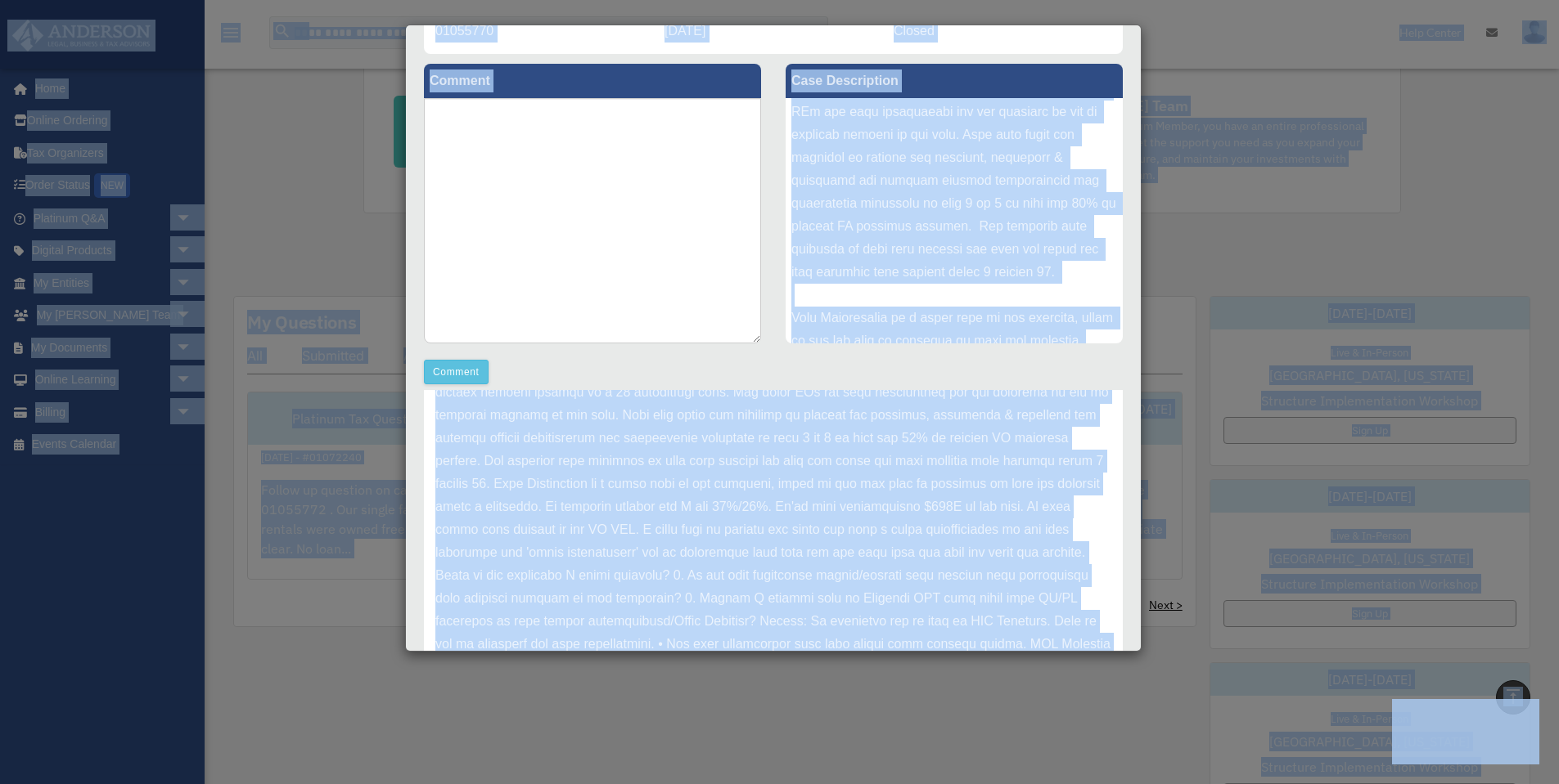
click at [777, 483] on p at bounding box center [773, 598] width 676 height 573
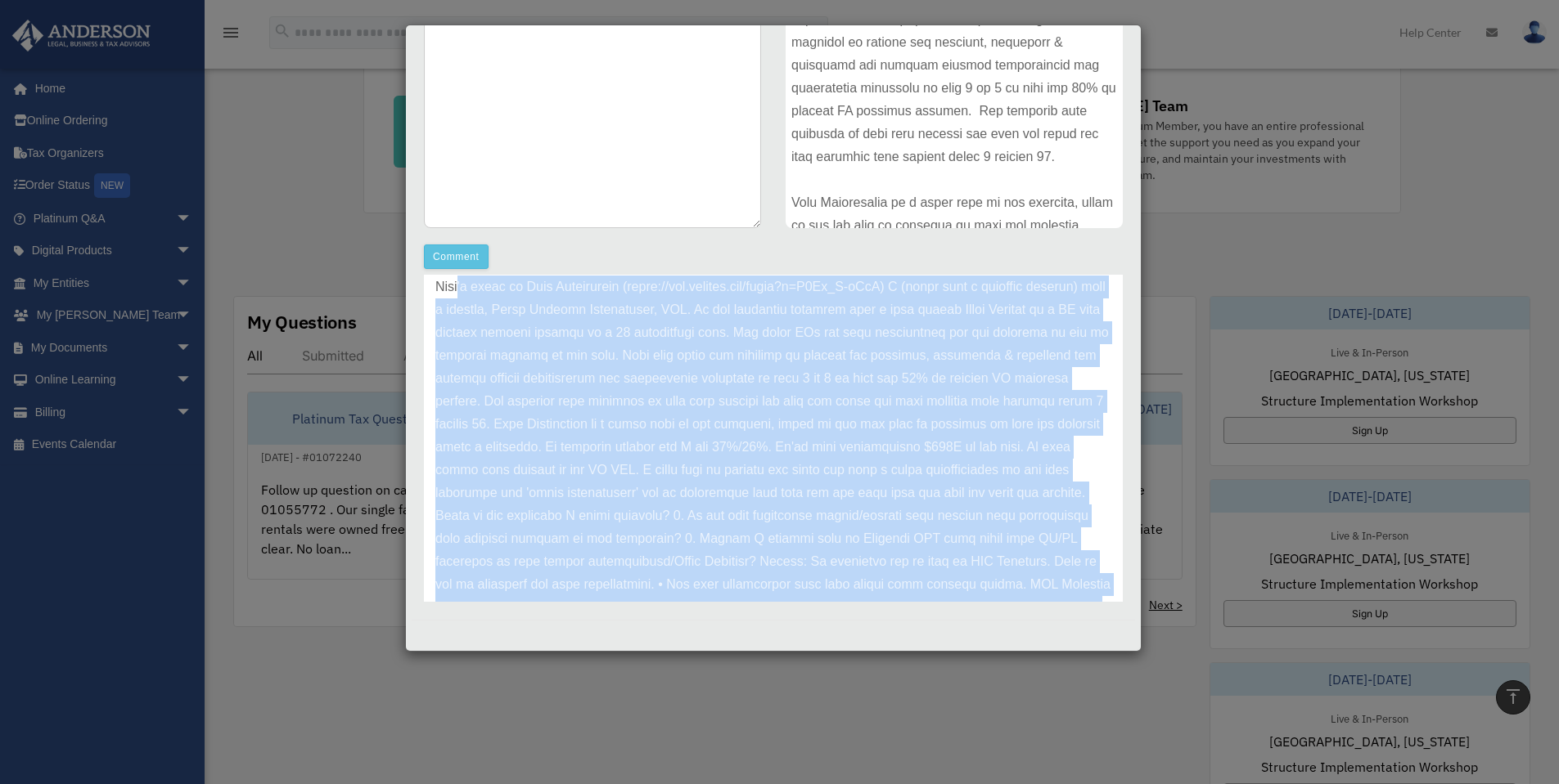
scroll to position [0, 0]
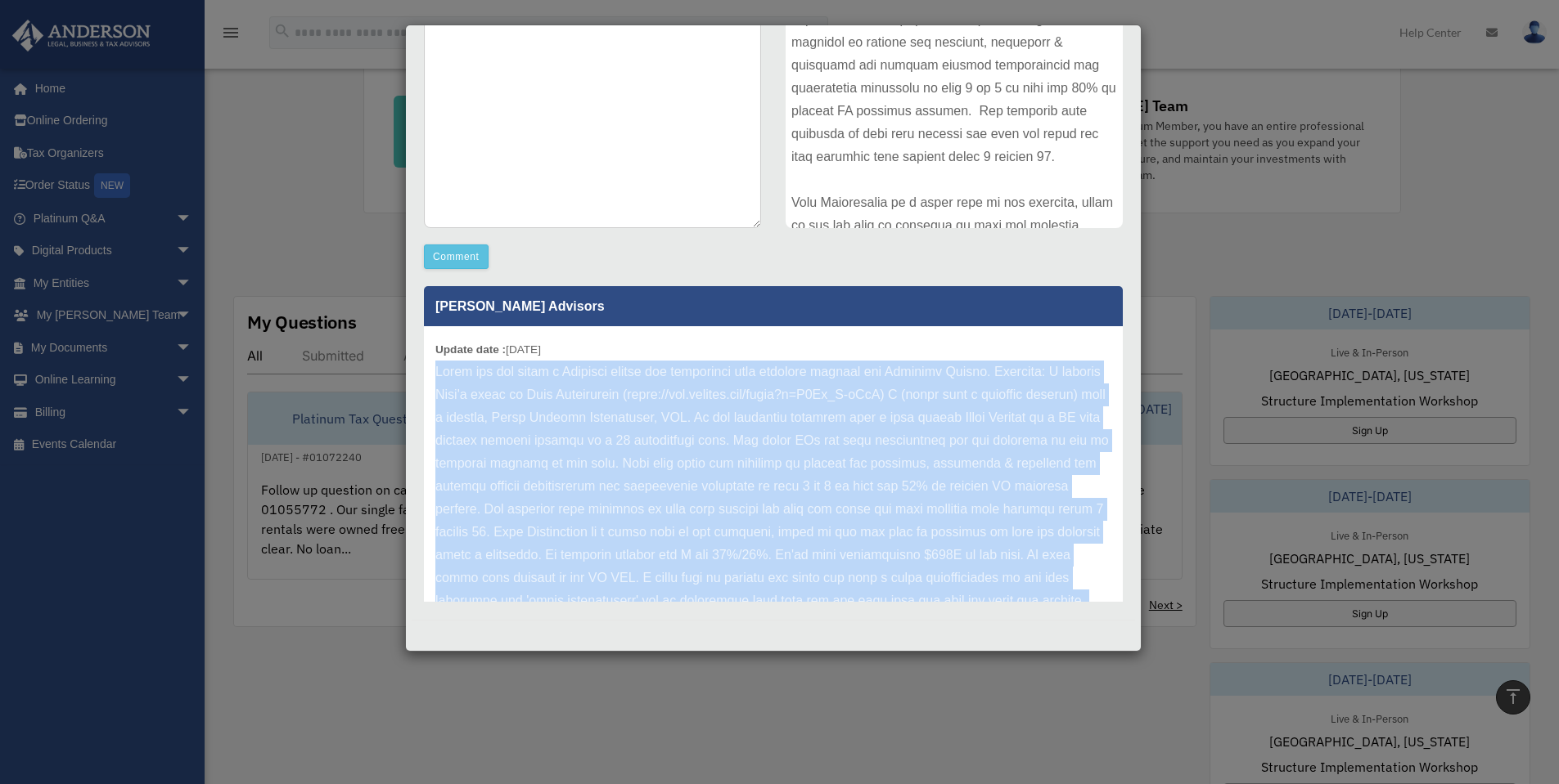
drag, startPoint x: 1057, startPoint y: 373, endPoint x: 433, endPoint y: 374, distance: 624.0
click at [435, 374] on div "Update date : [DATE]" at bounding box center [774, 647] width 699 height 641
copy p "Thank you for being a Platinum member and submitting your question through the …"
